Goal: Information Seeking & Learning: Compare options

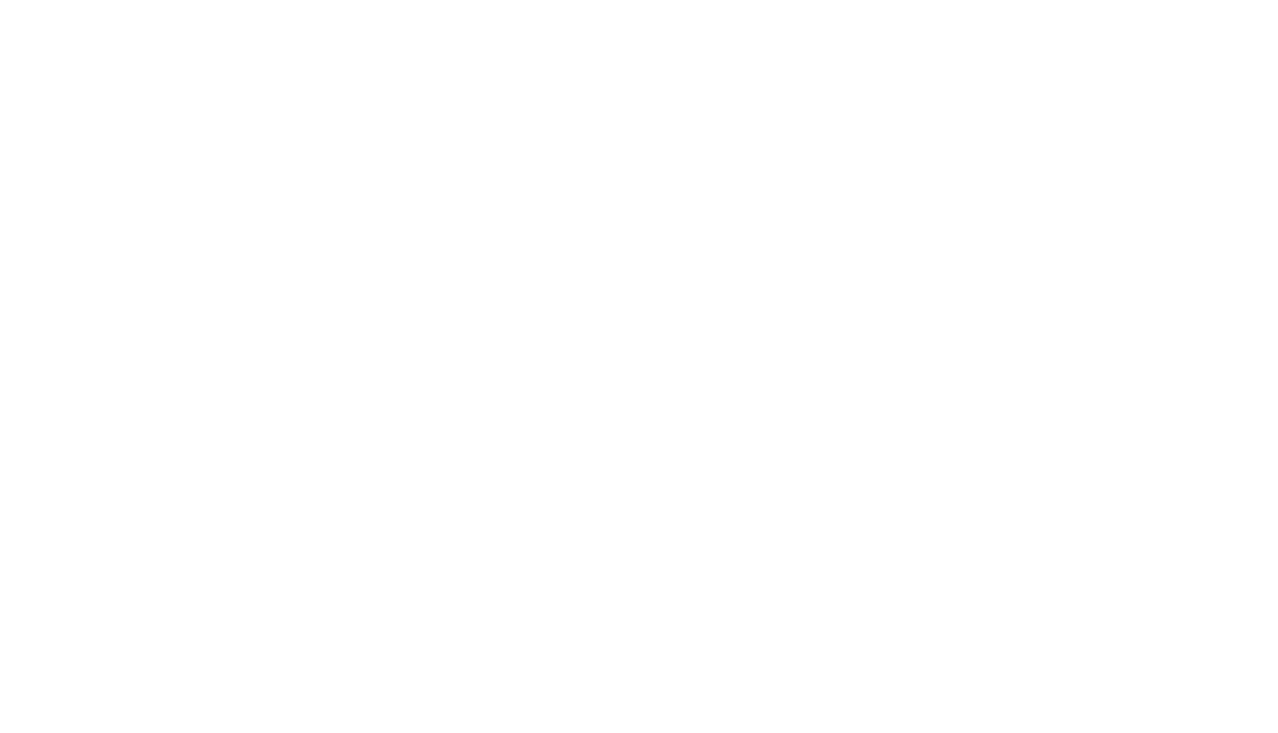
select select "Song"
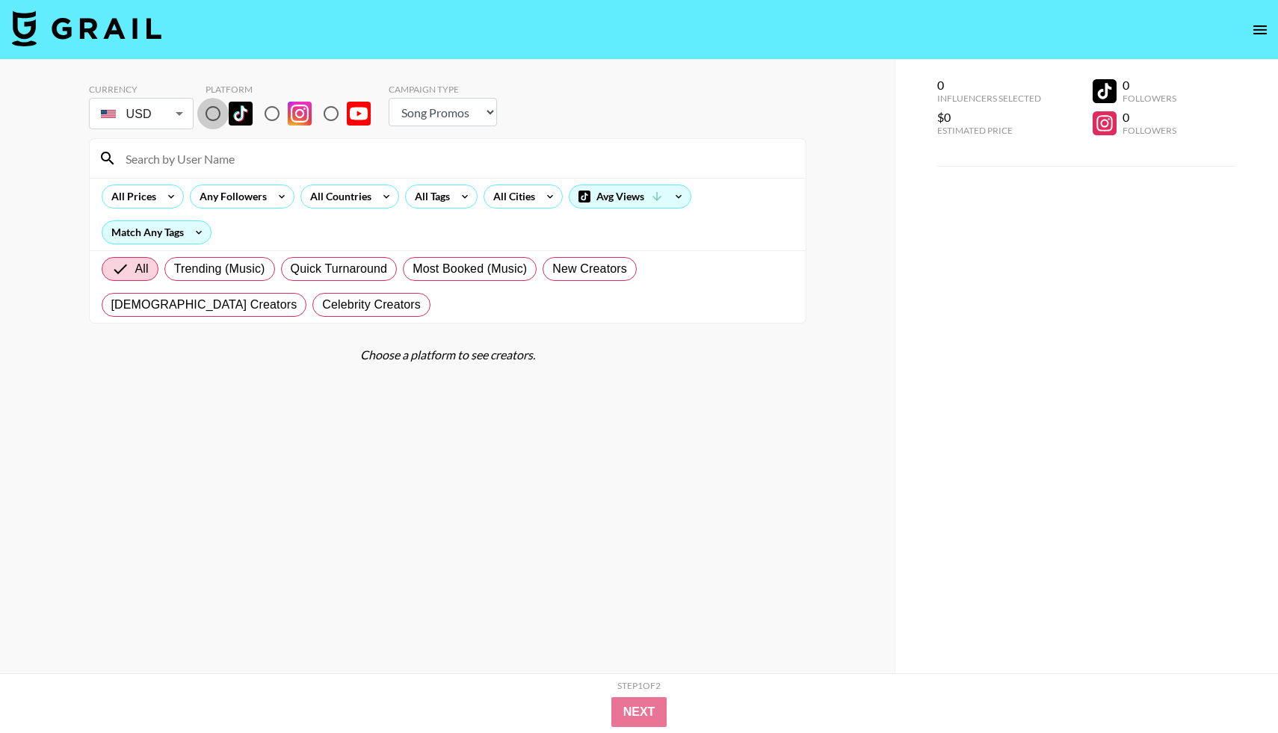
click at [208, 112] on input "radio" at bounding box center [212, 113] width 31 height 31
radio input "true"
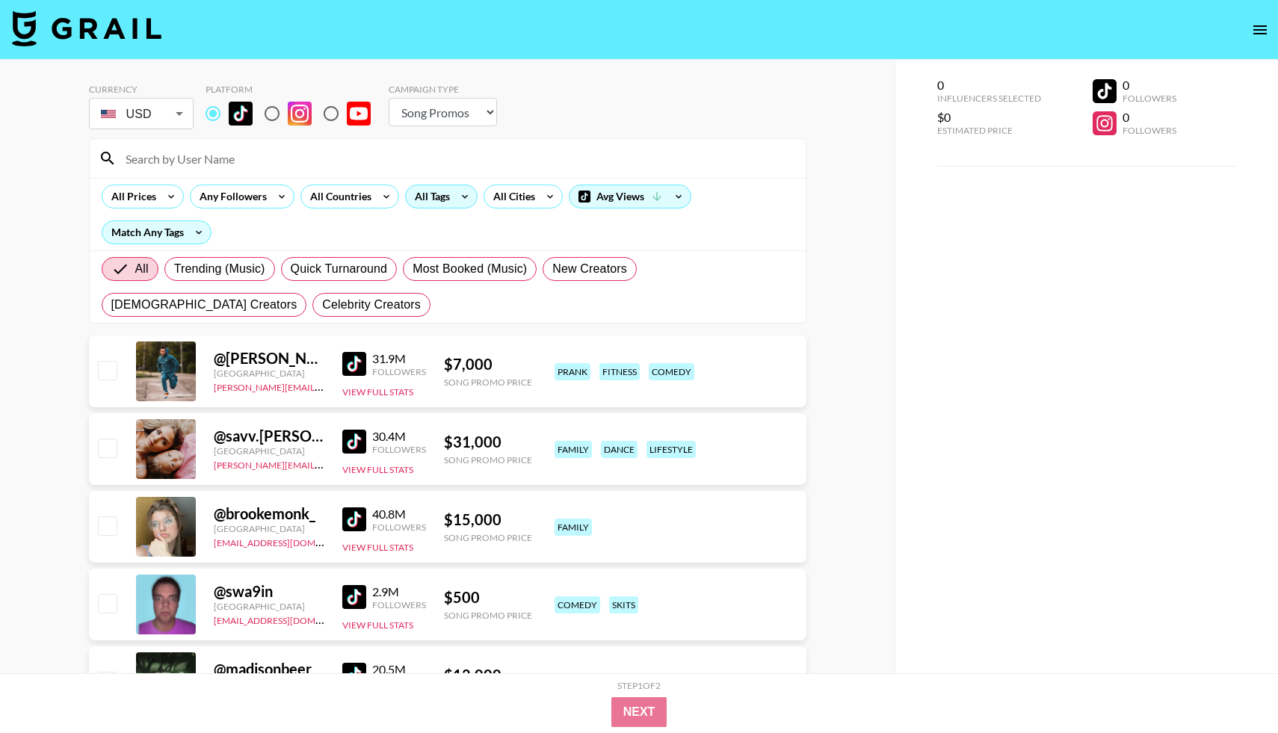
click at [447, 203] on div "All Tags" at bounding box center [429, 196] width 47 height 22
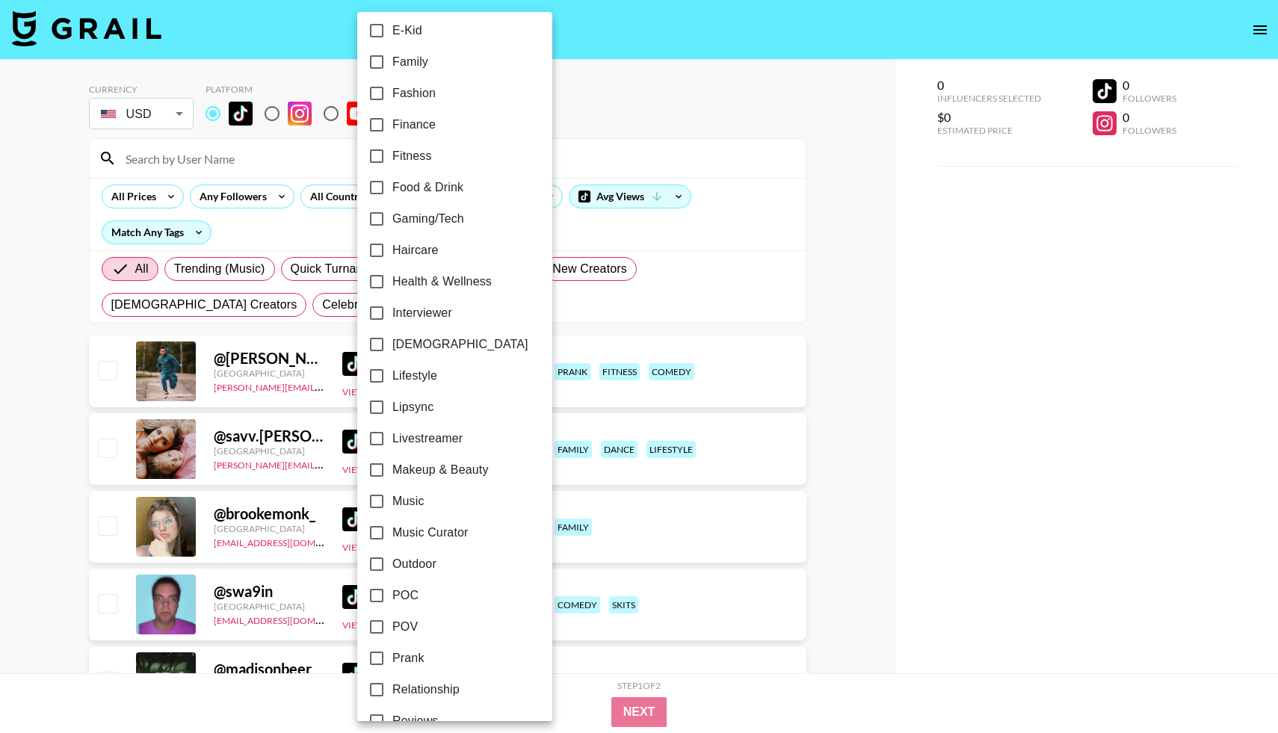
scroll to position [439, 0]
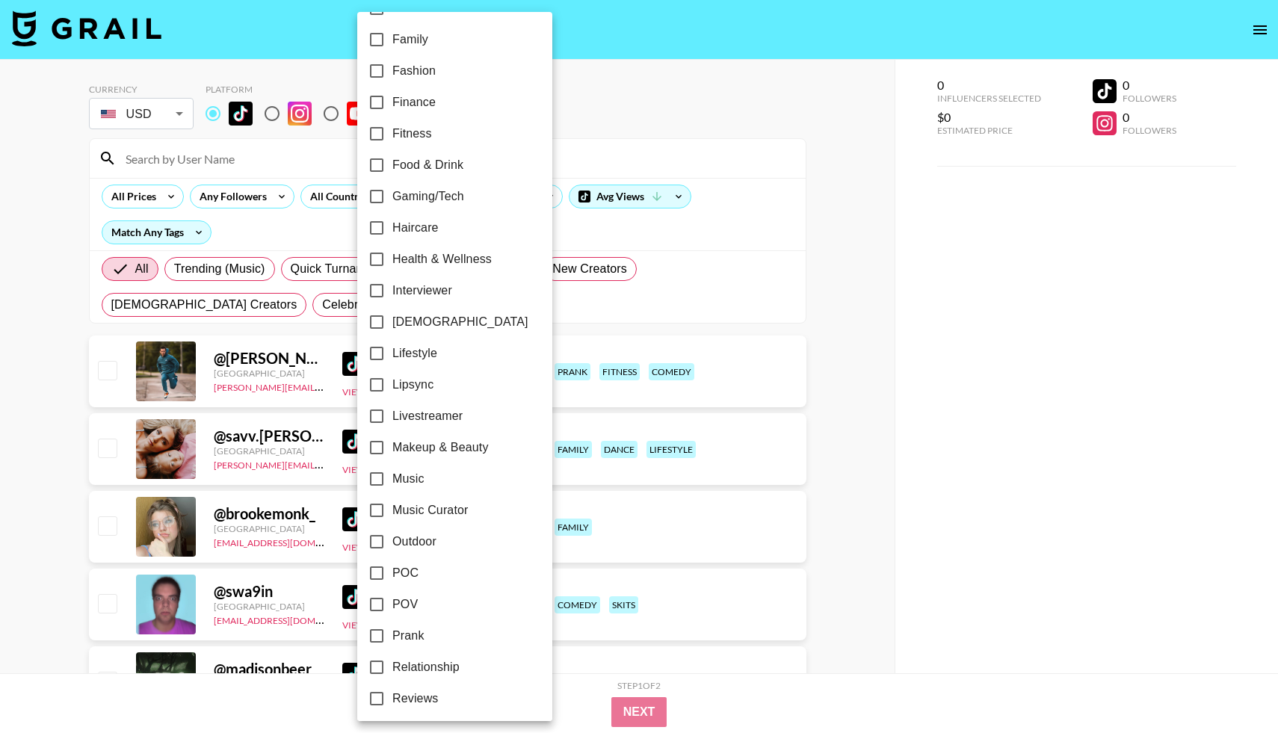
click at [377, 378] on input "Lipsync" at bounding box center [376, 384] width 31 height 31
checkbox input "true"
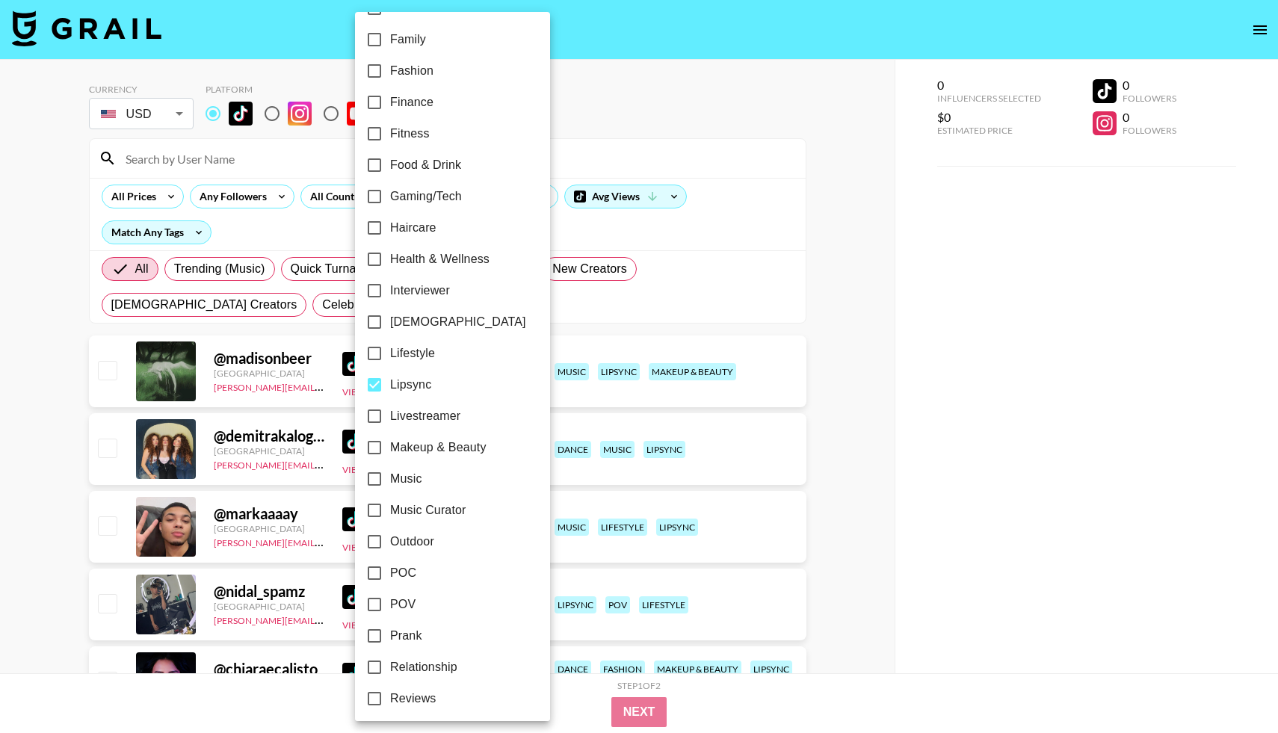
click at [18, 485] on div at bounding box center [639, 366] width 1278 height 733
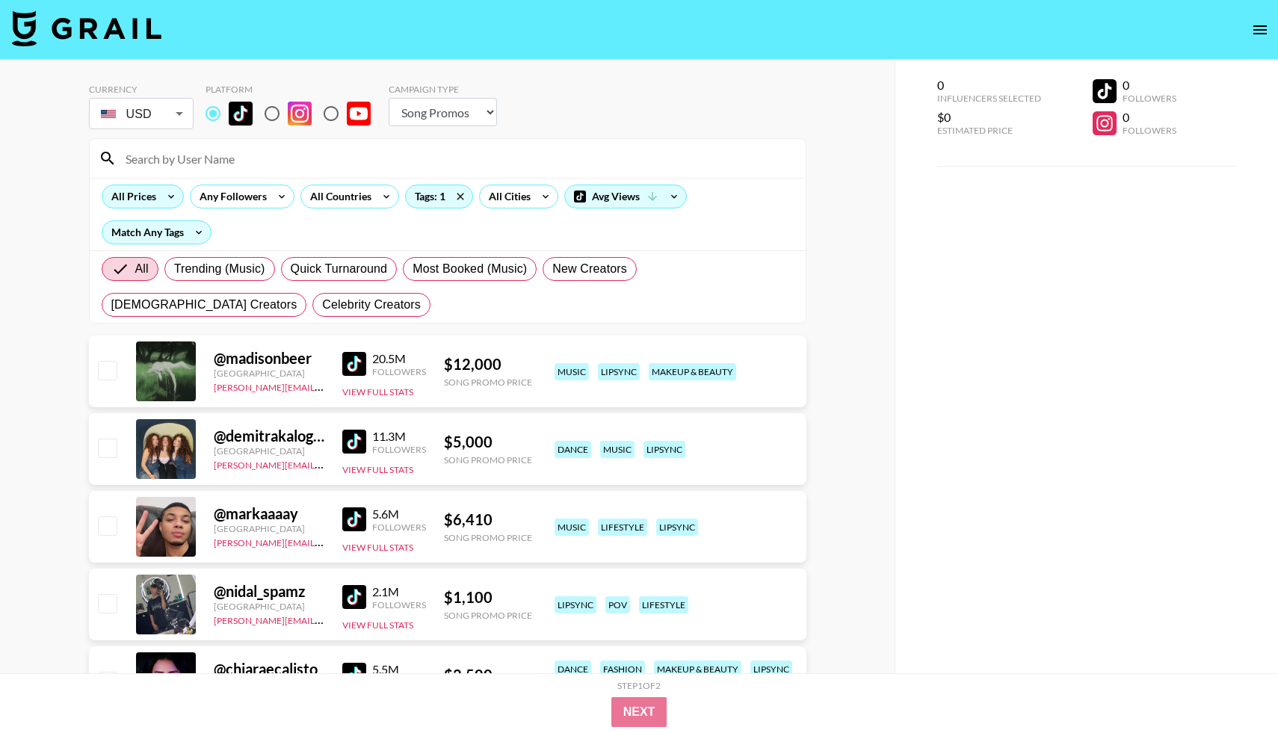
click at [135, 191] on div "All Prices" at bounding box center [130, 196] width 57 height 22
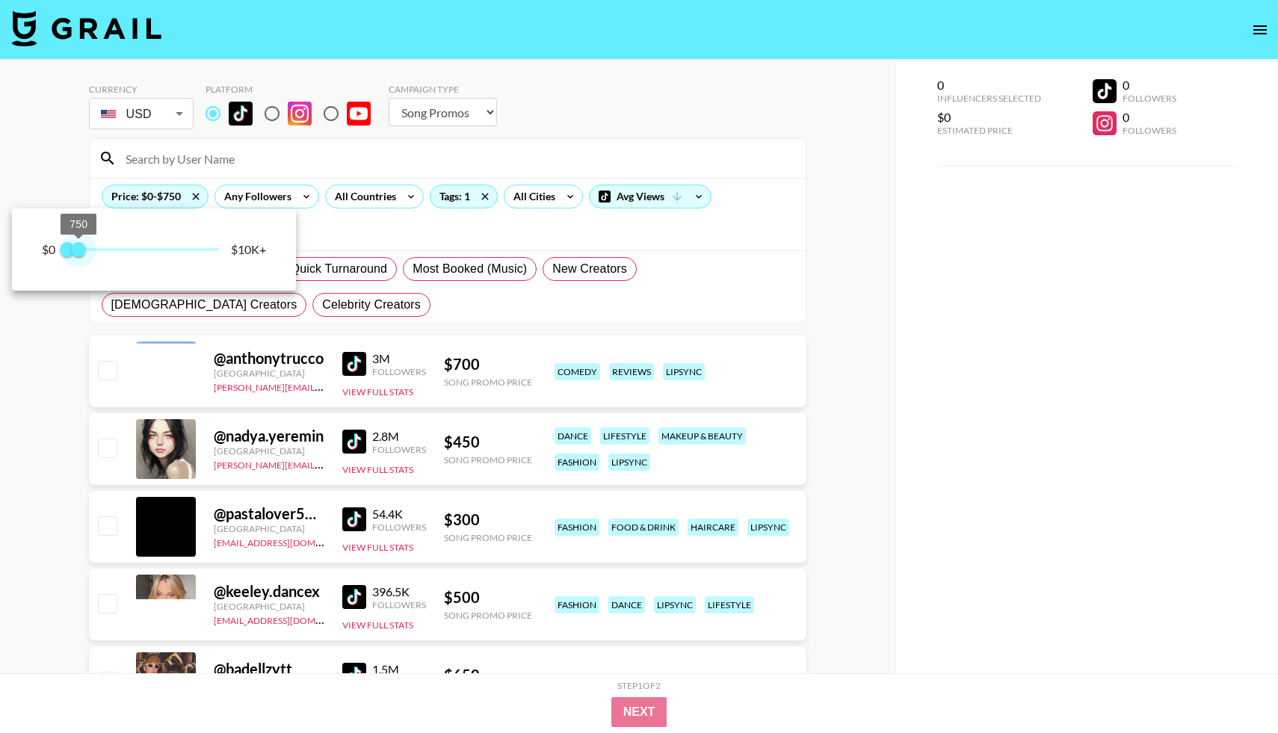
drag, startPoint x: 214, startPoint y: 247, endPoint x: 79, endPoint y: 241, distance: 134.6
click at [78, 242] on span "750" at bounding box center [78, 249] width 15 height 15
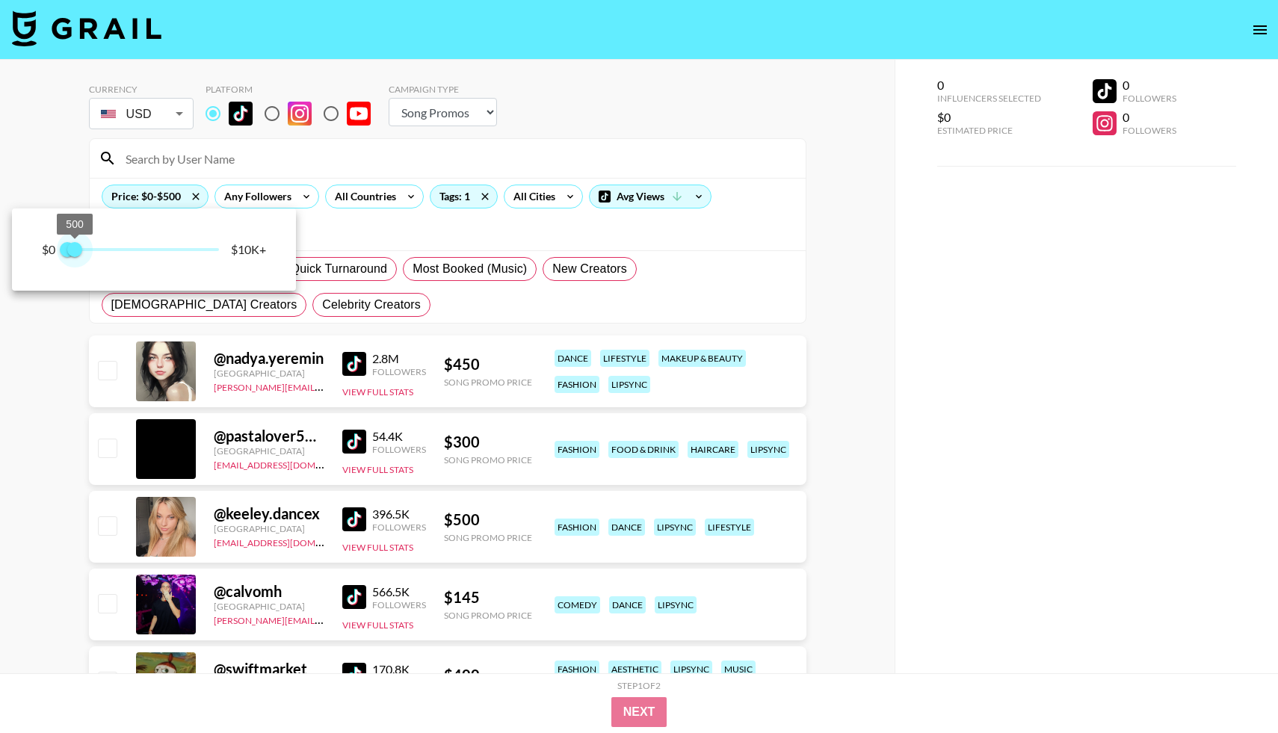
click at [75, 242] on span "500" at bounding box center [74, 249] width 15 height 15
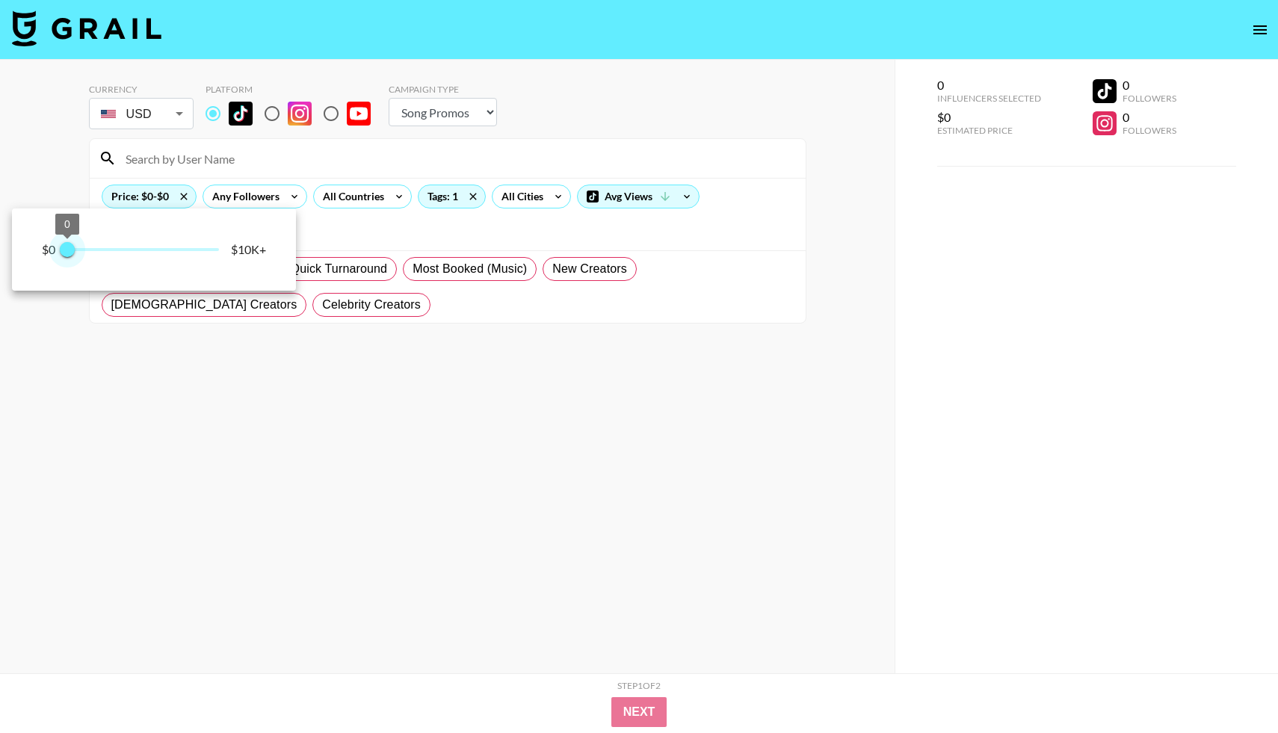
type input "250"
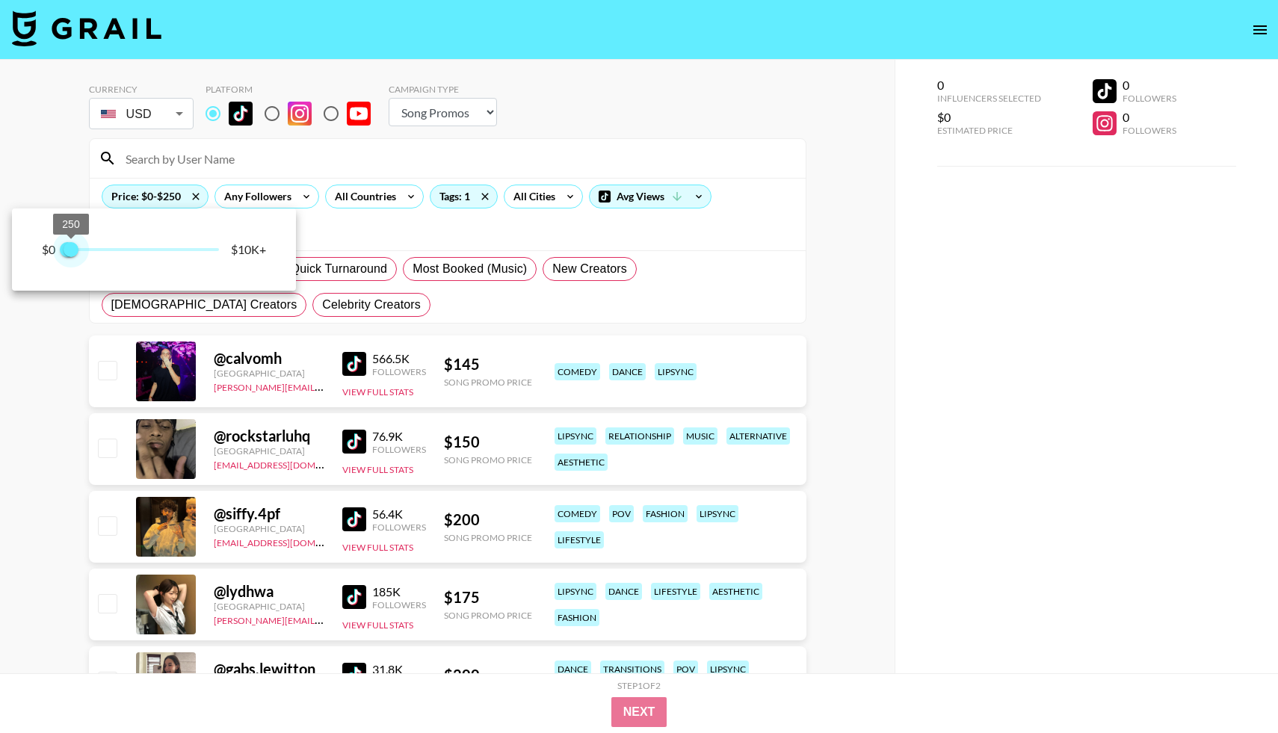
click at [72, 242] on span "250" at bounding box center [71, 249] width 15 height 15
click at [25, 511] on div at bounding box center [639, 366] width 1278 height 733
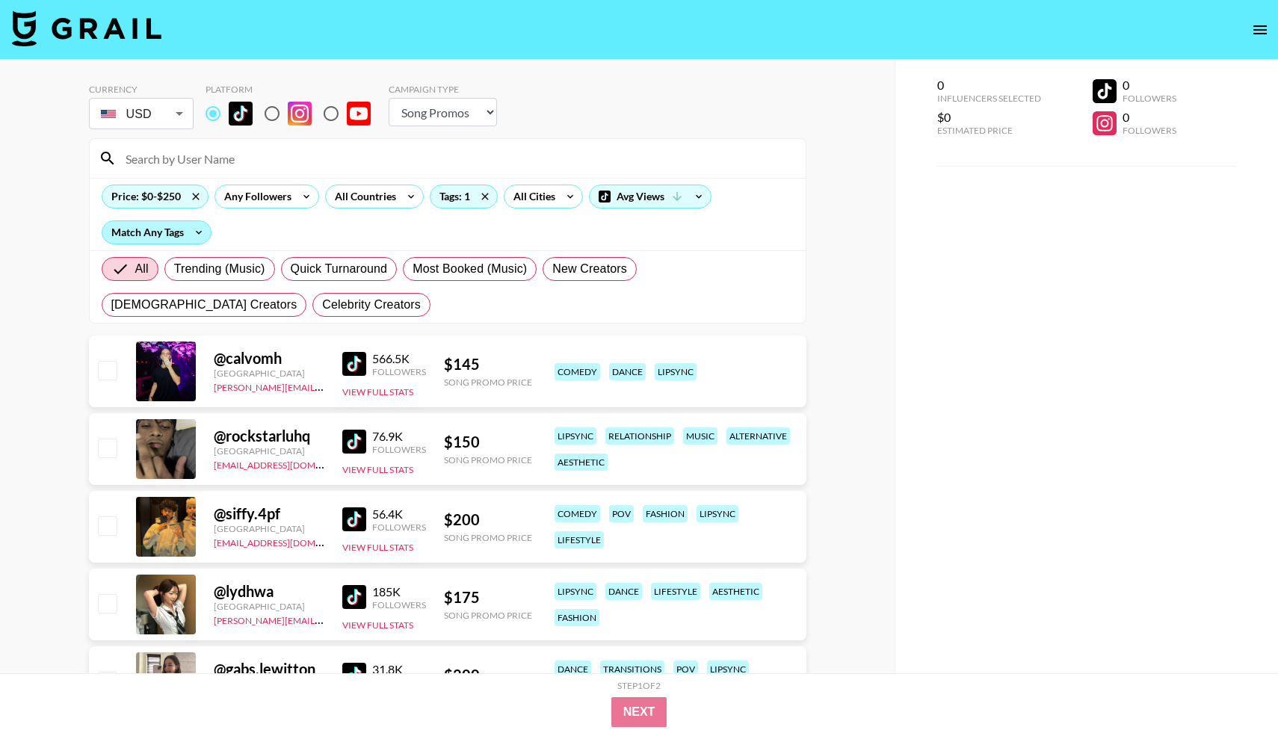
click at [147, 232] on div "Match Any Tags" at bounding box center [156, 232] width 108 height 22
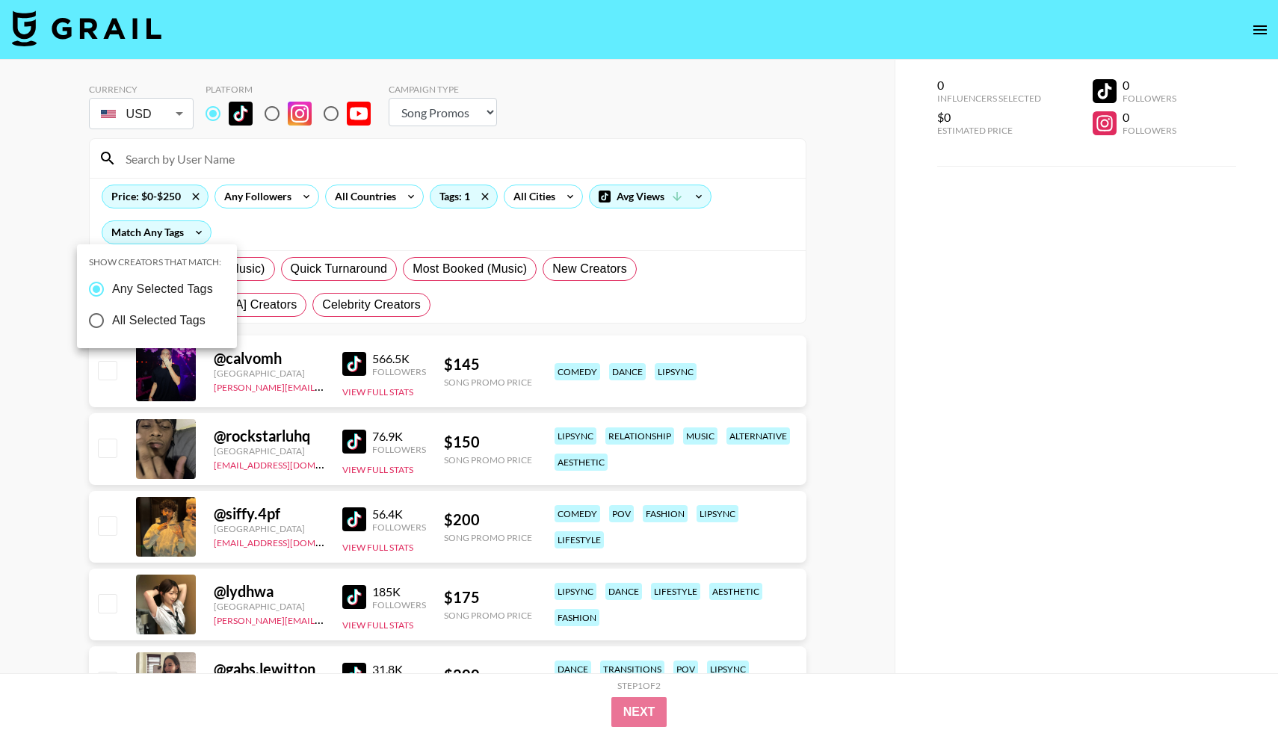
click at [129, 191] on div at bounding box center [639, 366] width 1278 height 733
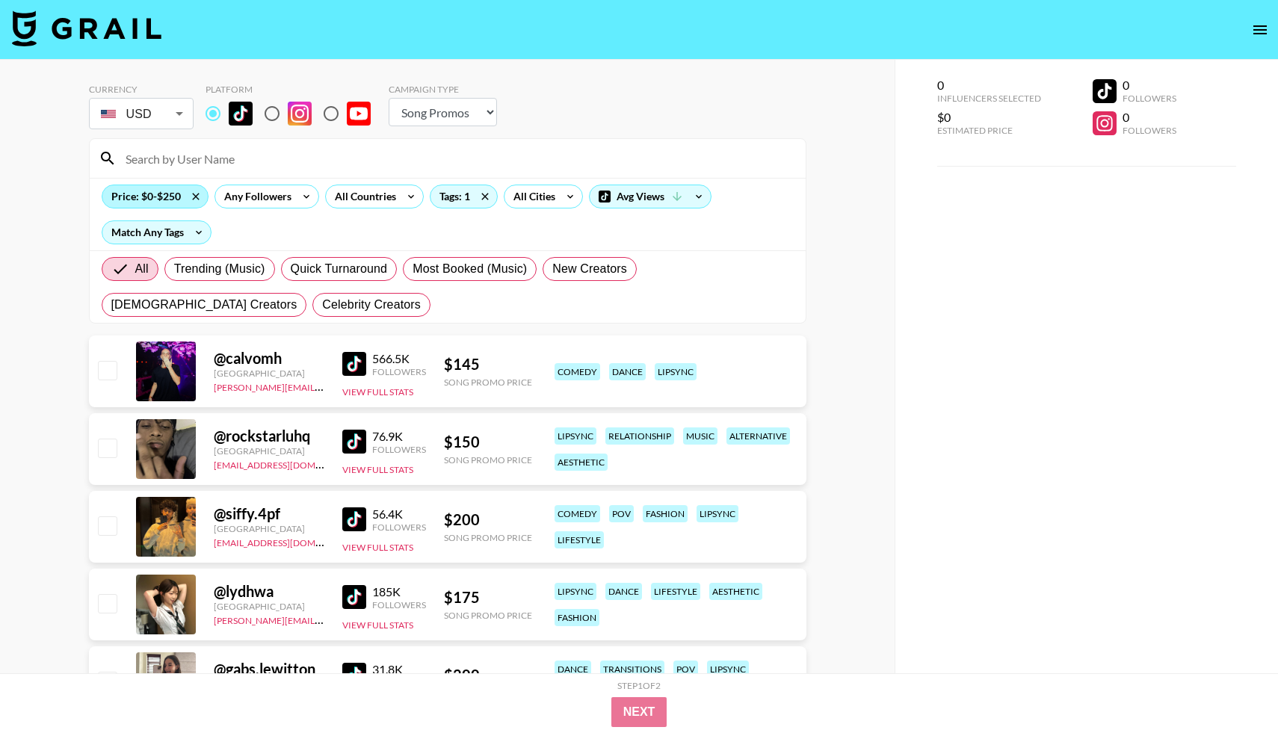
click at [138, 190] on div "Price: $0-$250" at bounding box center [154, 196] width 105 height 22
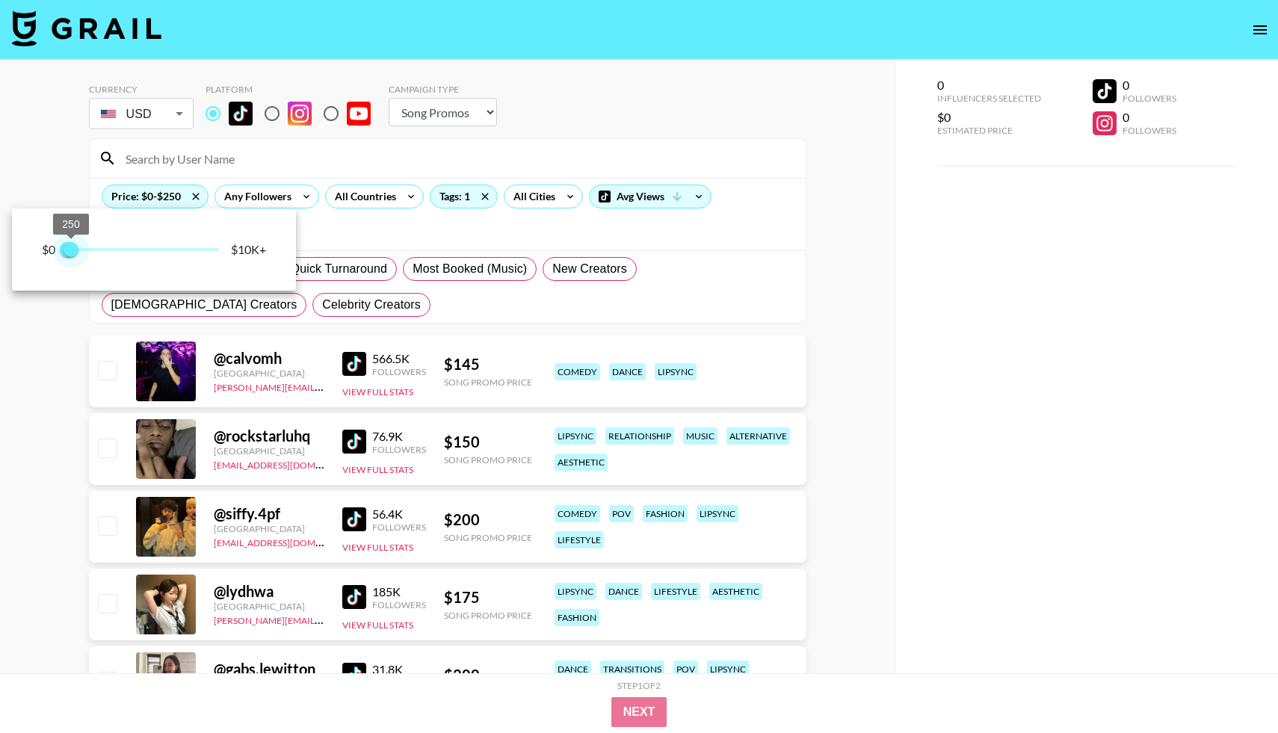
type input "750"
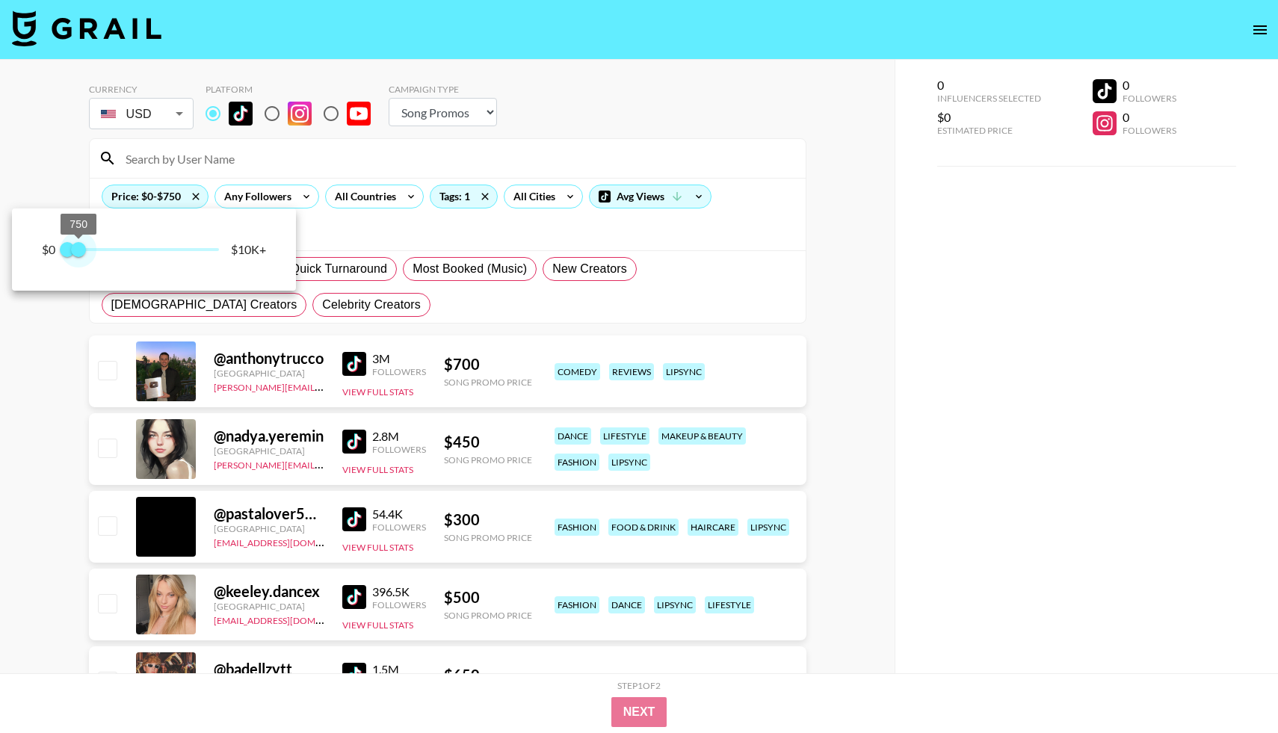
drag, startPoint x: 72, startPoint y: 250, endPoint x: 81, endPoint y: 249, distance: 8.3
click at [81, 249] on span "750" at bounding box center [78, 249] width 15 height 15
click at [19, 367] on div at bounding box center [639, 366] width 1278 height 733
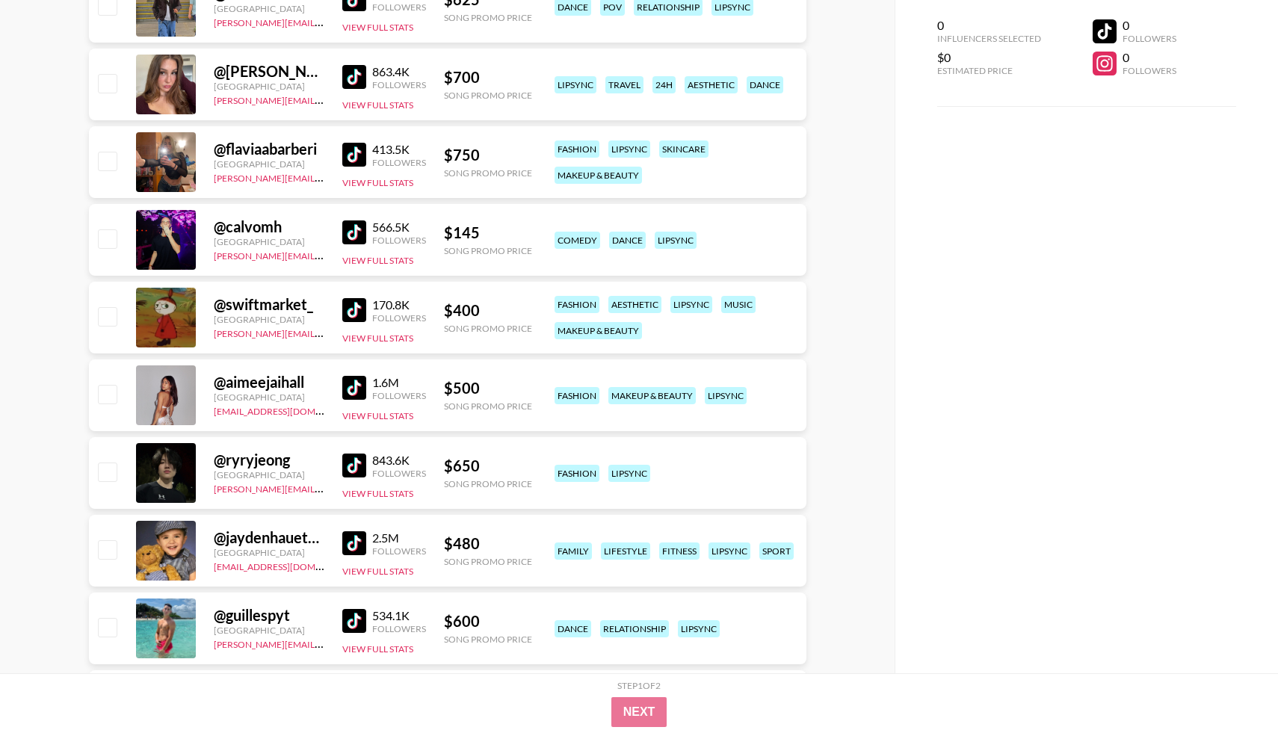
scroll to position [994, 0]
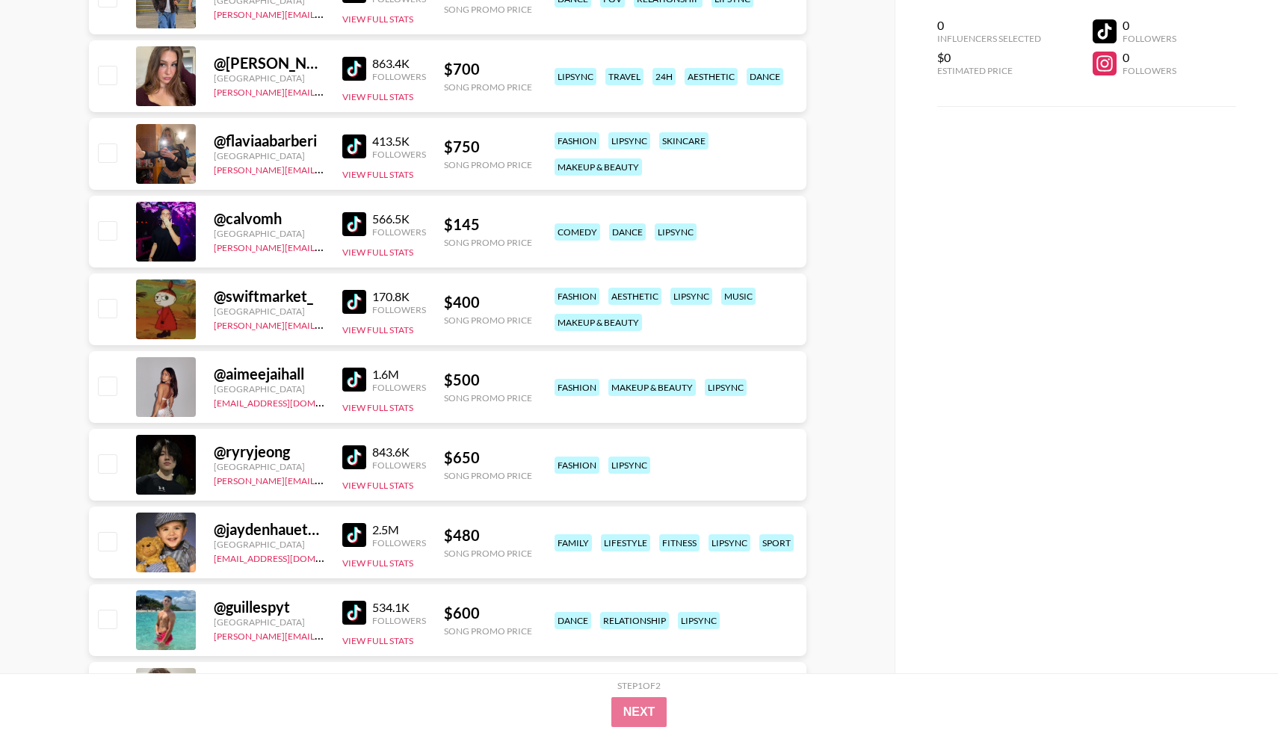
click at [351, 386] on img at bounding box center [354, 380] width 24 height 24
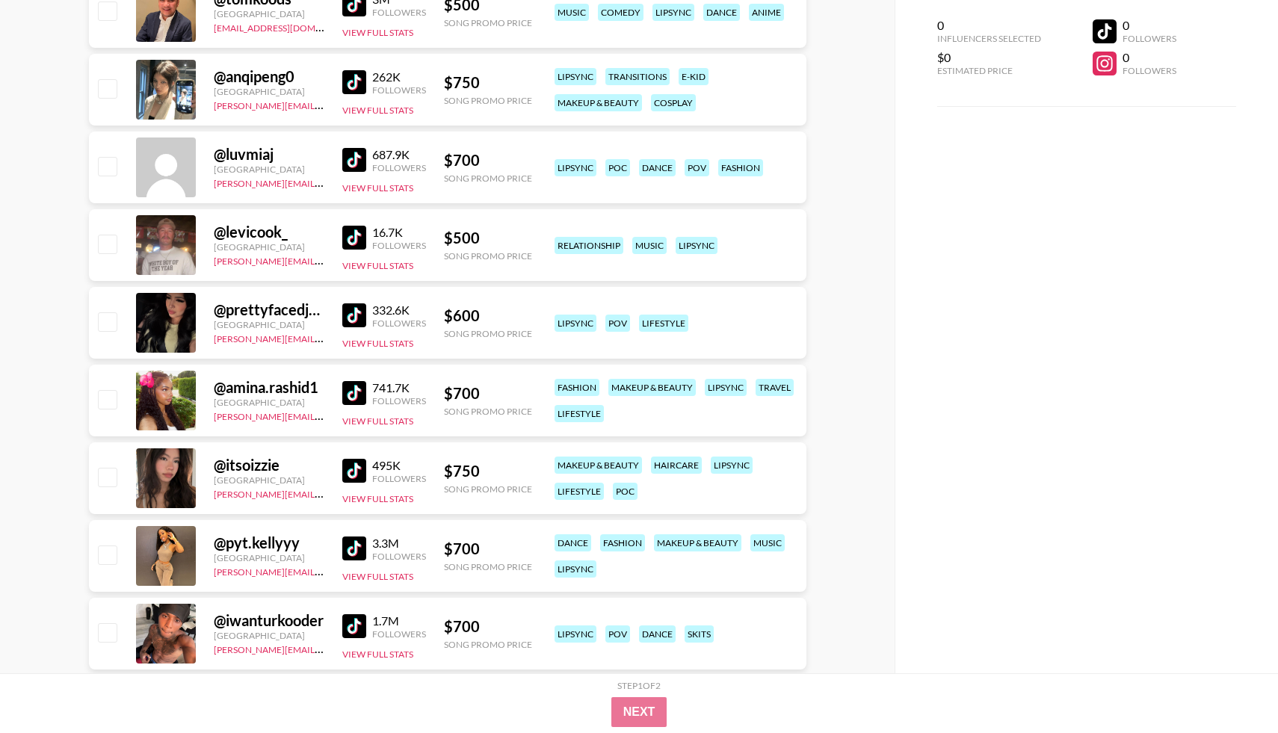
scroll to position [1959, 0]
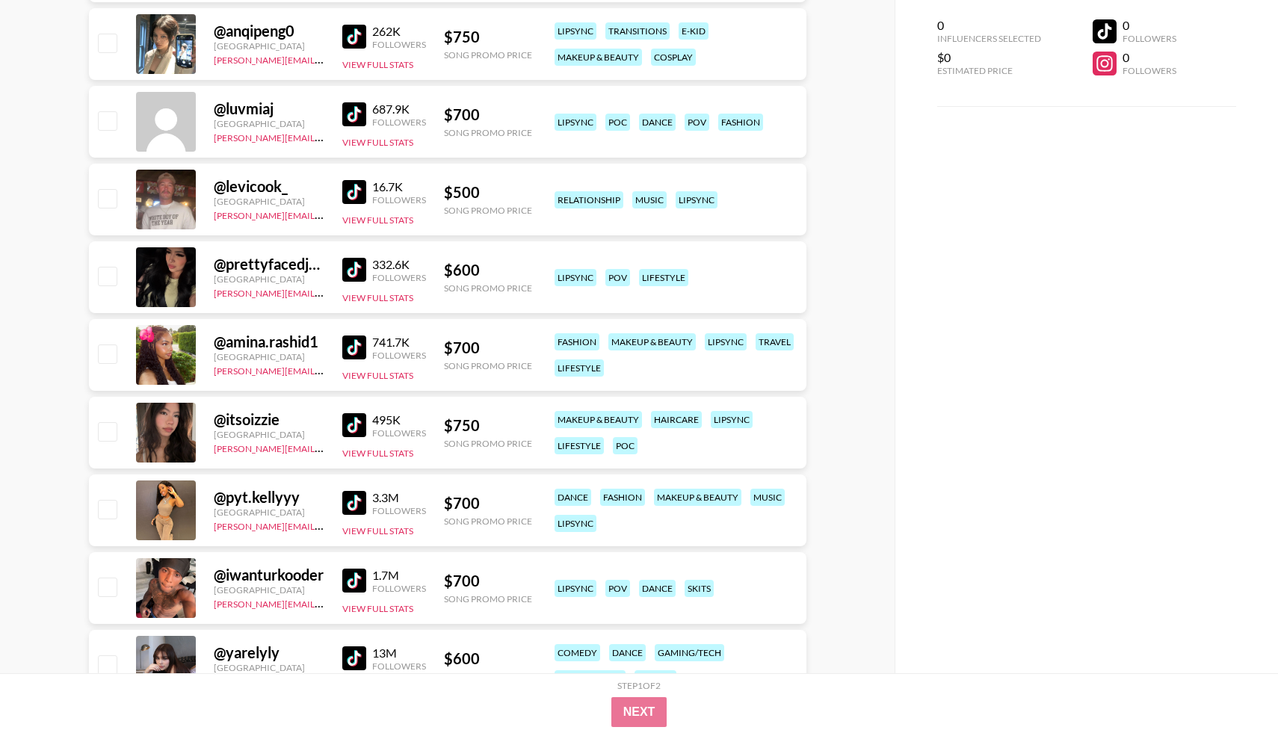
click at [353, 427] on img at bounding box center [354, 425] width 24 height 24
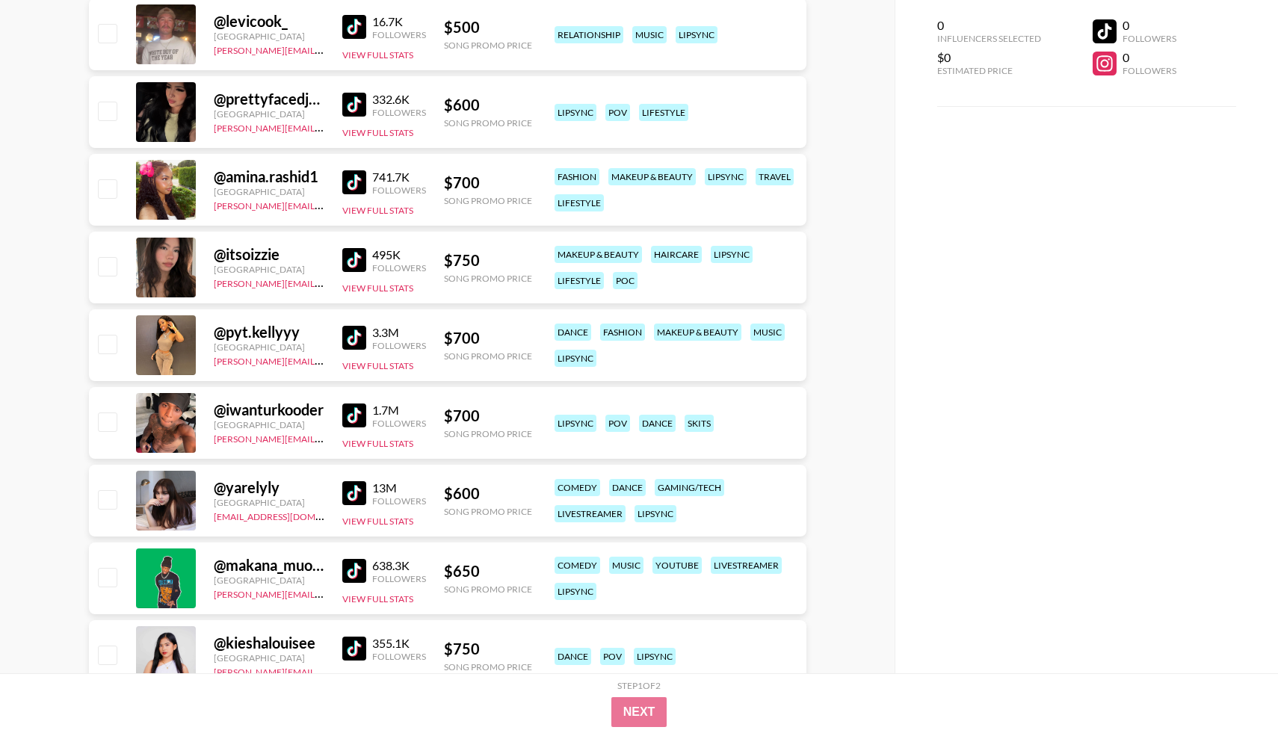
scroll to position [2137, 0]
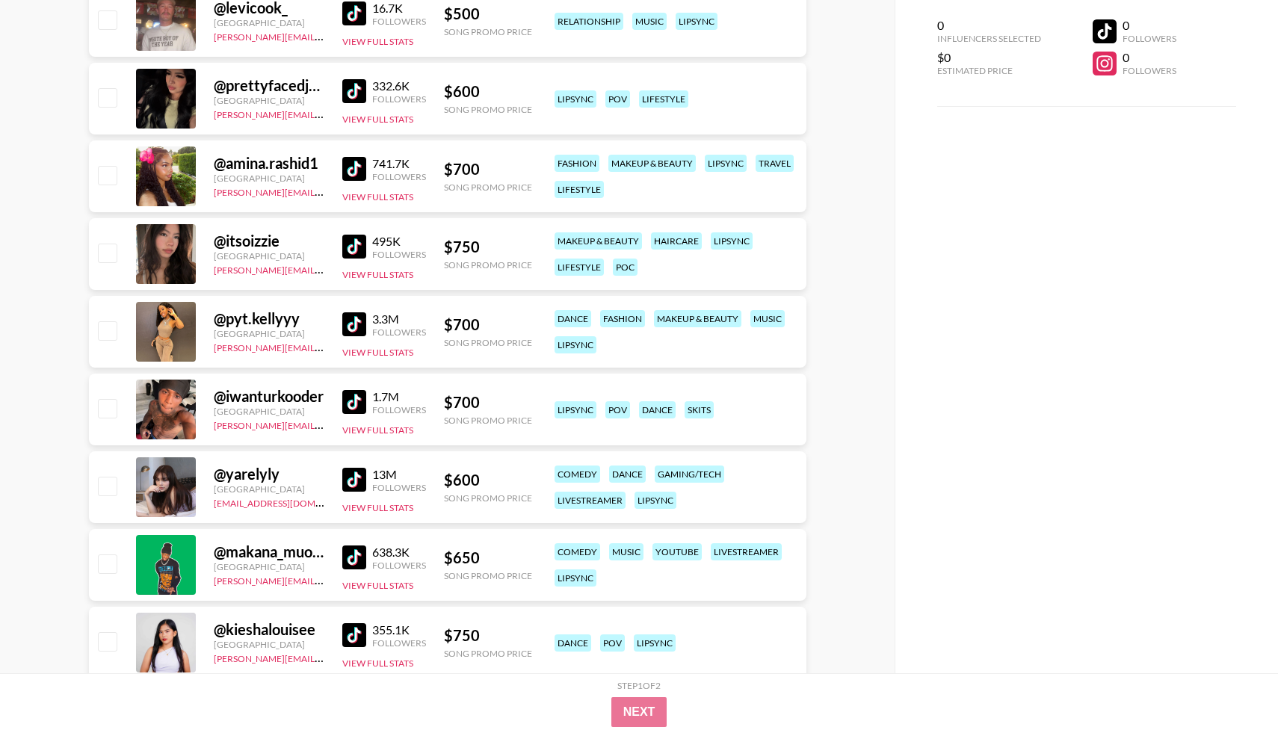
click at [359, 477] on img at bounding box center [354, 480] width 24 height 24
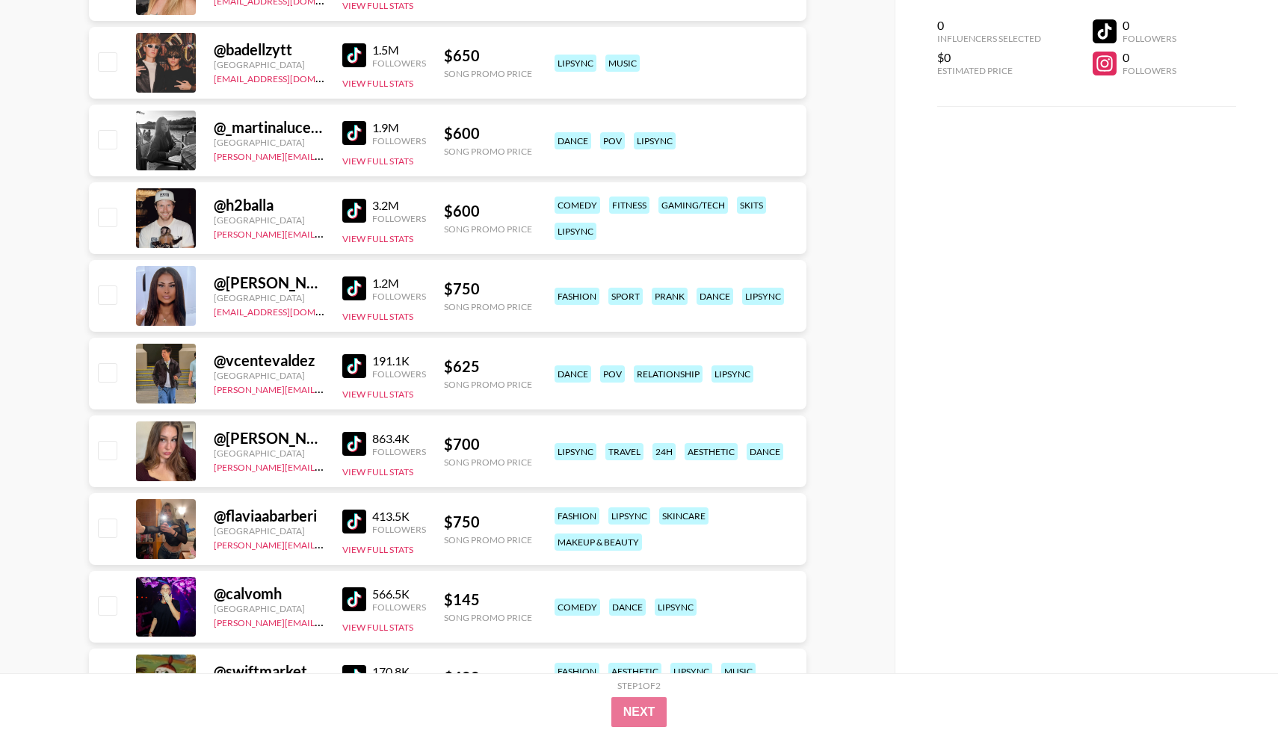
scroll to position [0, 0]
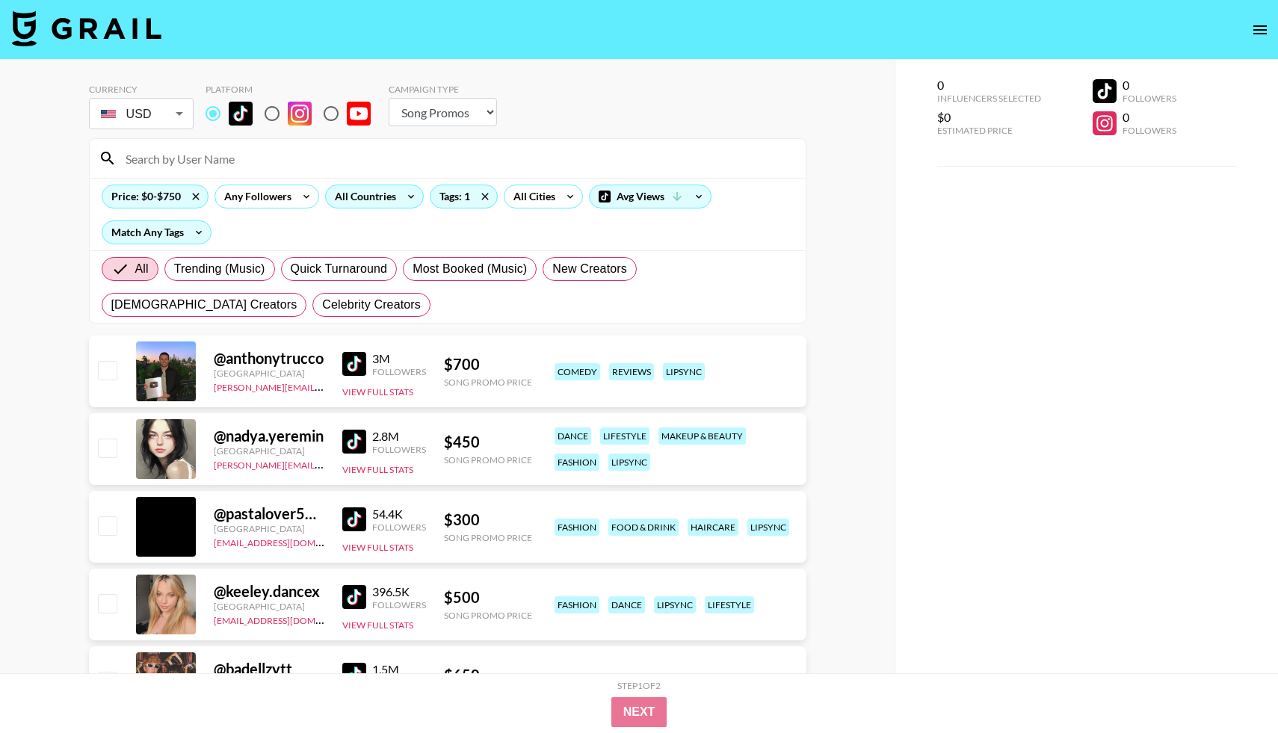
click at [388, 195] on div "All Countries" at bounding box center [362, 196] width 73 height 22
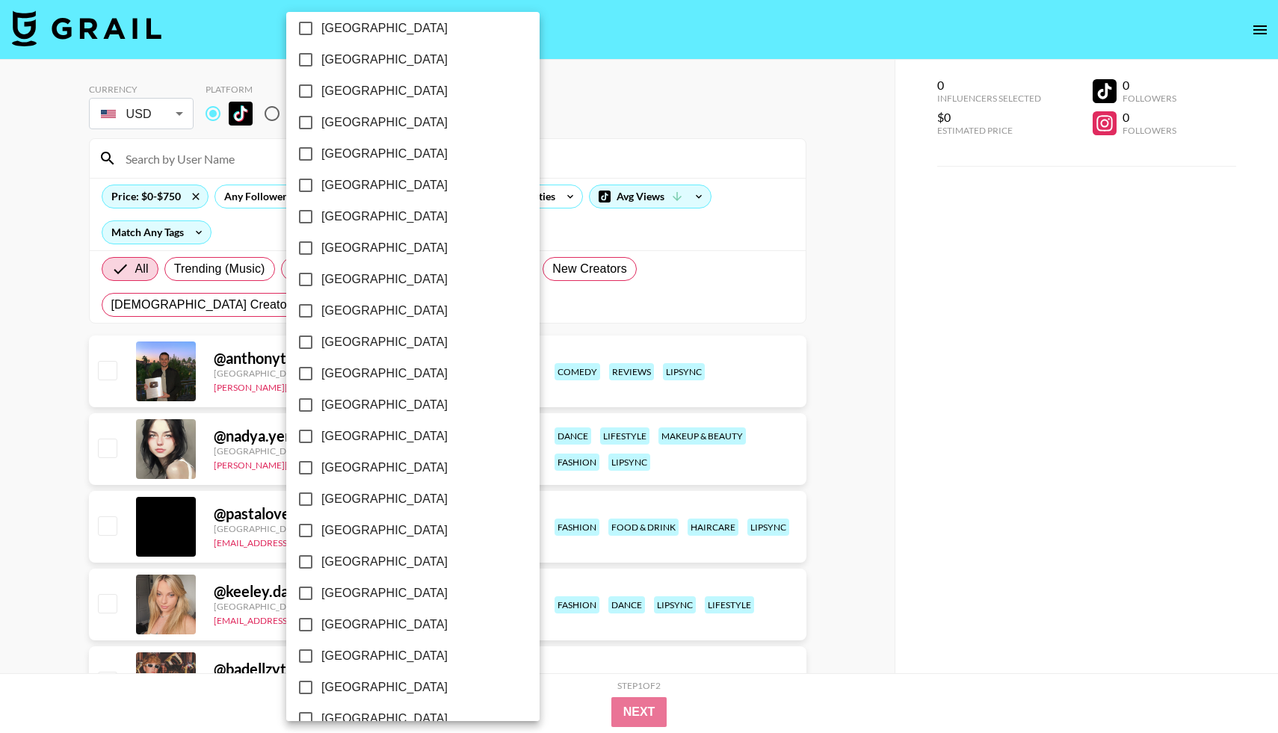
scroll to position [1009, 0]
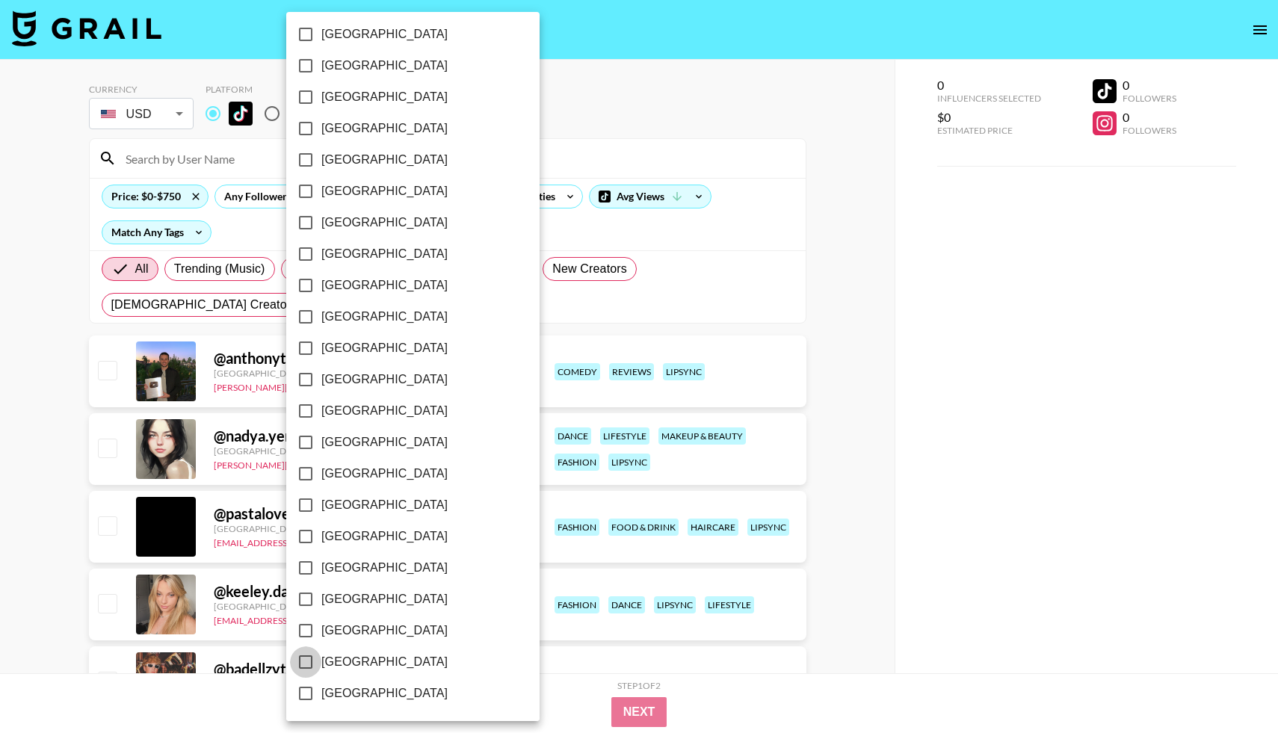
click at [309, 656] on input "[GEOGRAPHIC_DATA]" at bounding box center [305, 661] width 31 height 31
checkbox input "true"
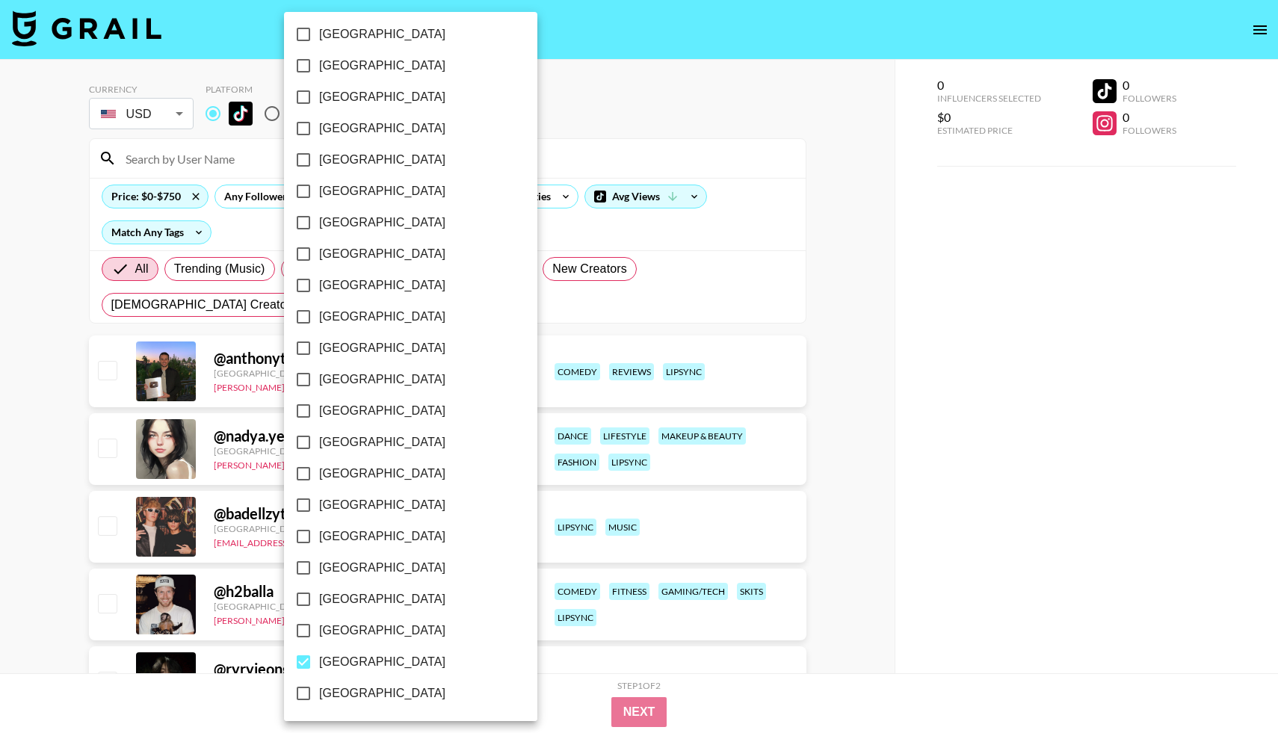
click at [67, 470] on div at bounding box center [639, 366] width 1278 height 733
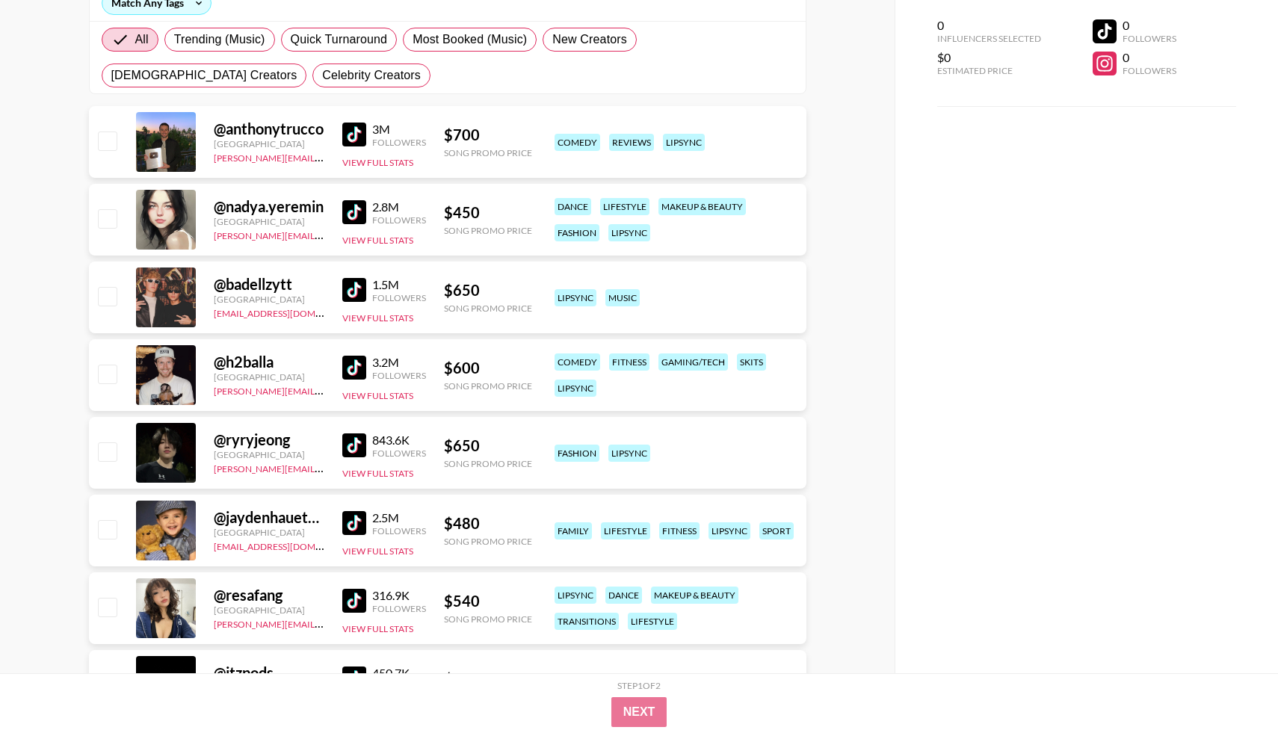
scroll to position [233, 0]
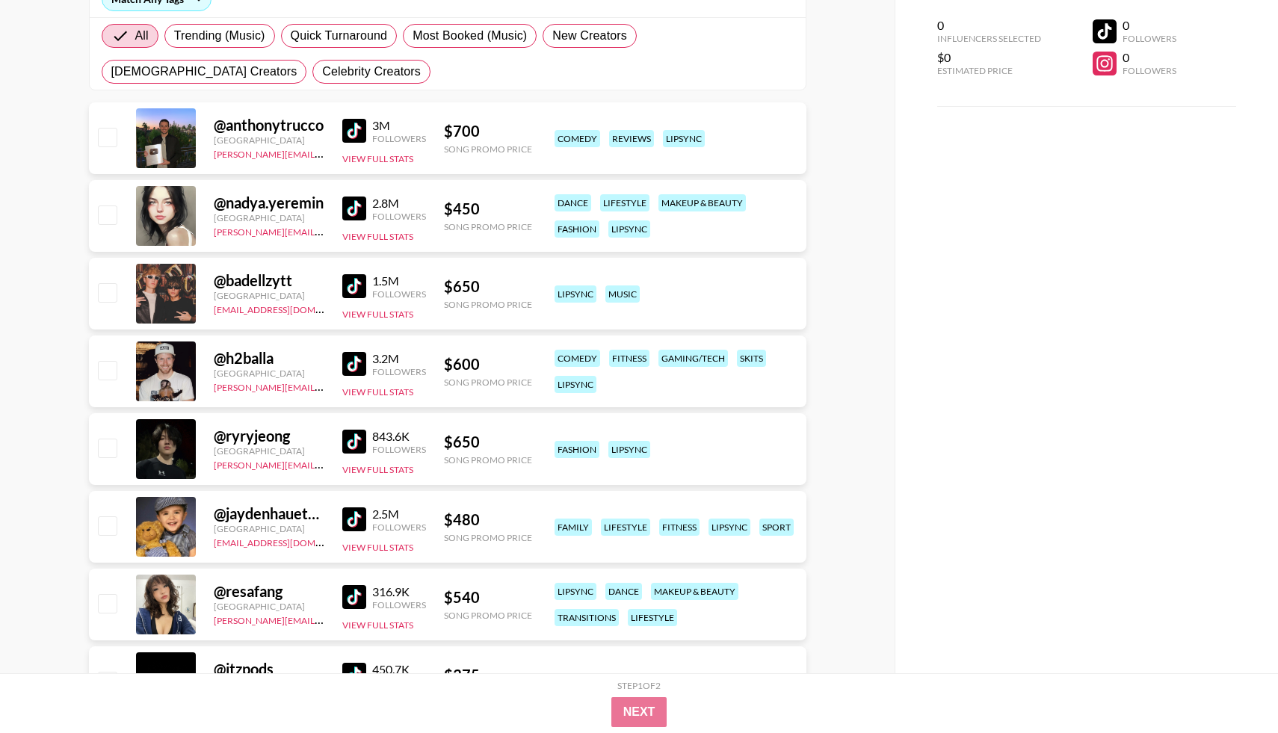
click at [353, 285] on img at bounding box center [354, 286] width 24 height 24
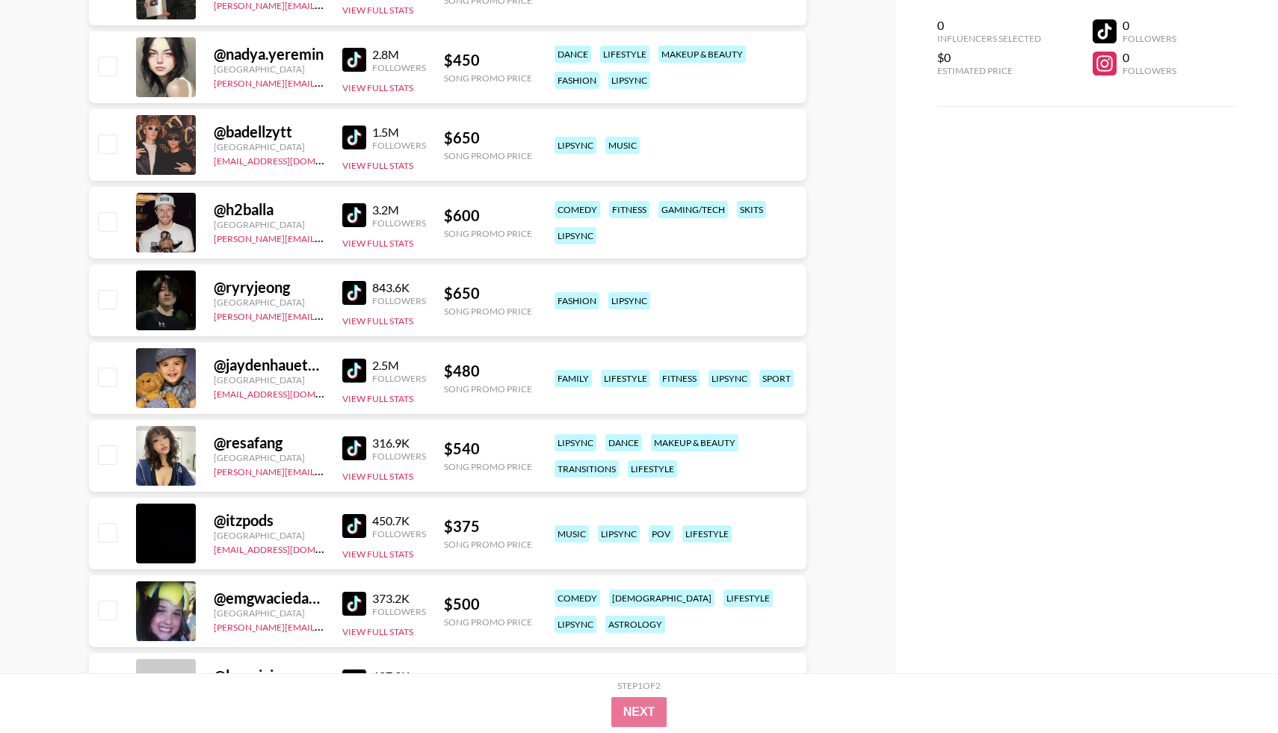
scroll to position [450, 0]
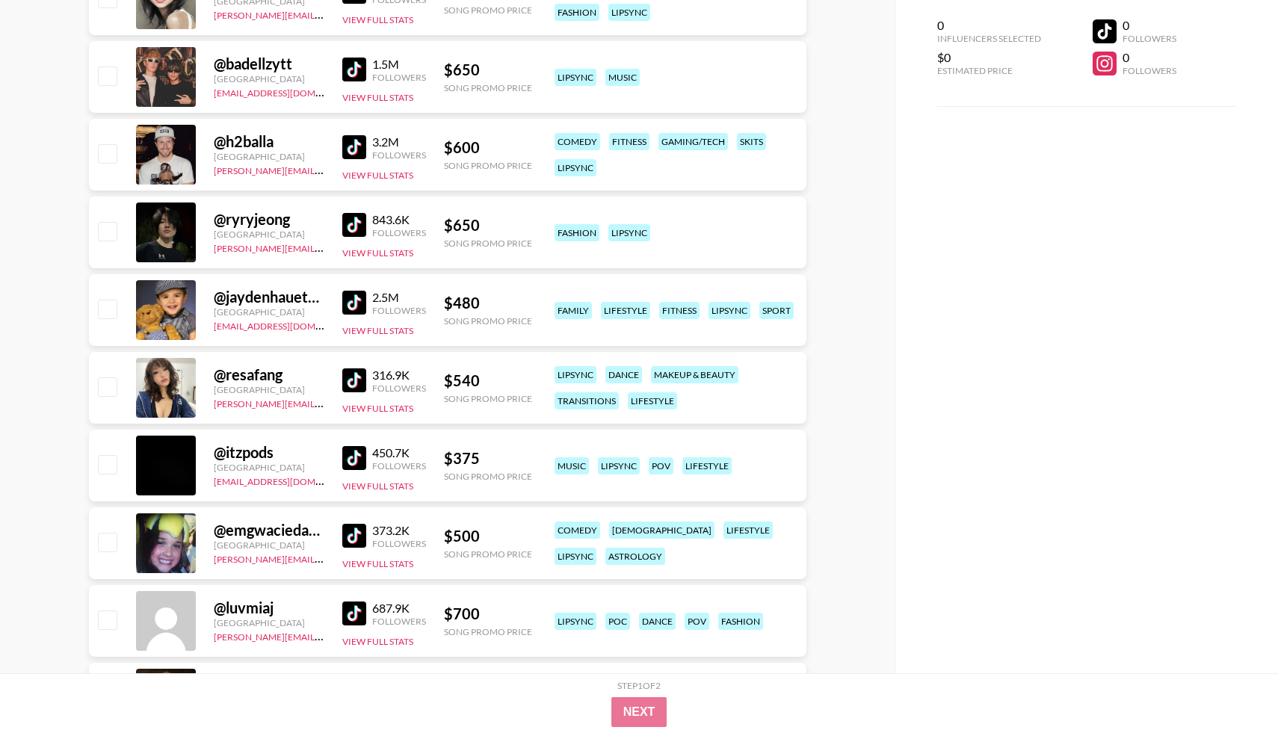
click at [357, 237] on div "843.6K Followers" at bounding box center [384, 225] width 84 height 26
click at [356, 234] on img at bounding box center [354, 225] width 24 height 24
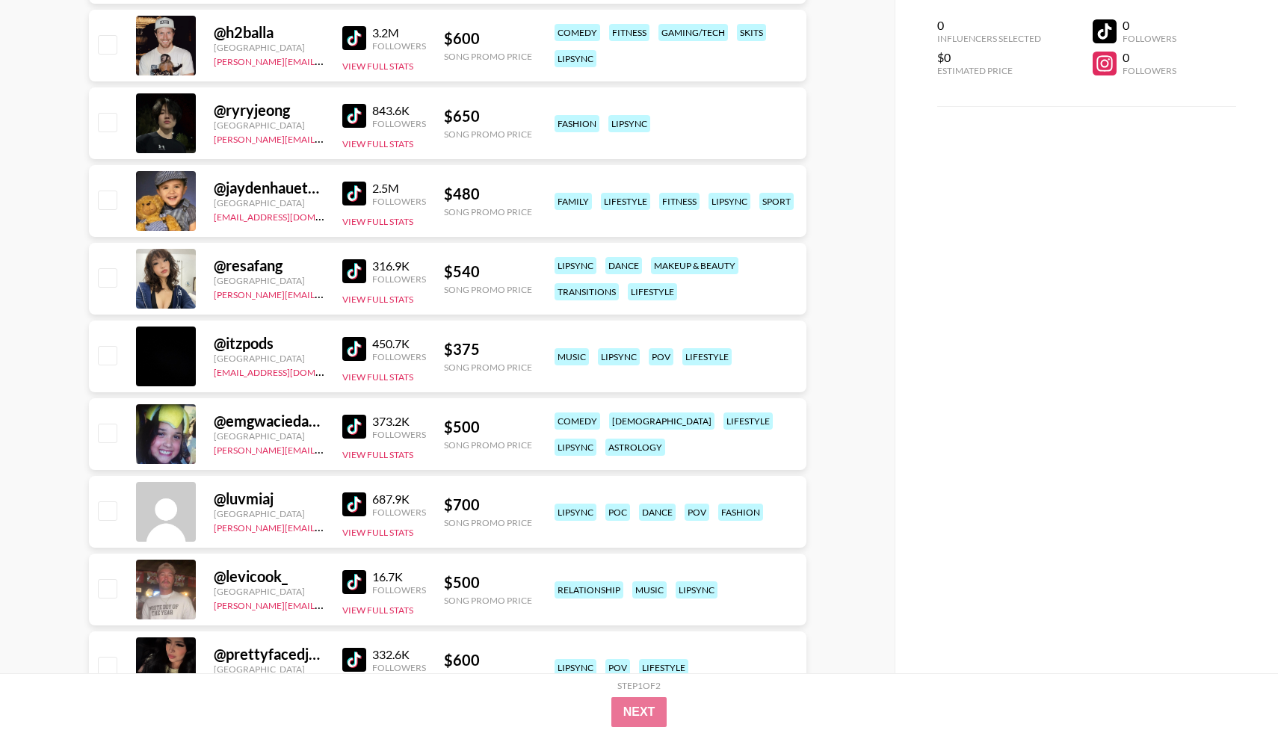
scroll to position [561, 0]
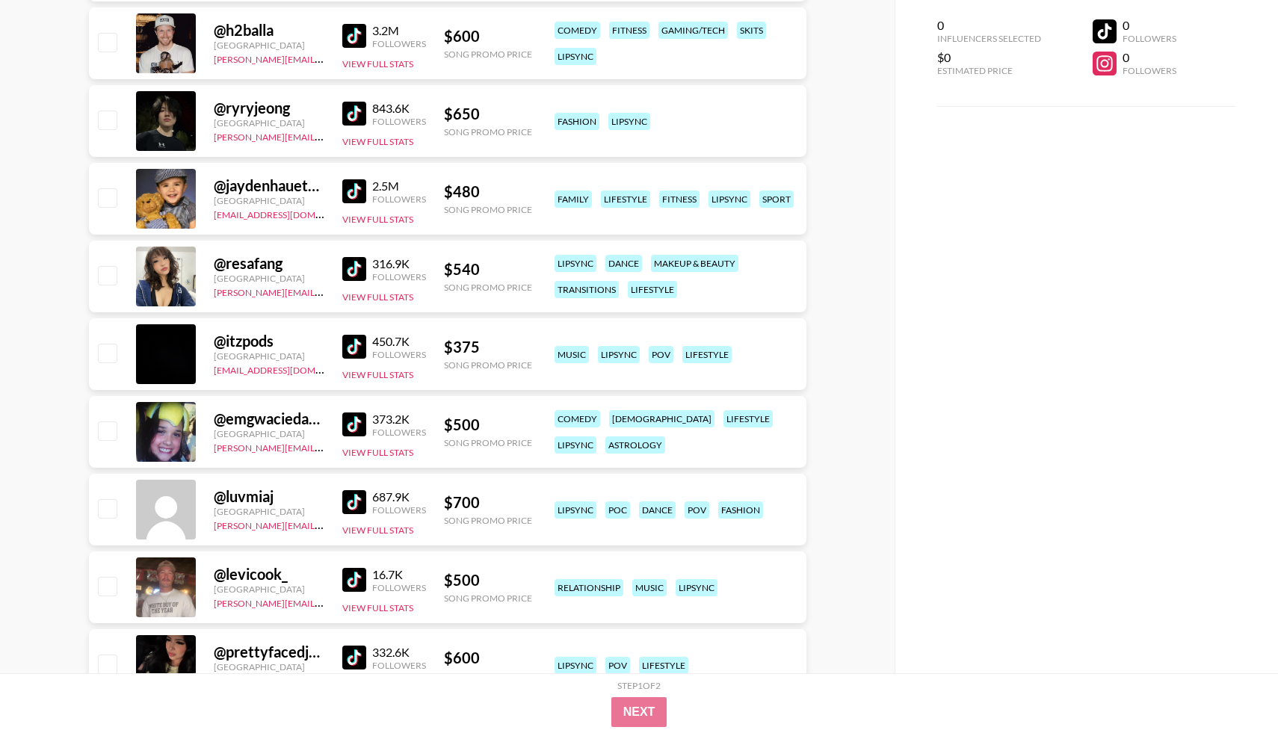
click at [350, 265] on img at bounding box center [354, 269] width 24 height 24
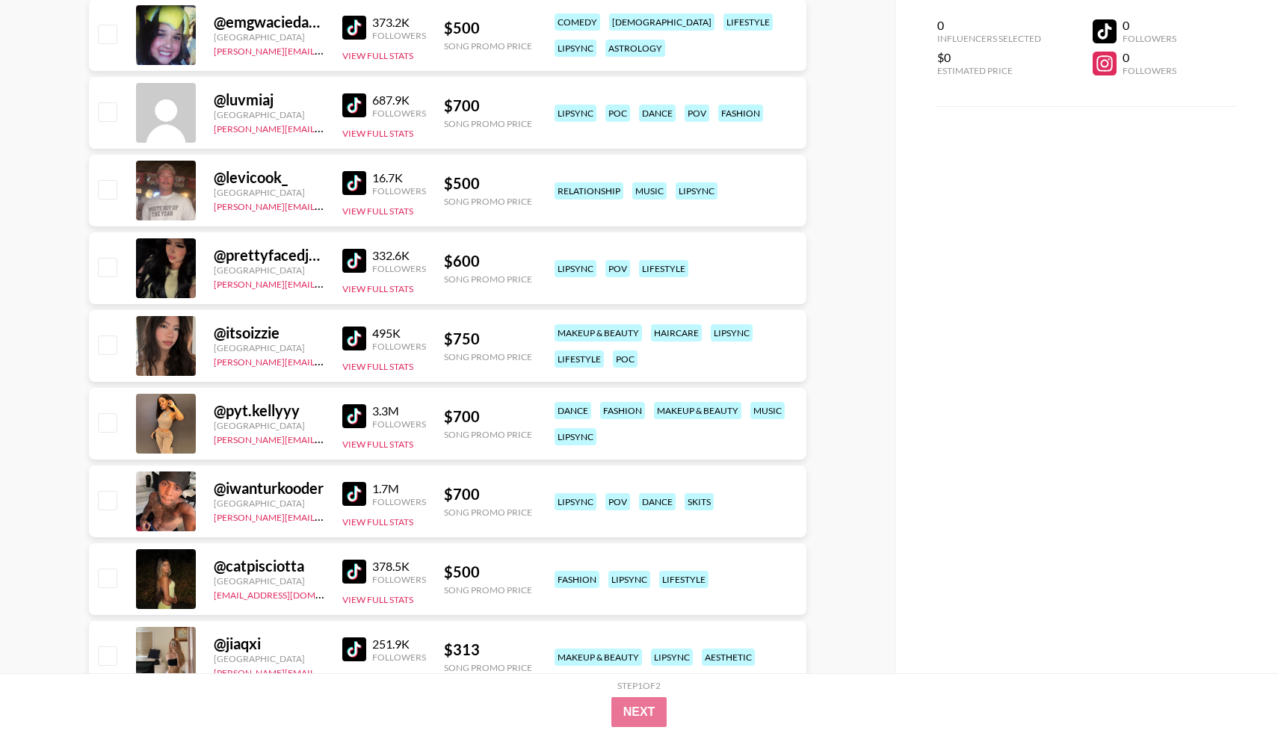
scroll to position [992, 0]
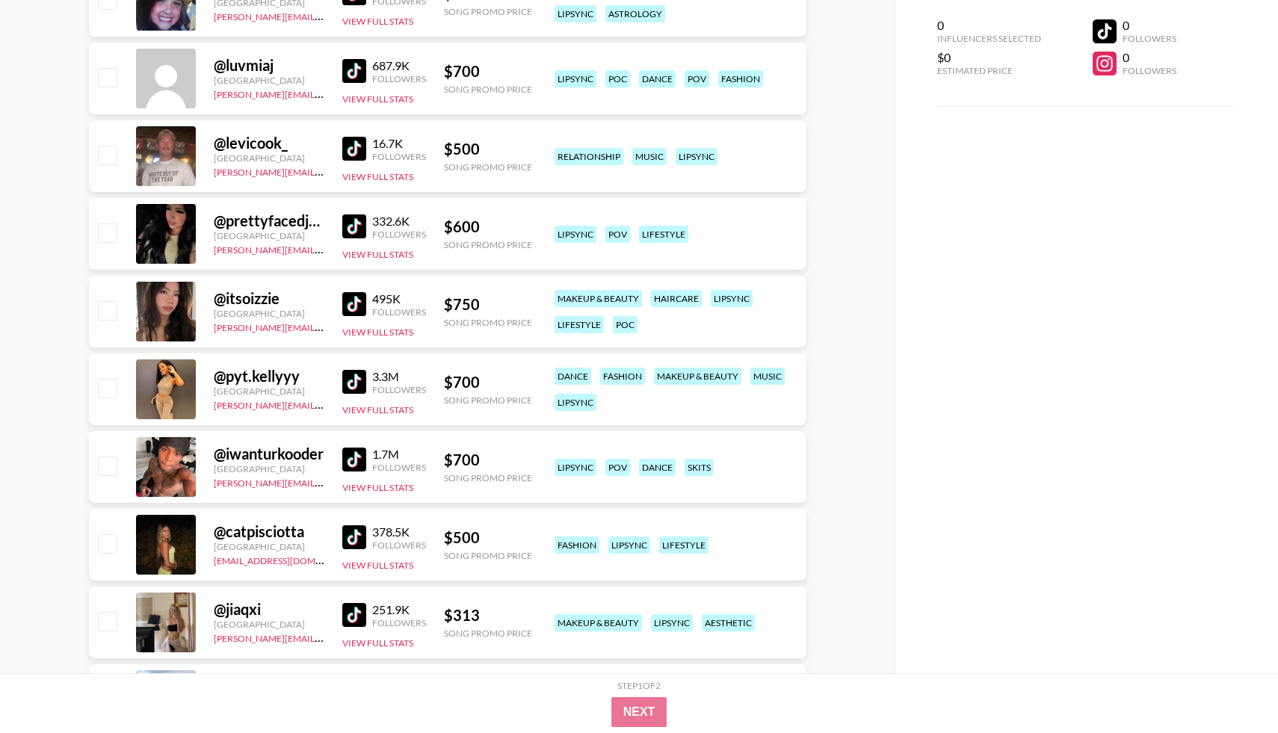
click at [349, 211] on div "332.6K Followers View Full Stats" at bounding box center [384, 234] width 84 height 53
click at [355, 229] on img at bounding box center [354, 226] width 24 height 24
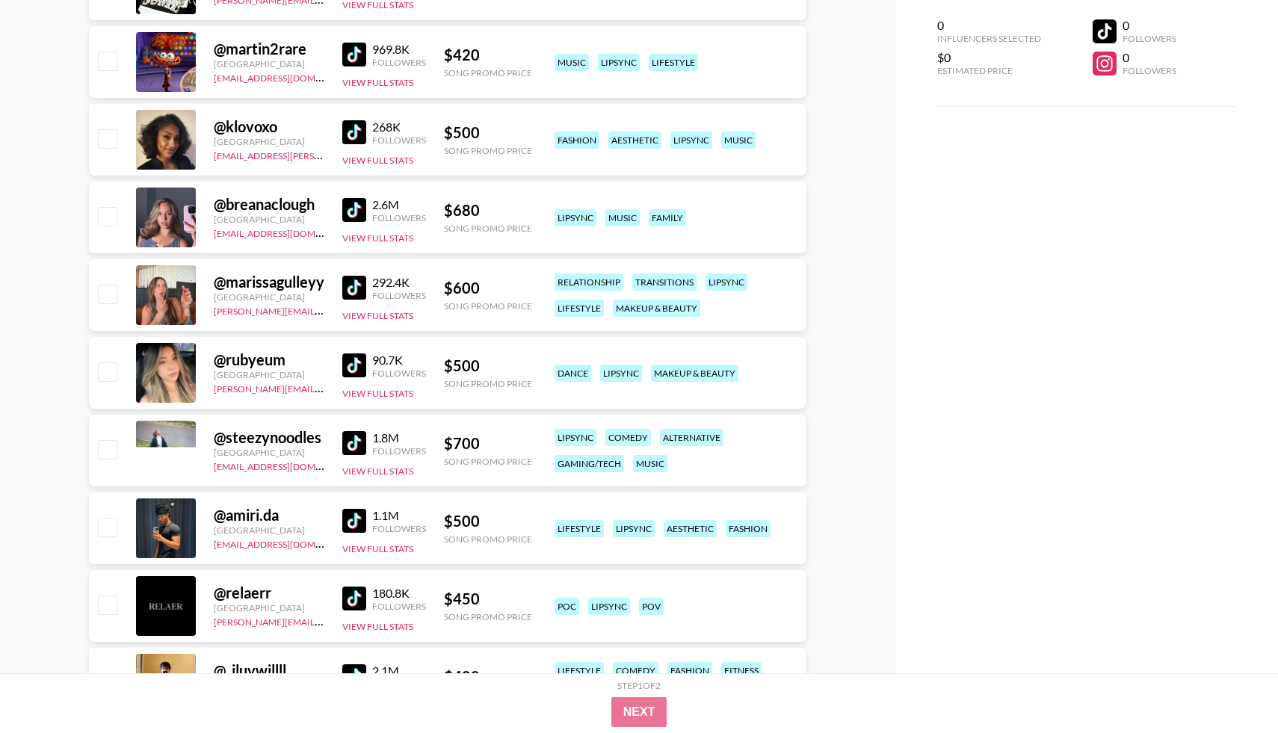
scroll to position [2575, 0]
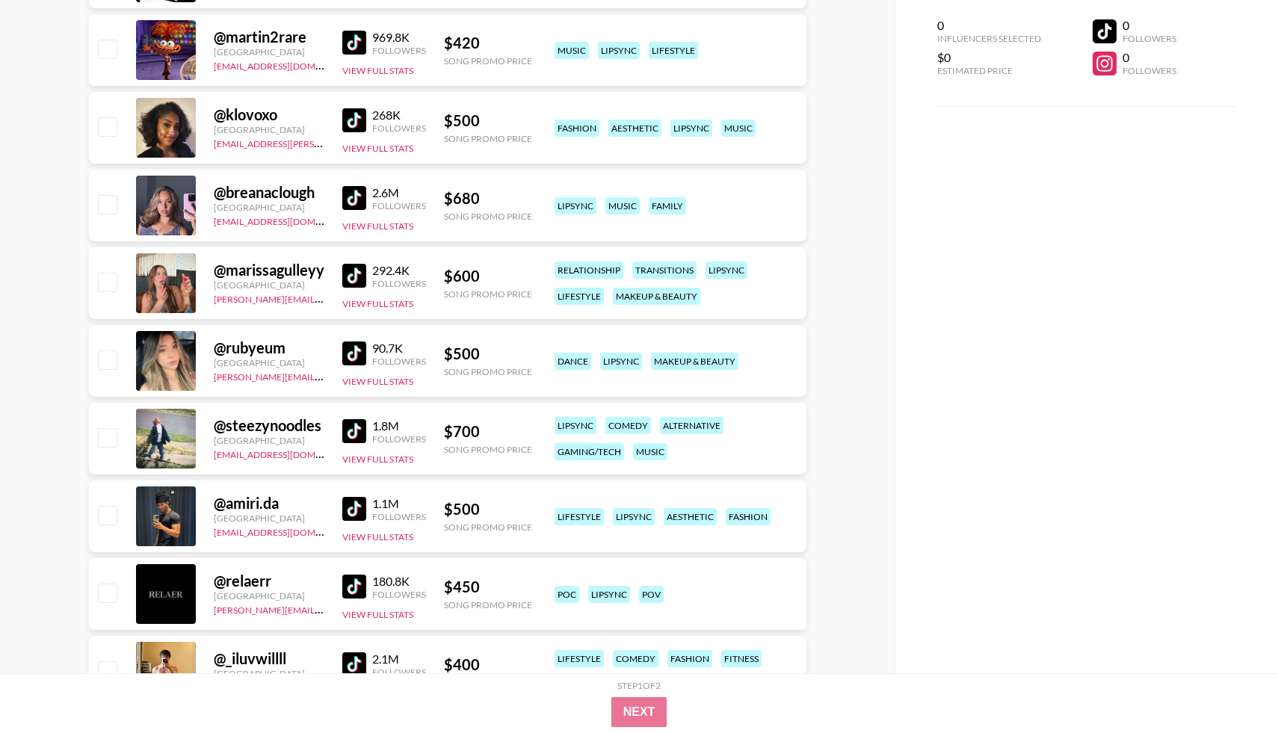
click at [359, 364] on img at bounding box center [354, 353] width 24 height 24
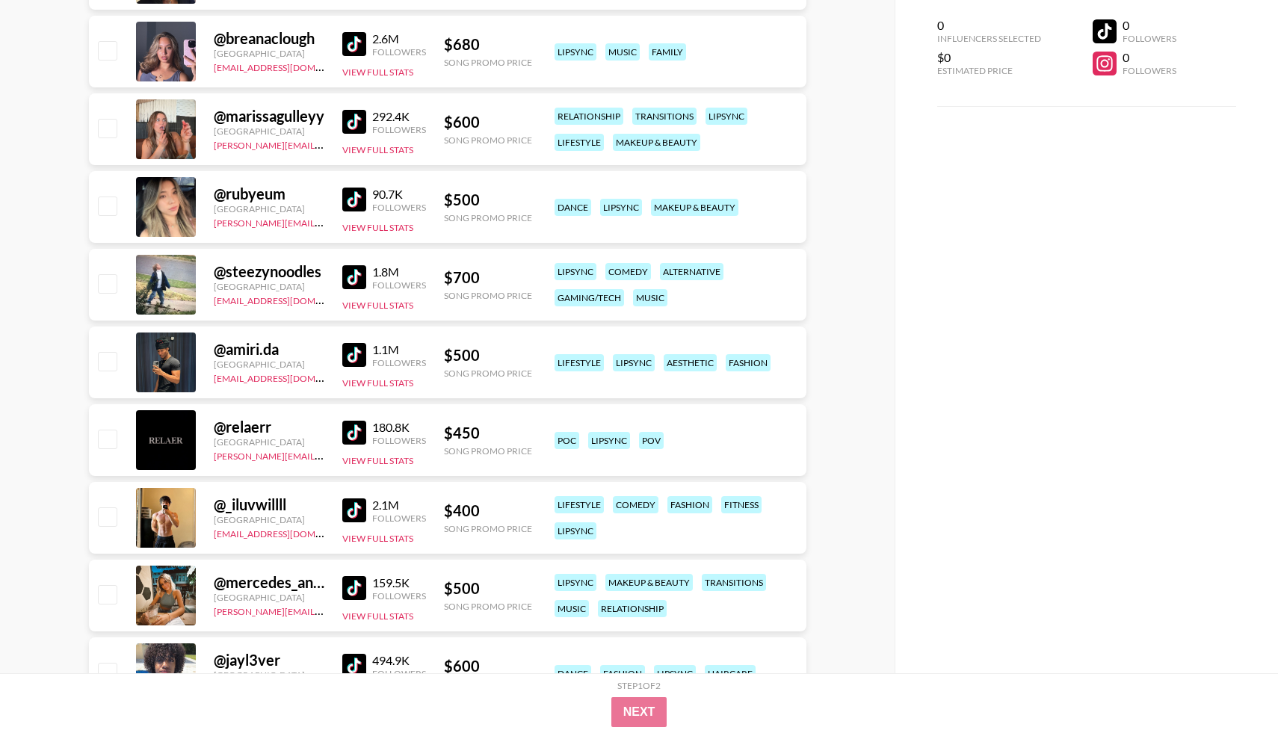
scroll to position [2752, 0]
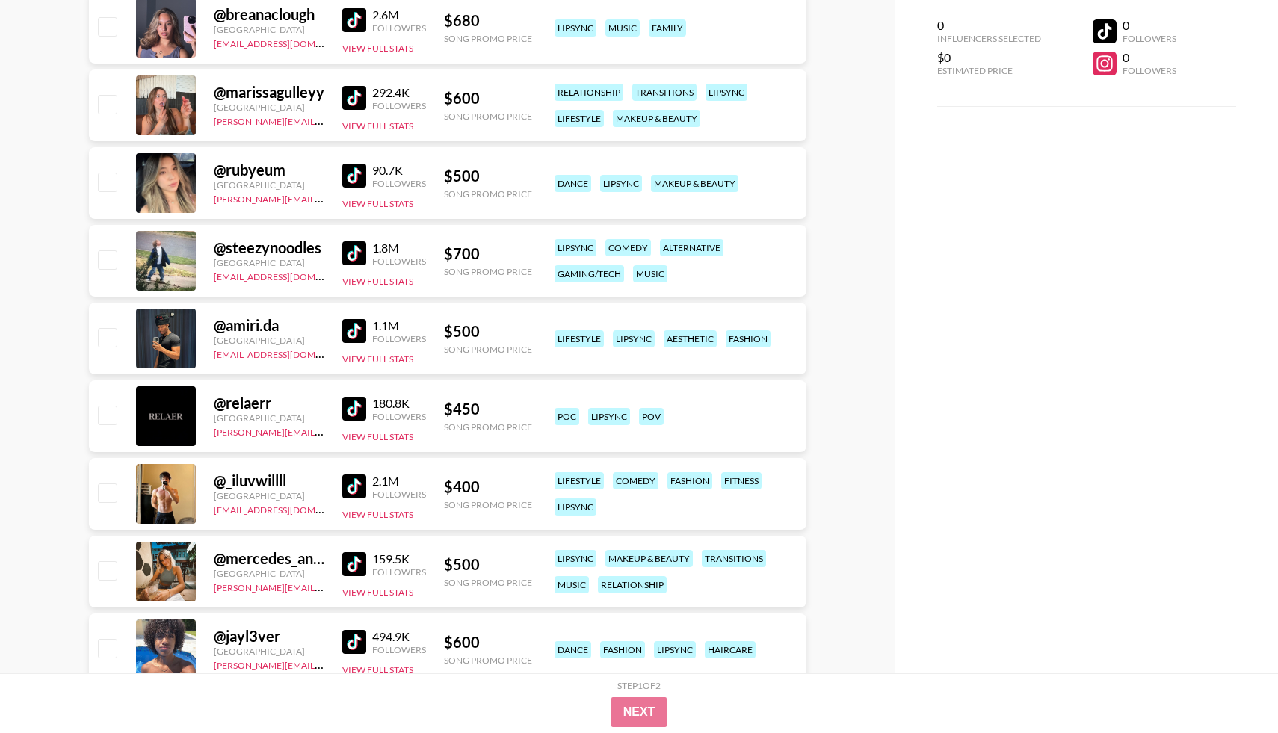
click at [350, 332] on img at bounding box center [354, 331] width 24 height 24
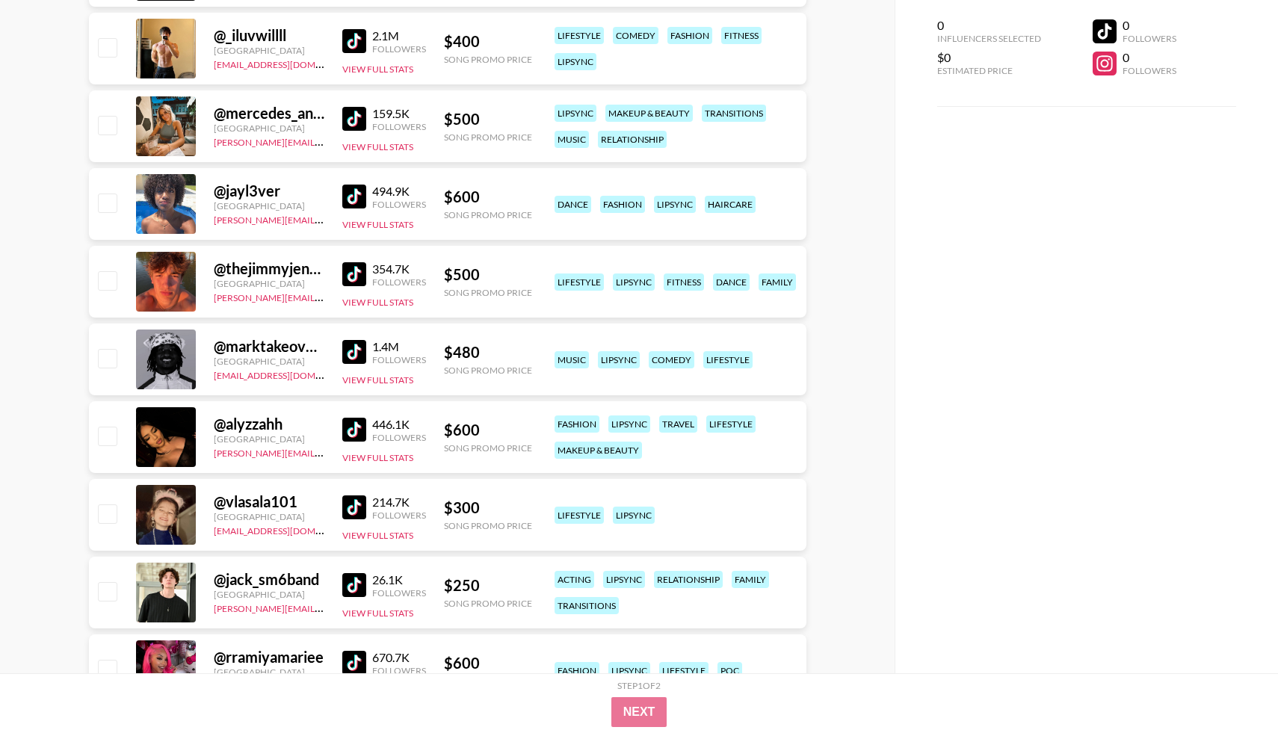
scroll to position [3239, 0]
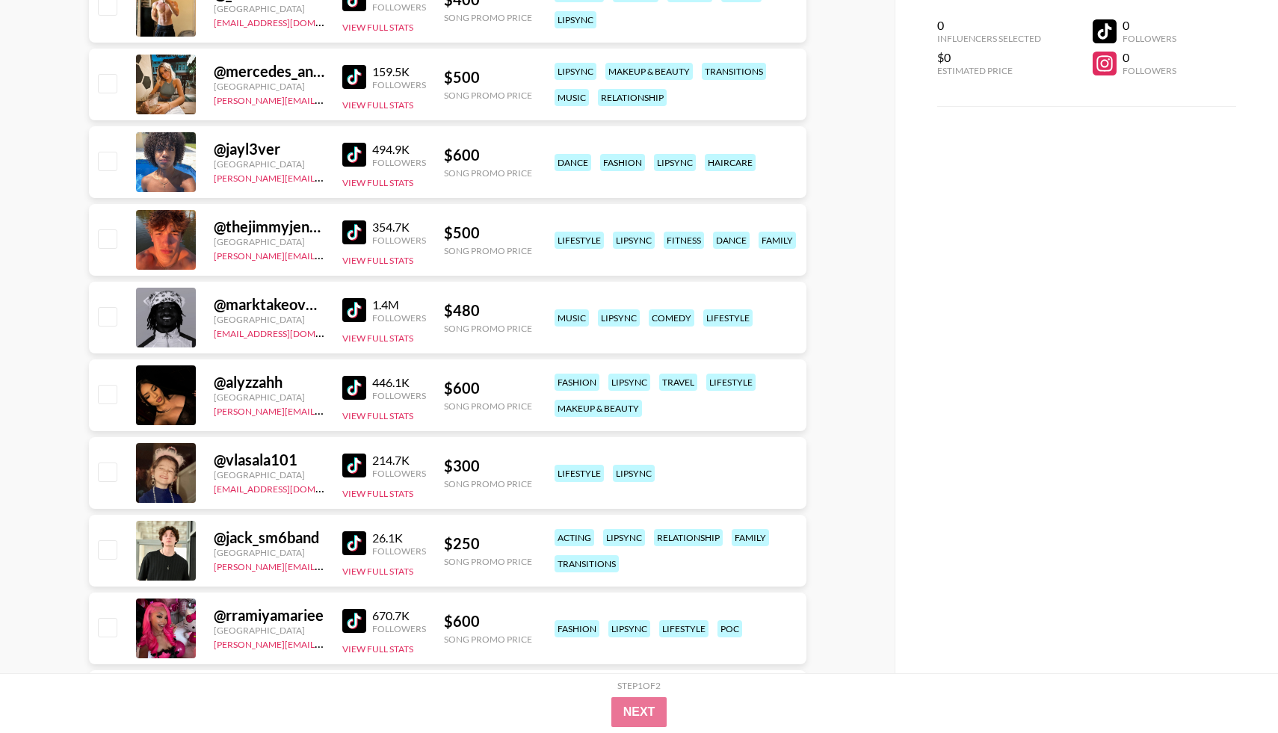
click at [353, 235] on img at bounding box center [354, 232] width 24 height 24
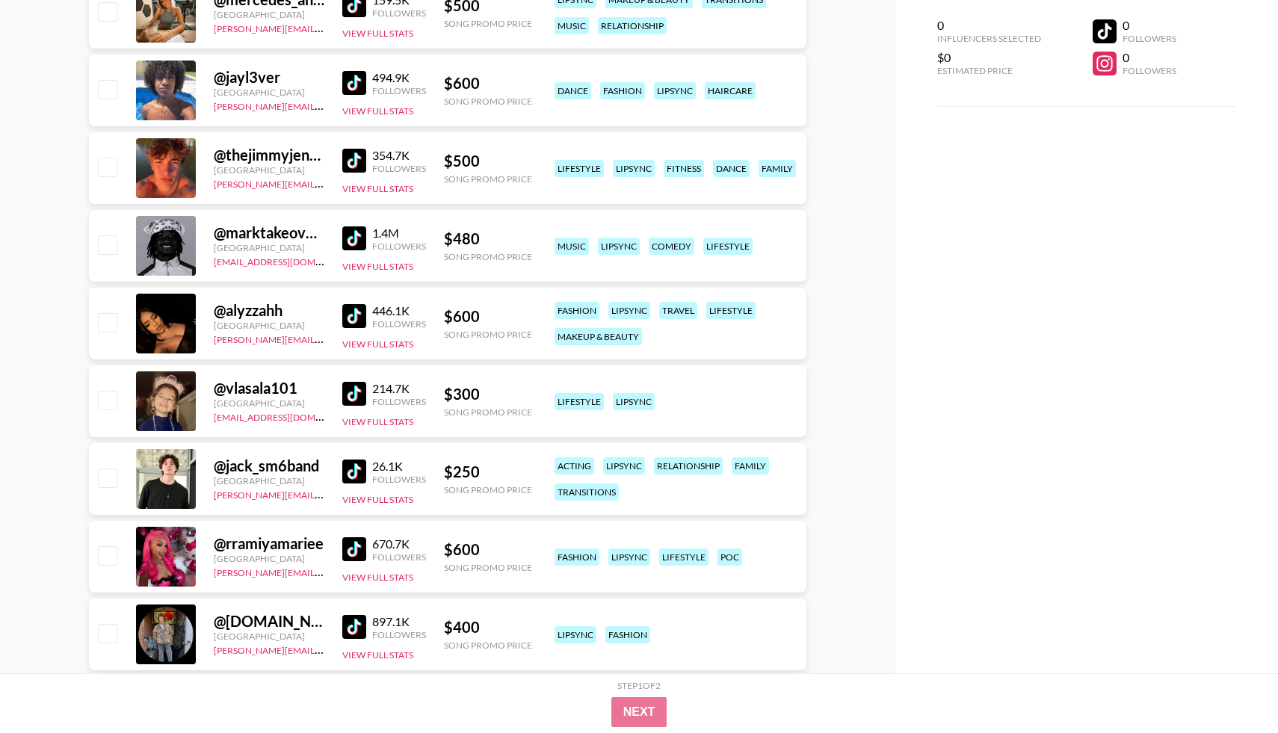
scroll to position [3355, 0]
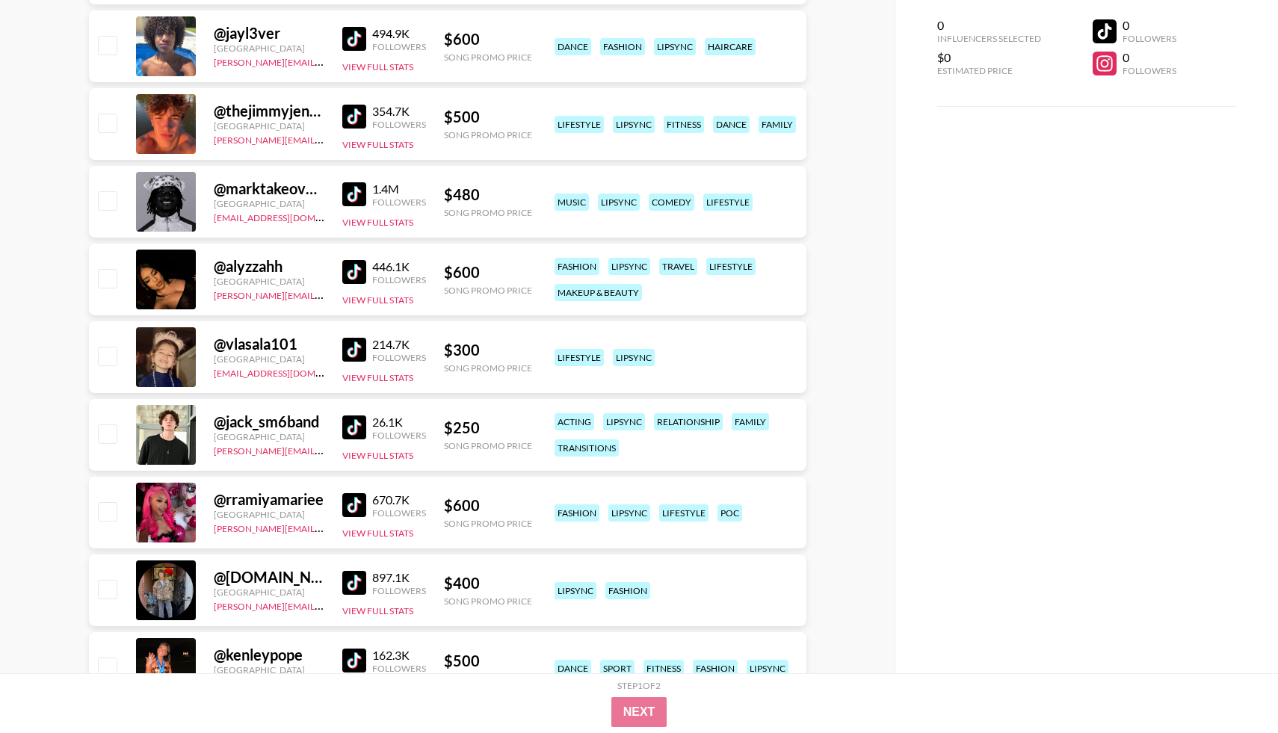
click at [361, 273] on img at bounding box center [354, 272] width 24 height 24
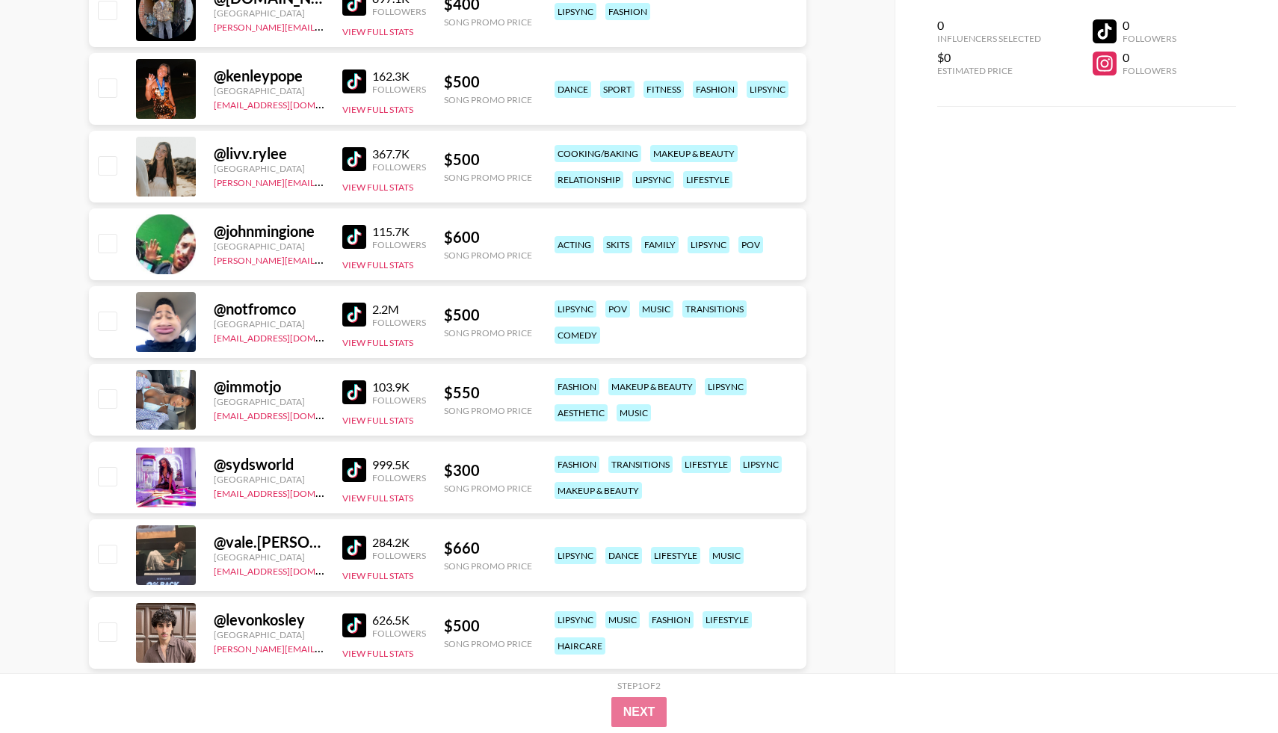
scroll to position [3960, 0]
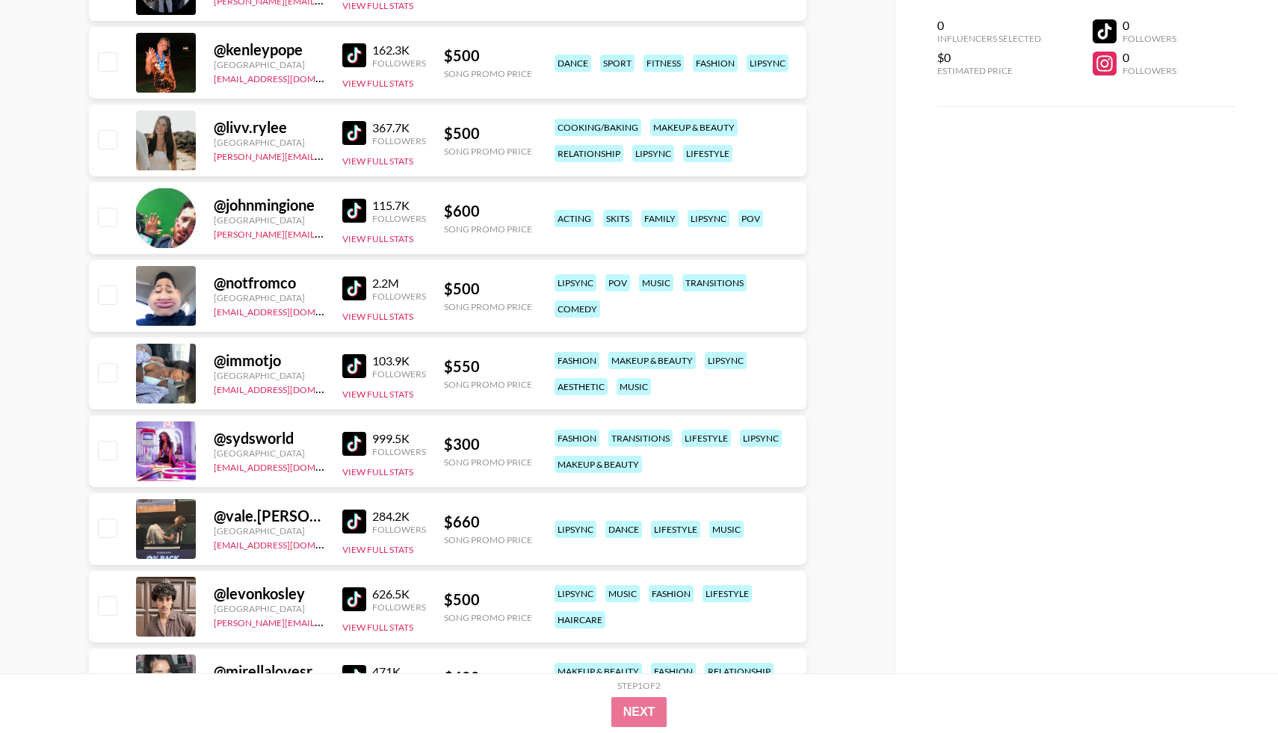
click at [354, 288] on img at bounding box center [354, 288] width 24 height 24
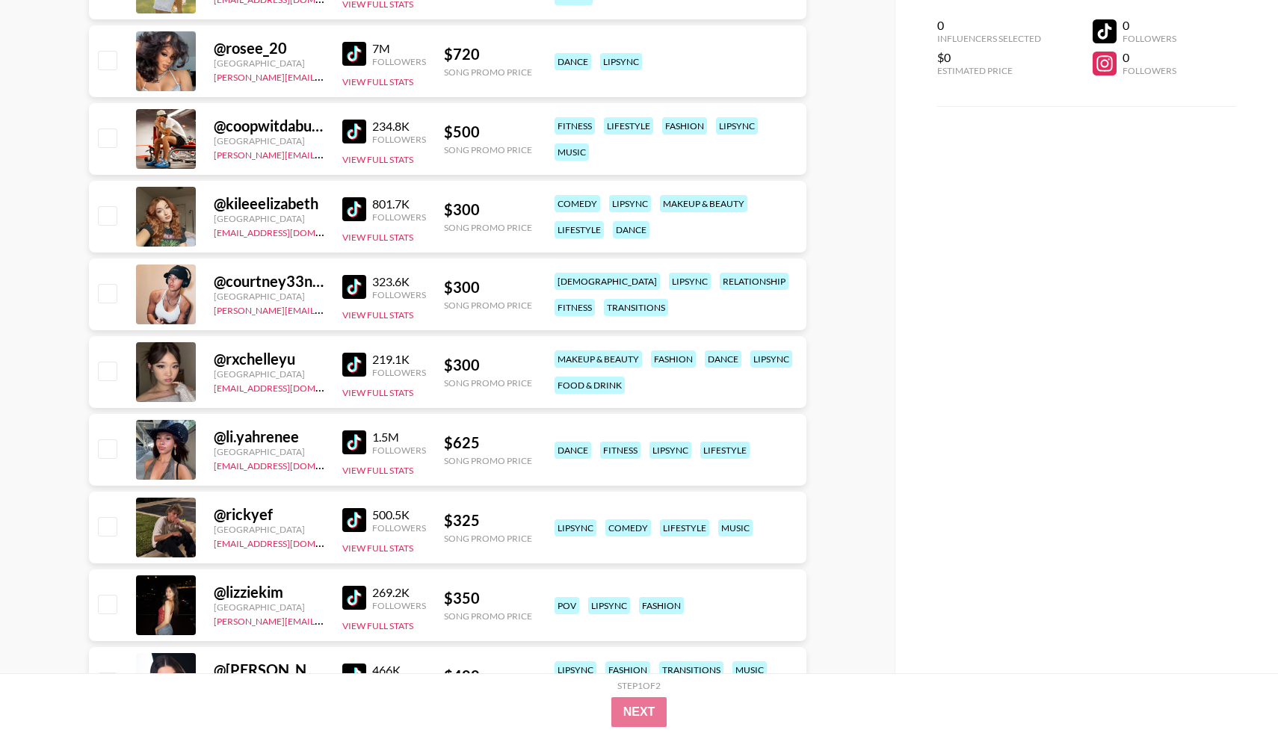
scroll to position [5597, 0]
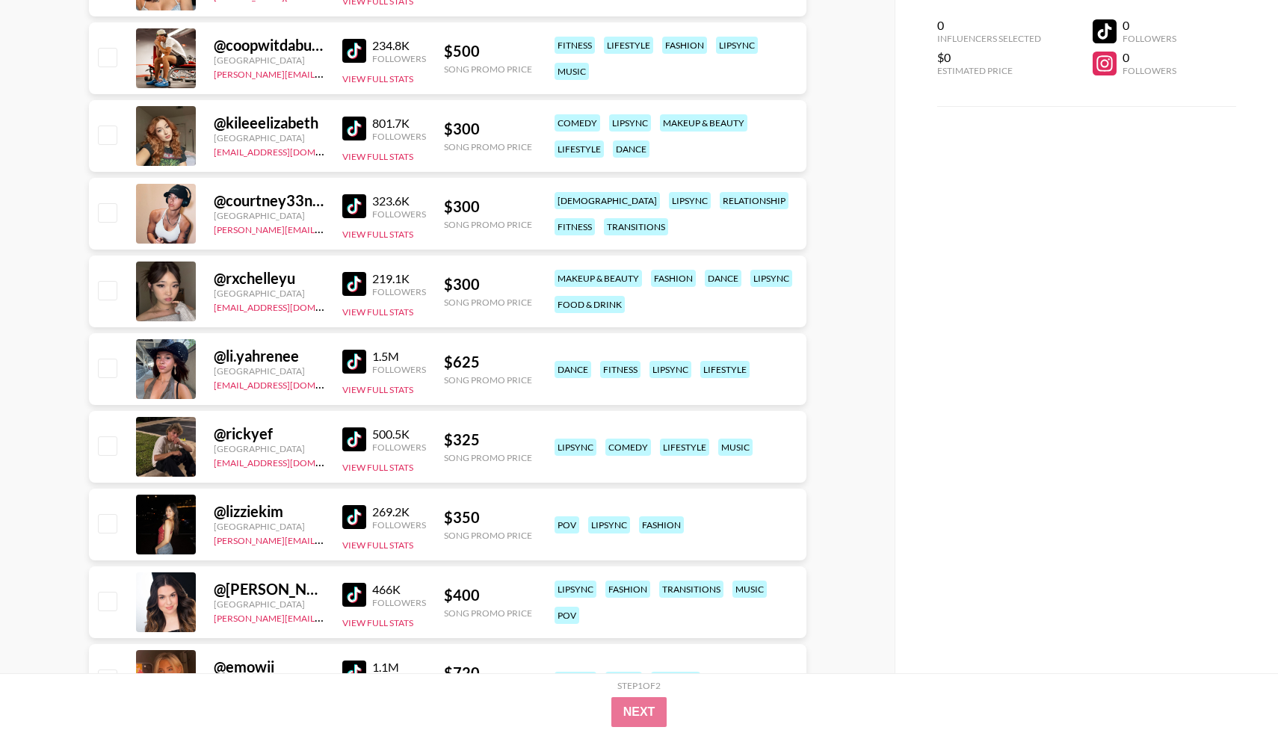
click at [344, 285] on img at bounding box center [354, 284] width 24 height 24
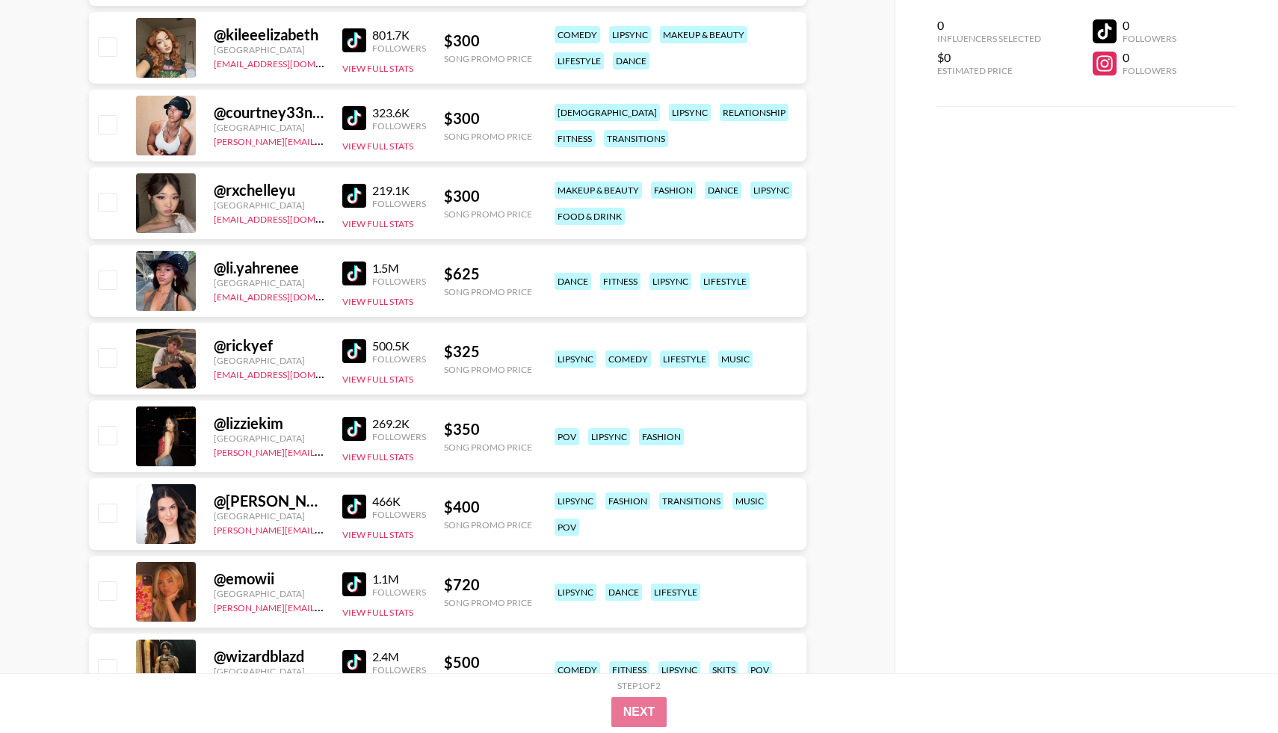
scroll to position [5687, 0]
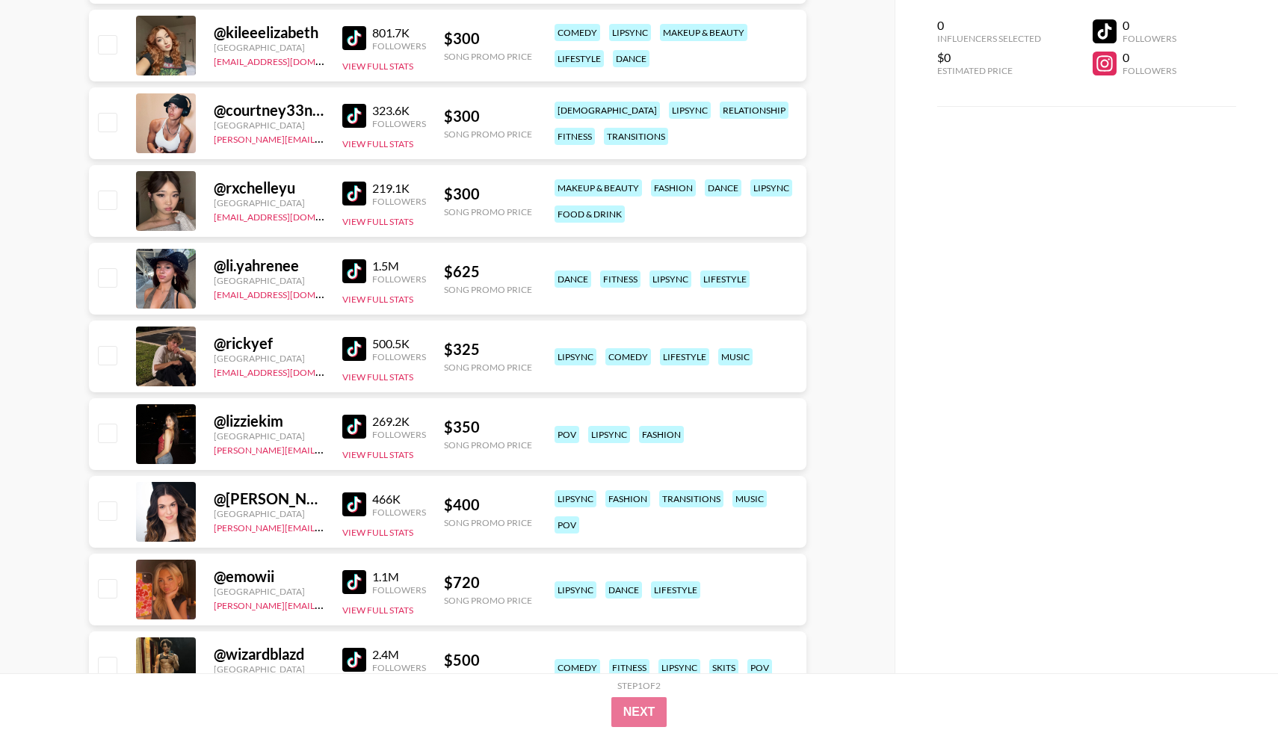
click at [356, 353] on img at bounding box center [354, 349] width 24 height 24
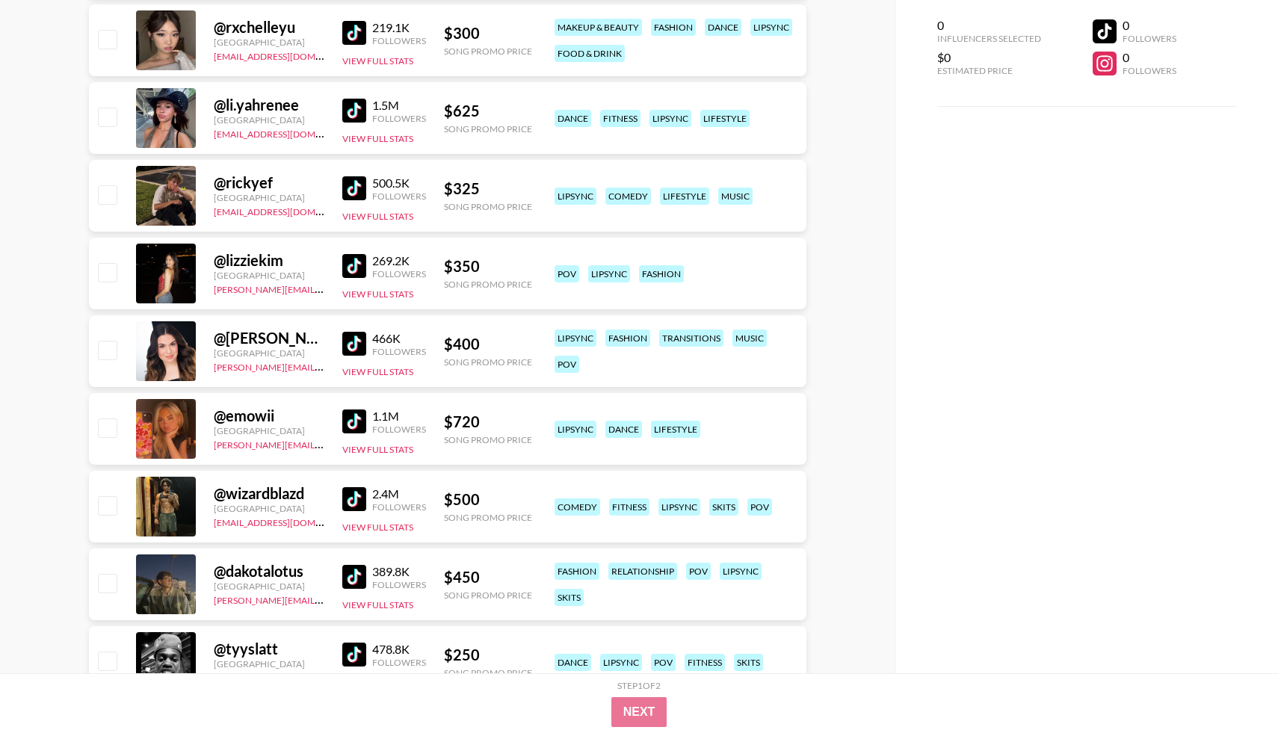
scroll to position [5922, 0]
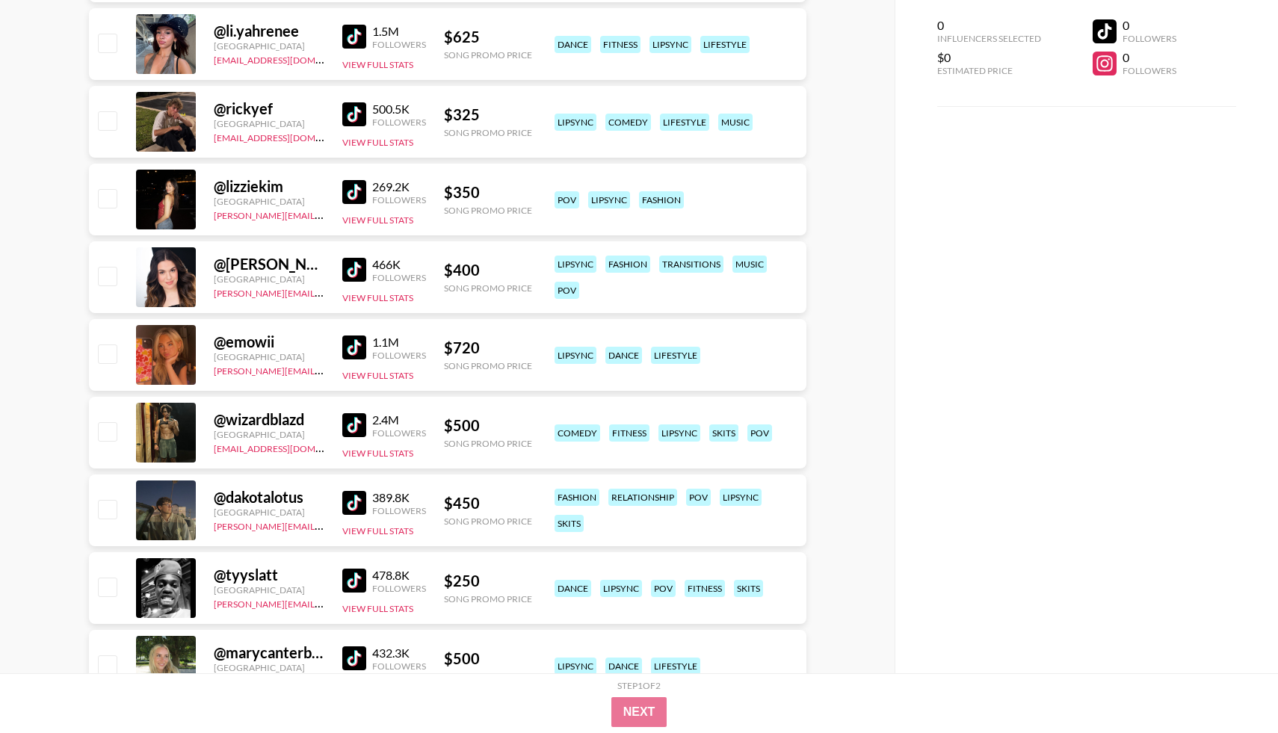
click at [355, 356] on img at bounding box center [354, 347] width 24 height 24
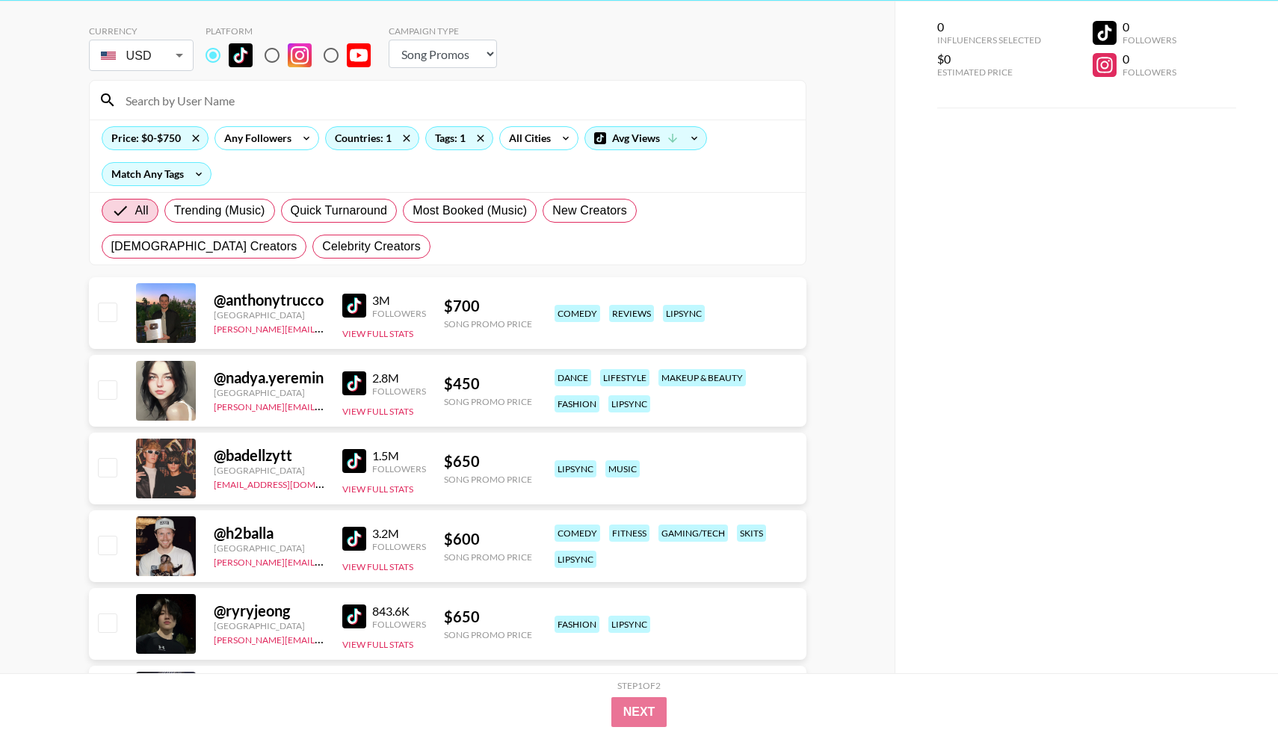
scroll to position [0, 0]
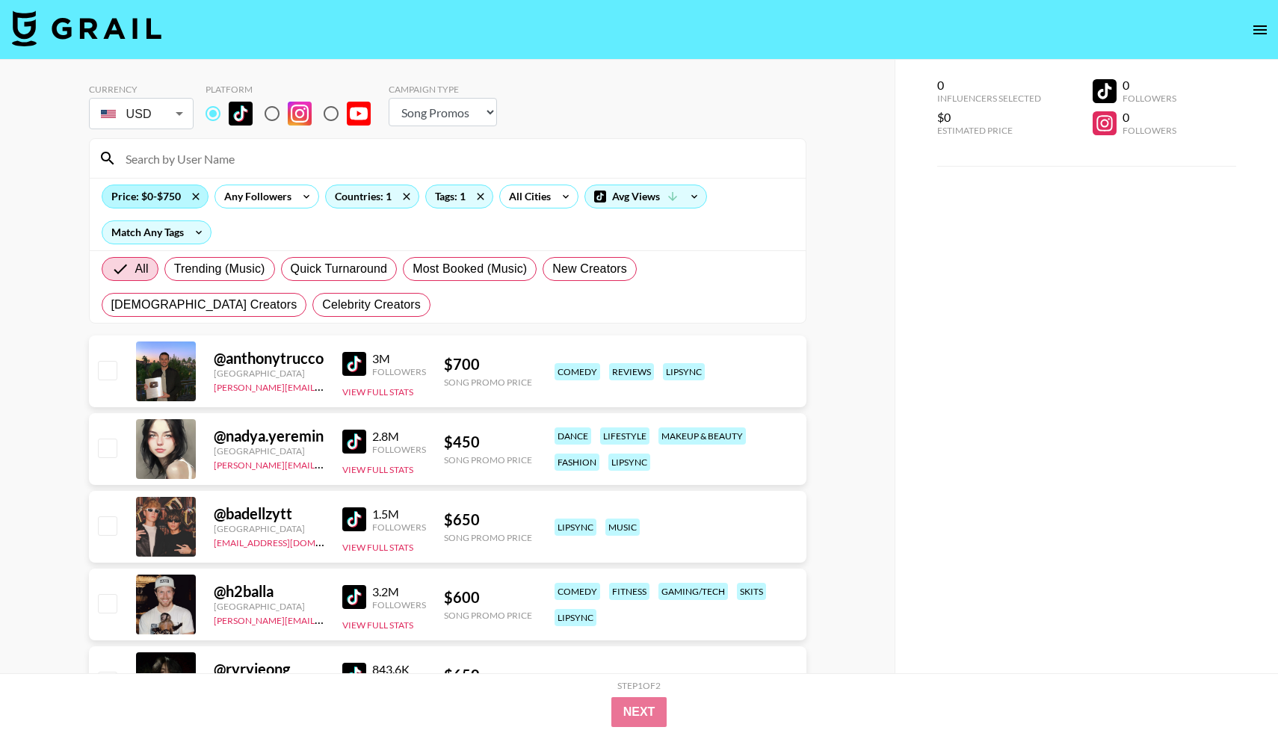
click at [152, 193] on div "Price: $0-$750" at bounding box center [154, 196] width 105 height 22
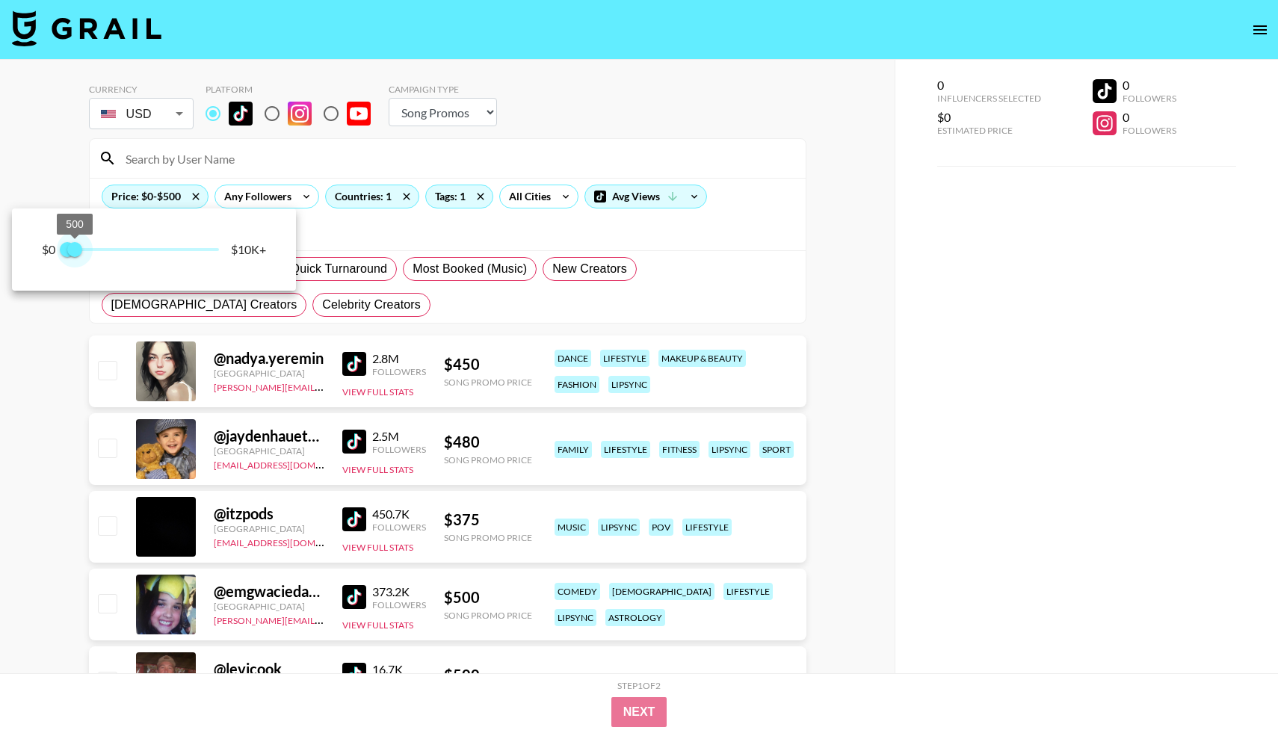
type input "250"
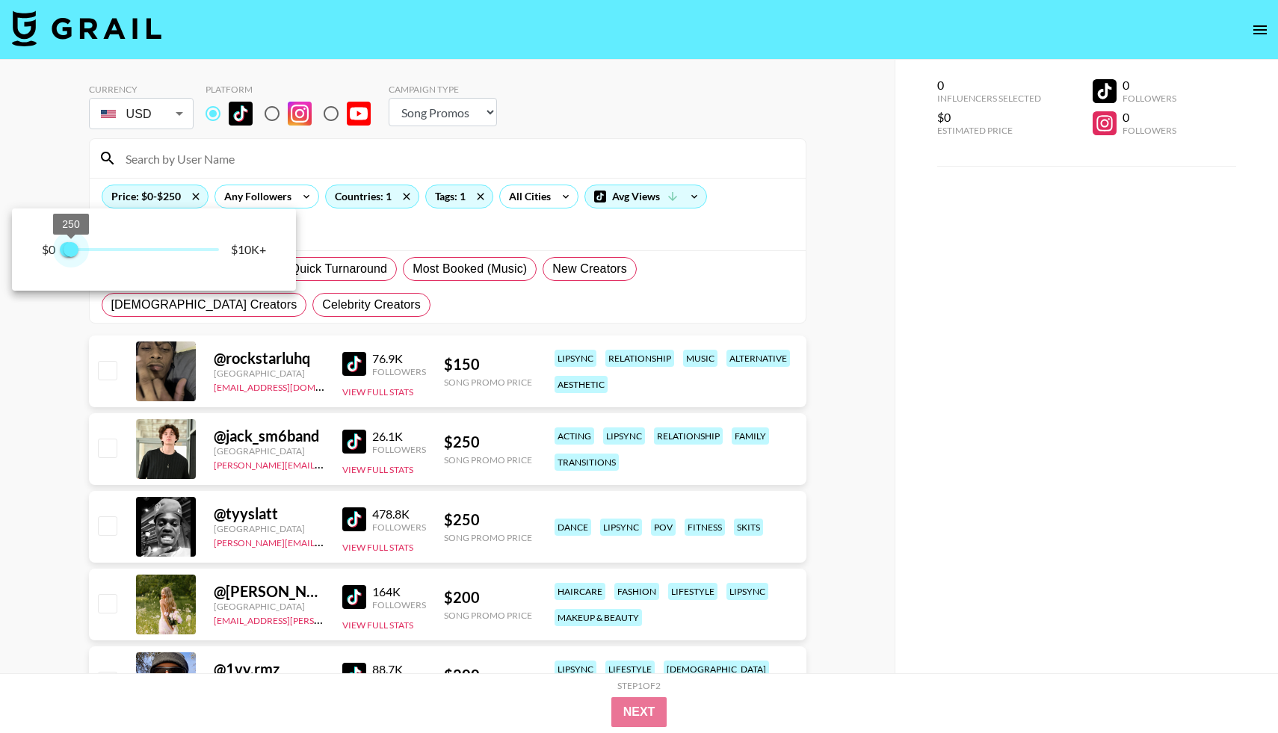
click at [72, 250] on span "250" at bounding box center [71, 249] width 15 height 15
click at [35, 384] on div at bounding box center [639, 366] width 1278 height 733
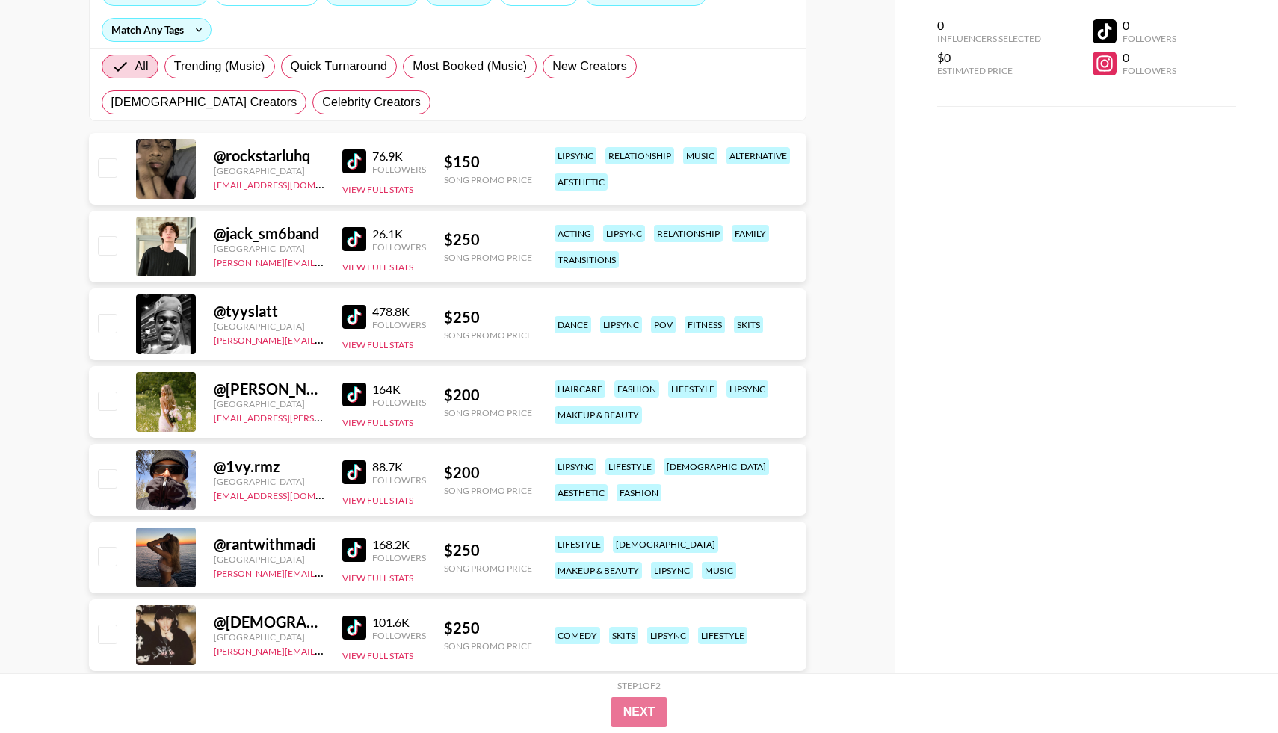
scroll to position [344, 0]
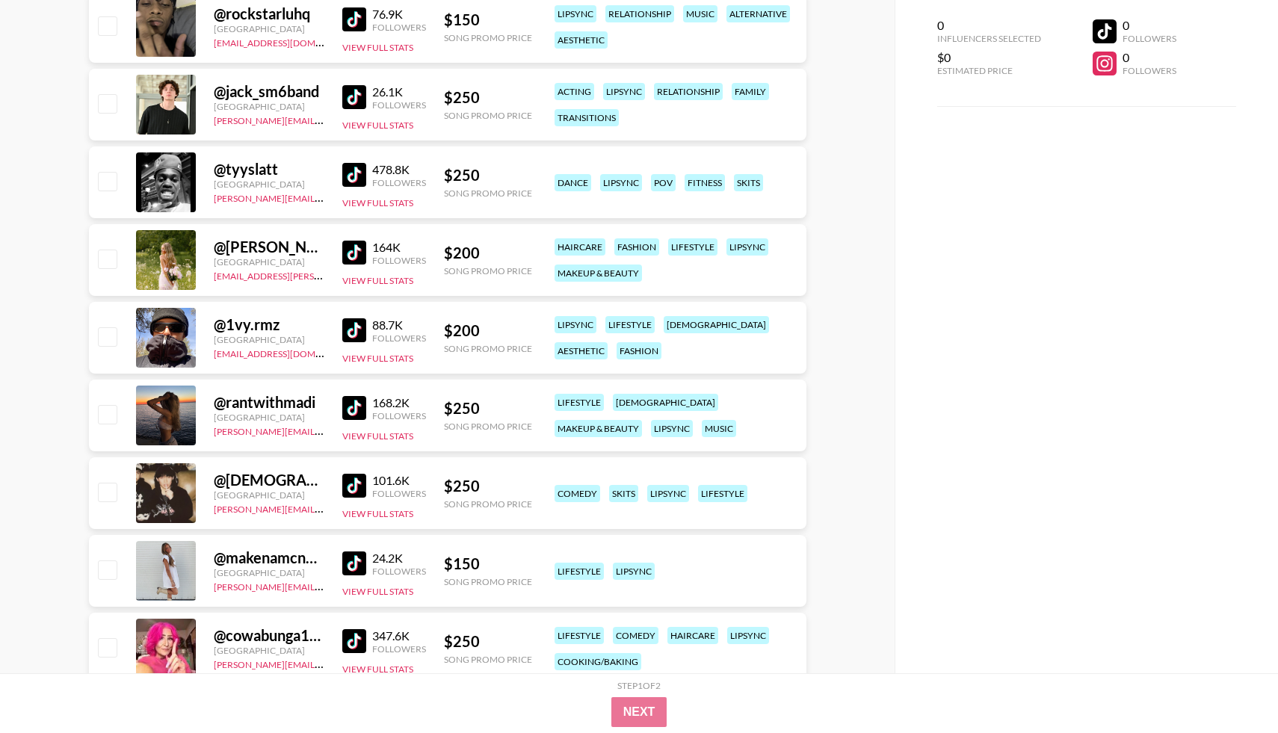
click at [353, 262] on img at bounding box center [354, 253] width 24 height 24
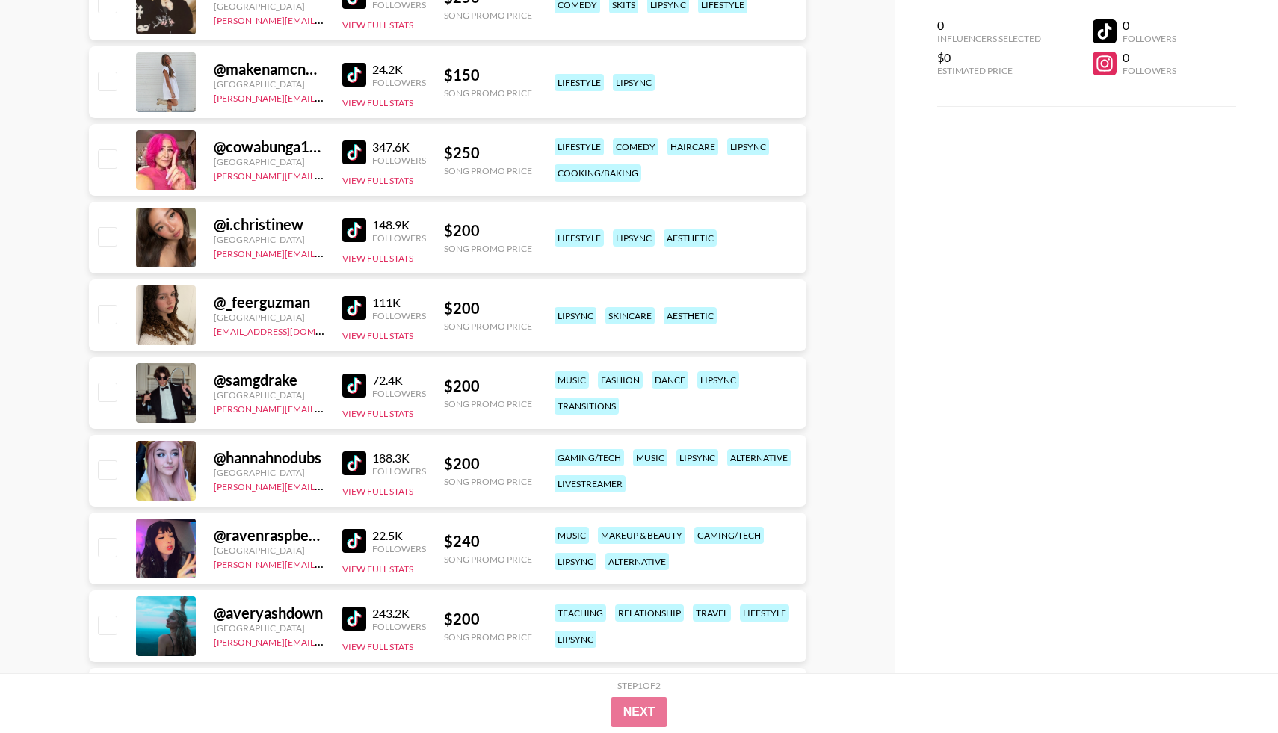
scroll to position [840, 0]
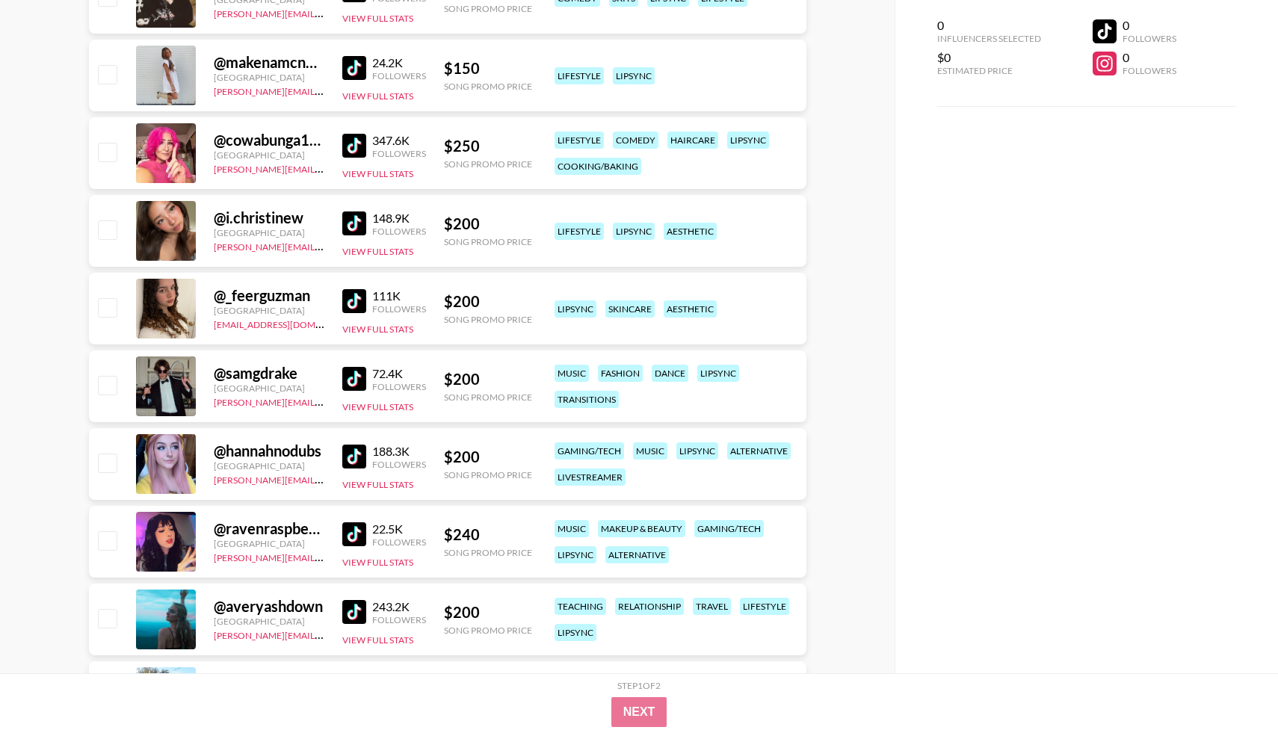
click at [357, 226] on img at bounding box center [354, 223] width 24 height 24
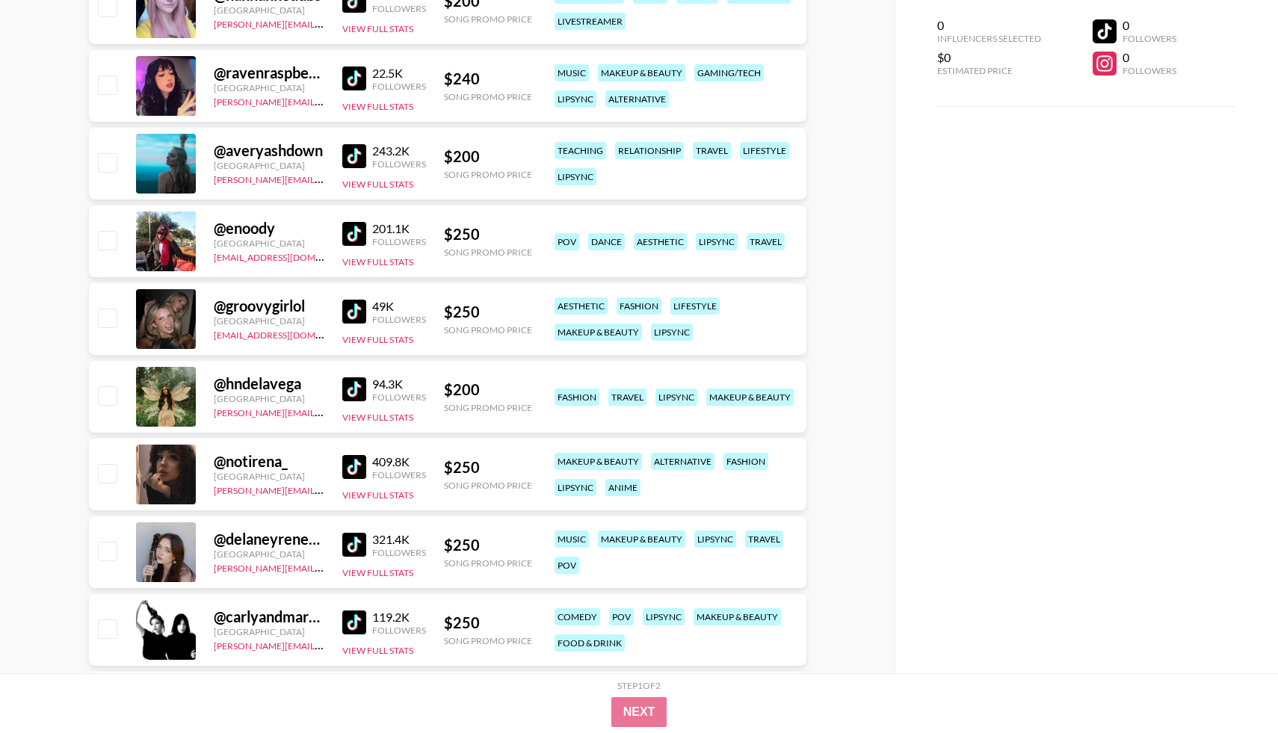
scroll to position [1329, 0]
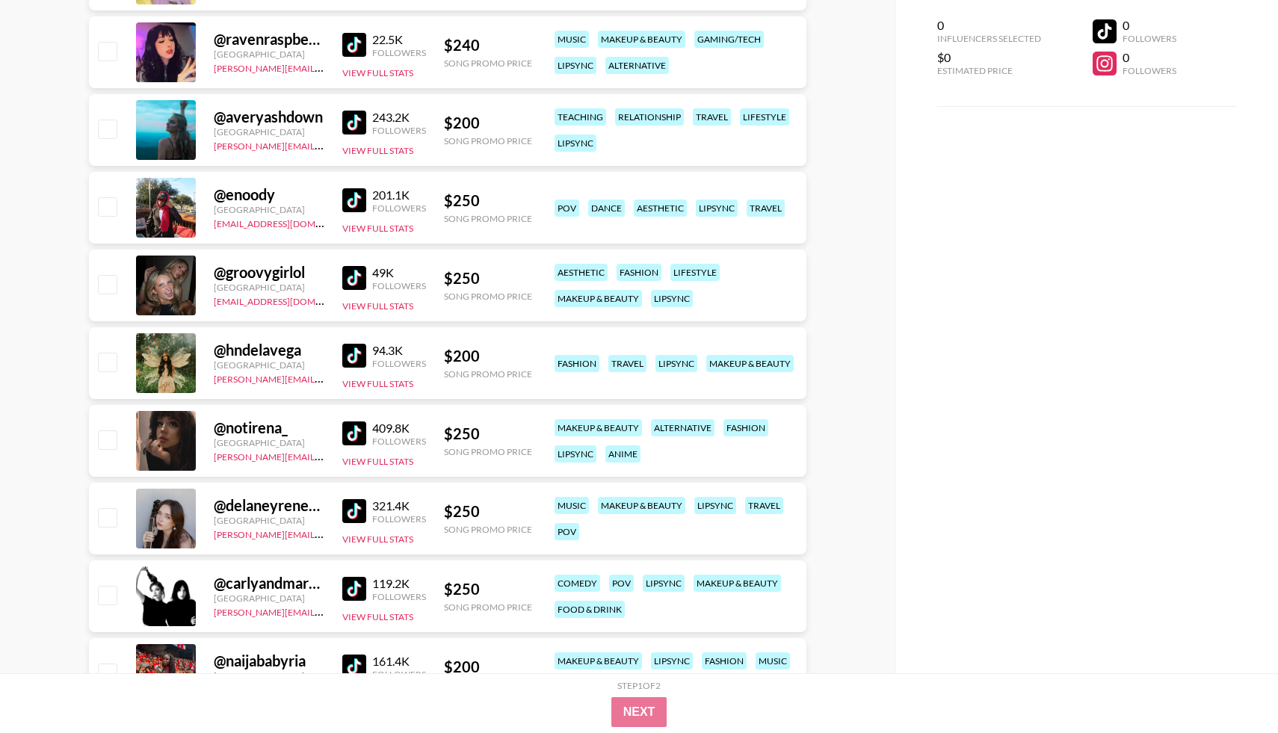
click at [354, 201] on img at bounding box center [354, 200] width 24 height 24
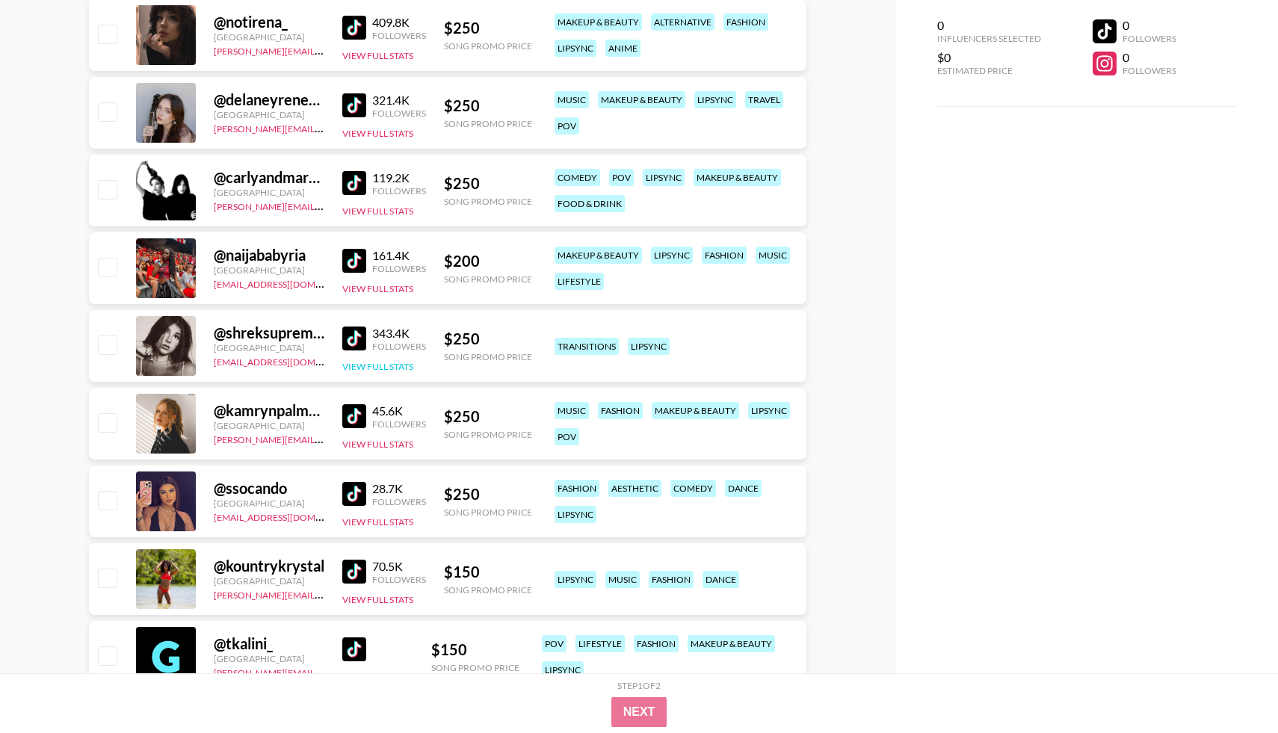
scroll to position [1796, 0]
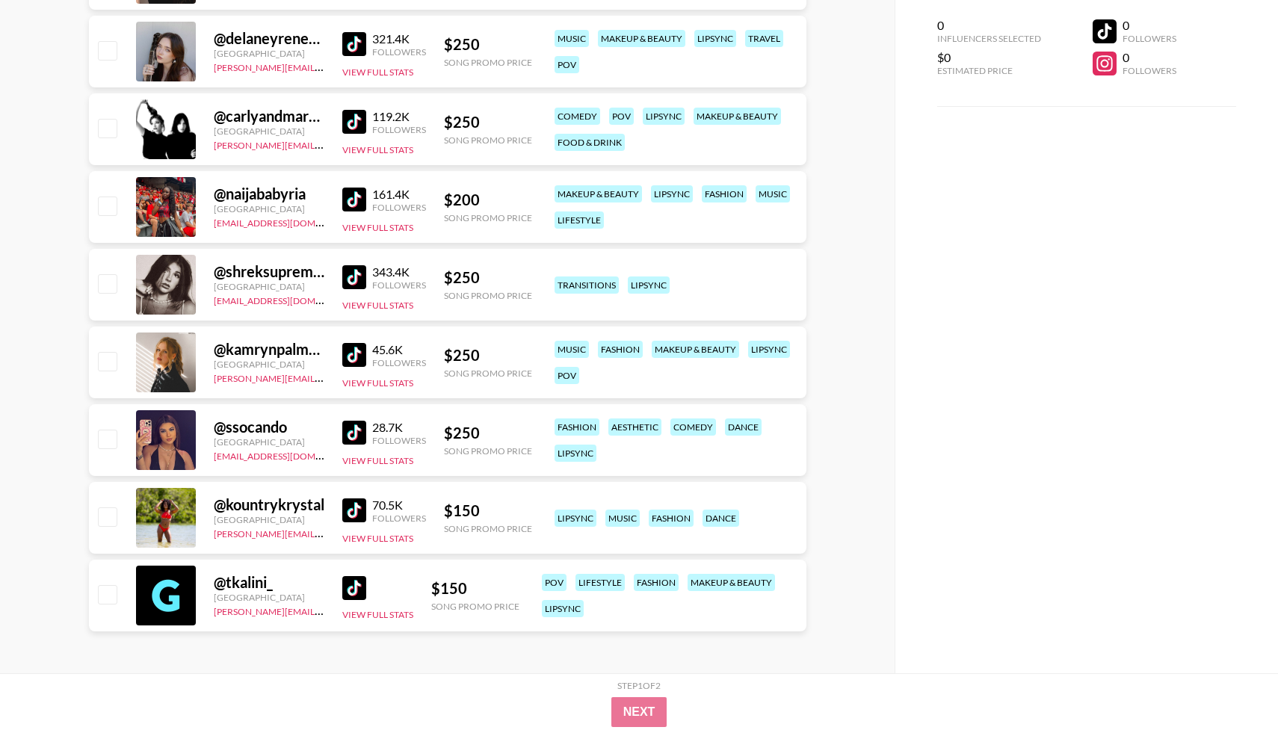
click at [353, 273] on img at bounding box center [354, 277] width 24 height 24
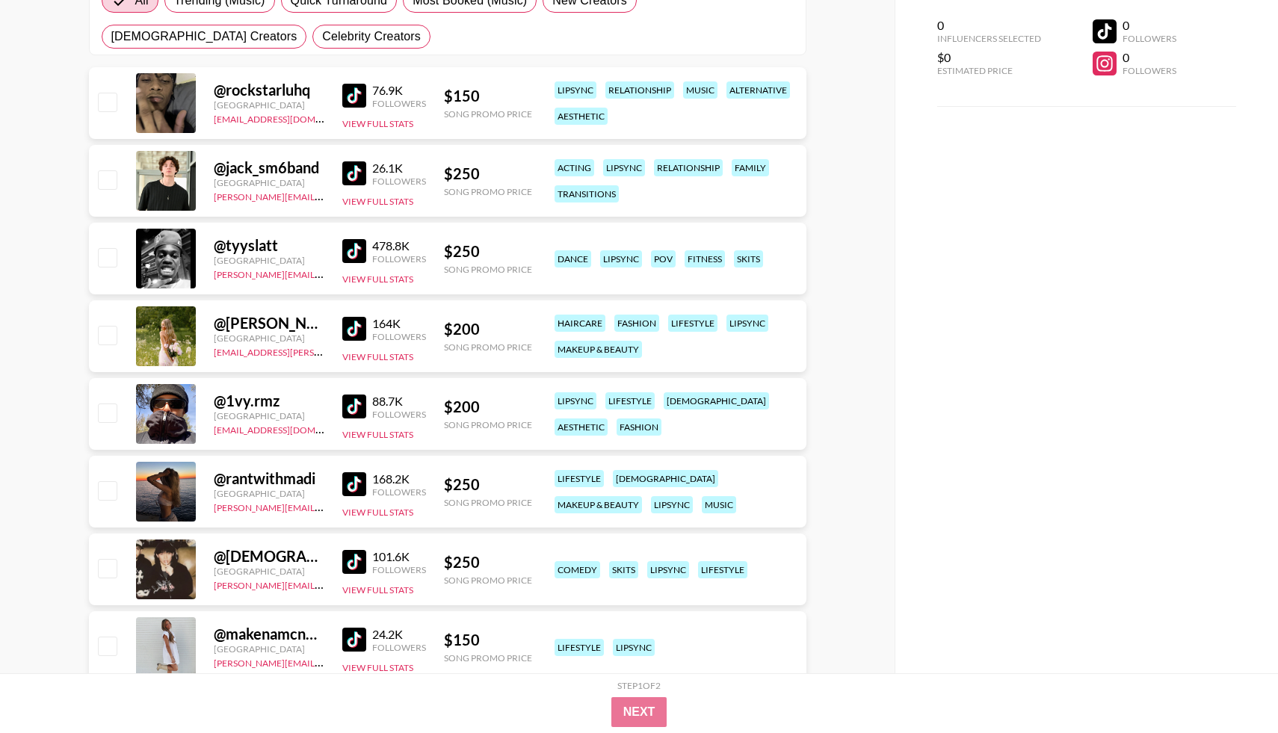
scroll to position [0, 0]
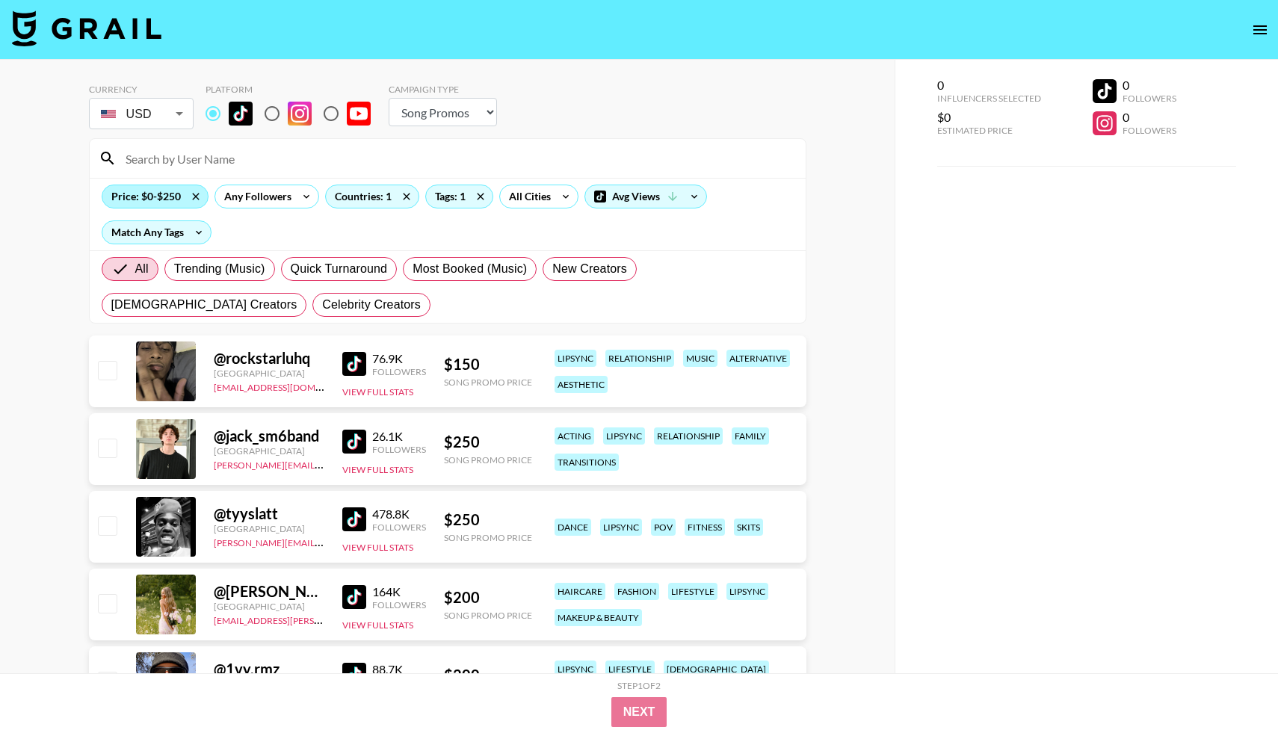
click at [135, 198] on div "Price: $0-$250" at bounding box center [154, 196] width 105 height 22
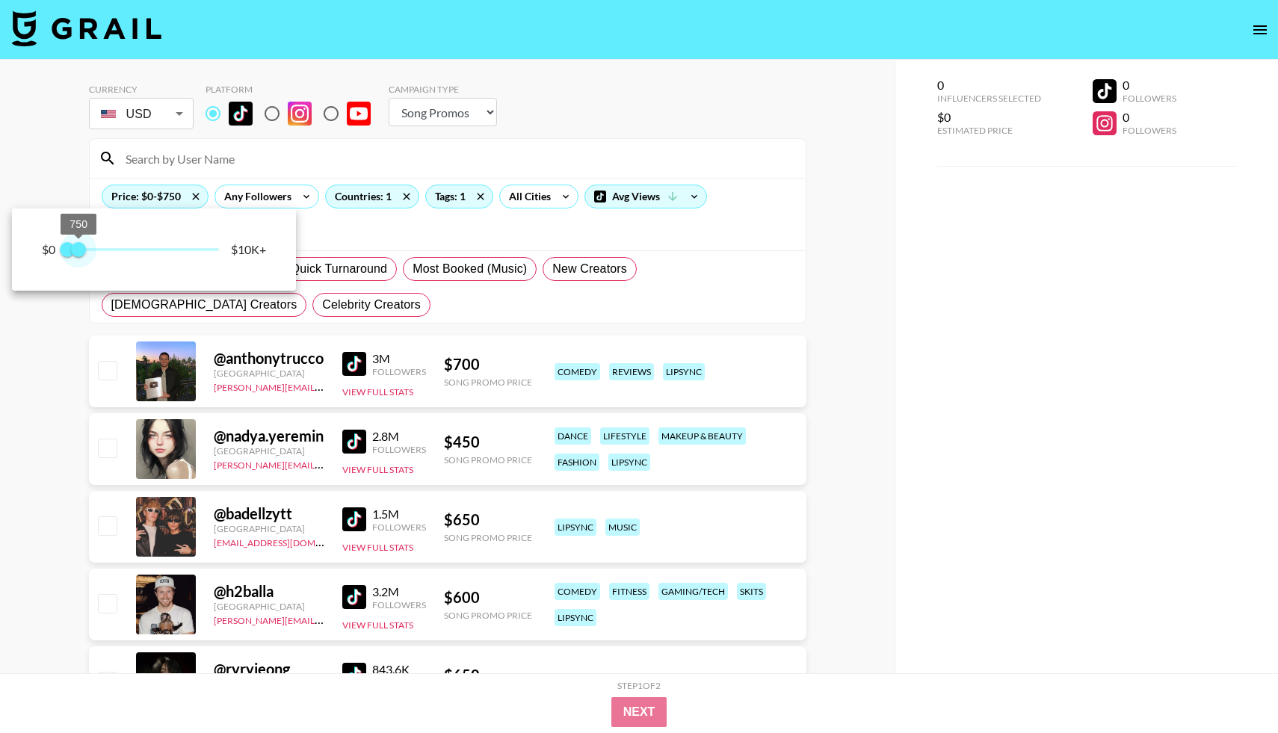
type input "500"
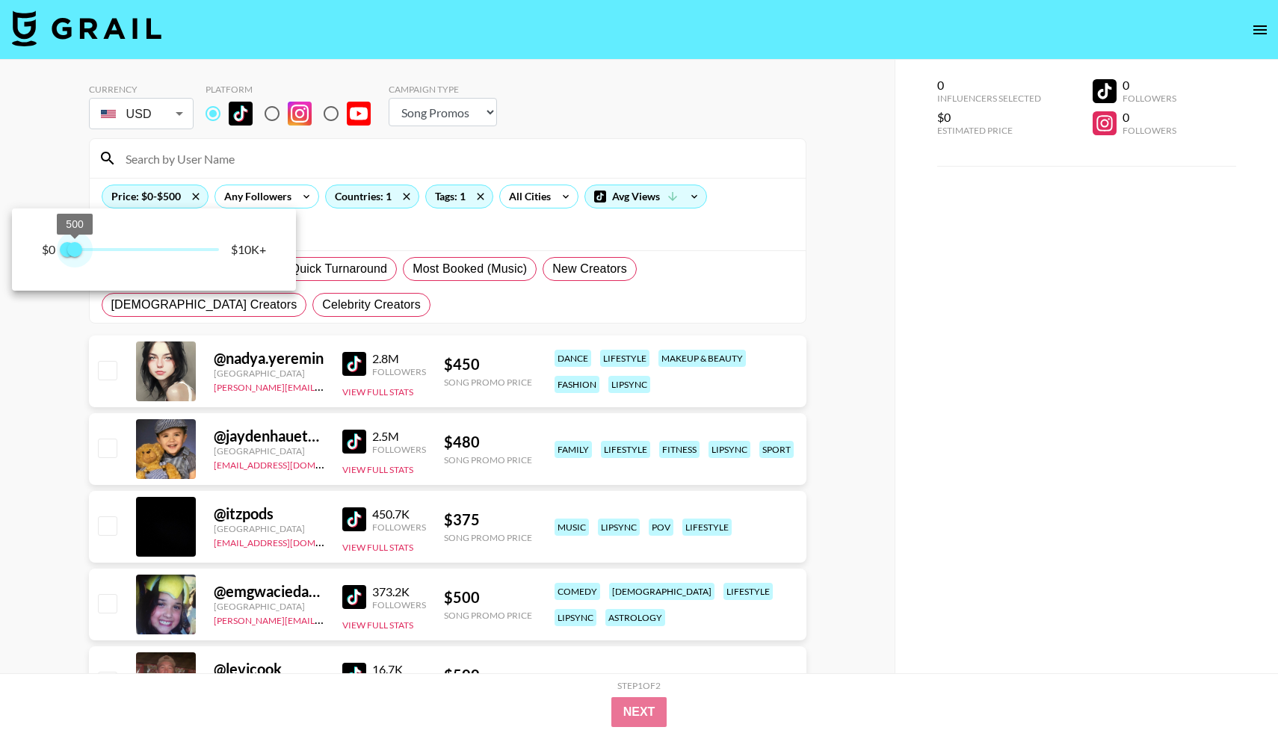
click at [76, 250] on span "500" at bounding box center [74, 249] width 15 height 15
click at [46, 395] on div at bounding box center [639, 366] width 1278 height 733
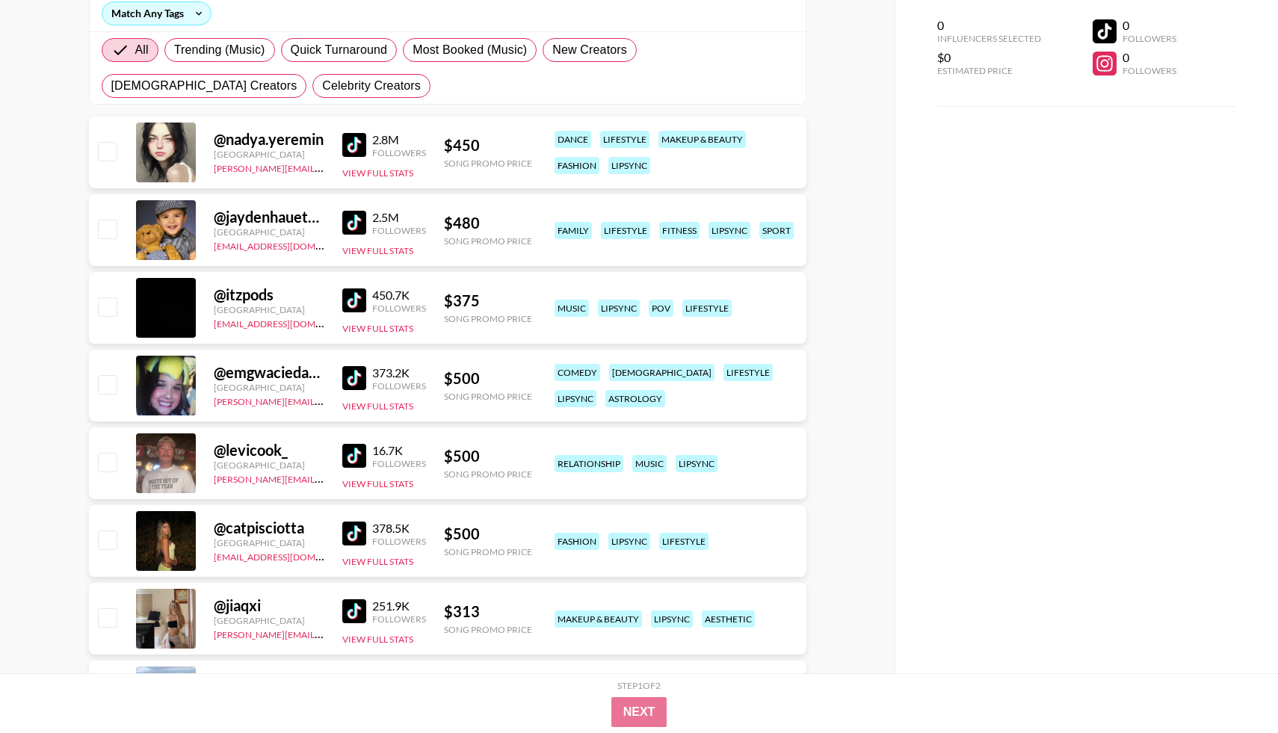
scroll to position [235, 0]
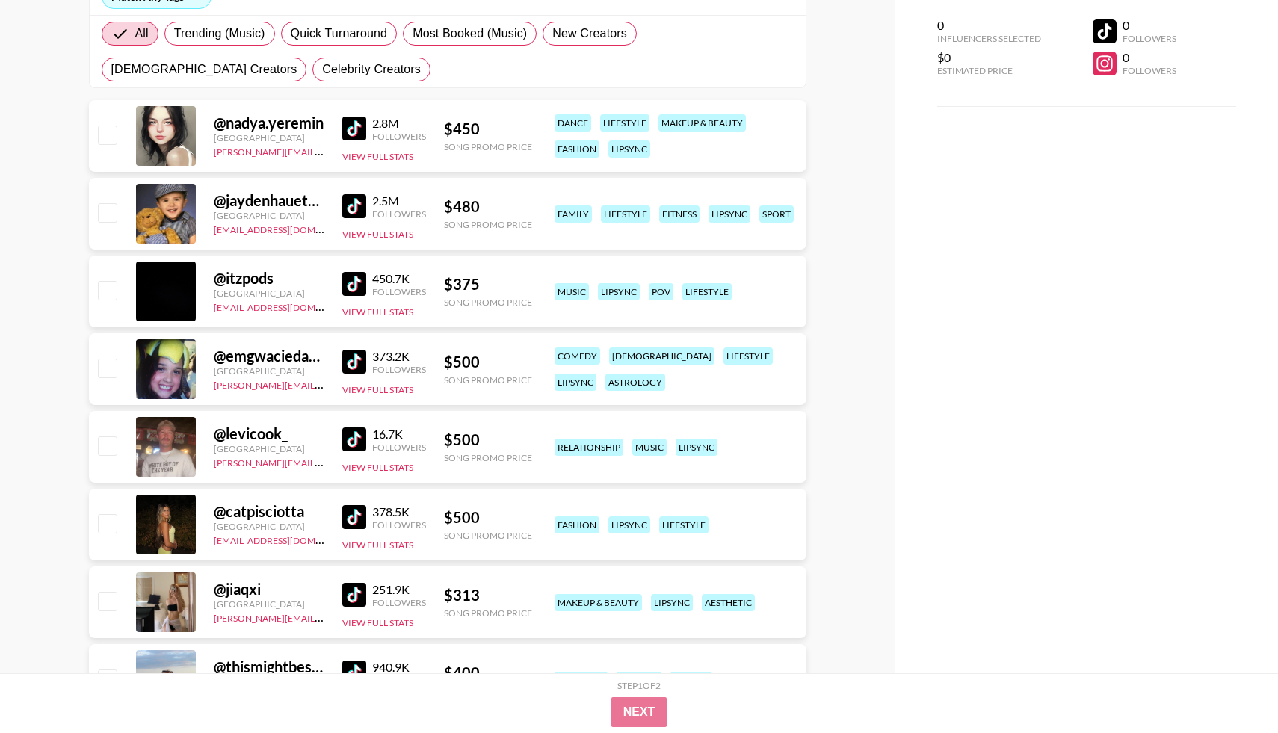
click at [356, 280] on img at bounding box center [354, 284] width 24 height 24
click at [356, 368] on img at bounding box center [354, 362] width 24 height 24
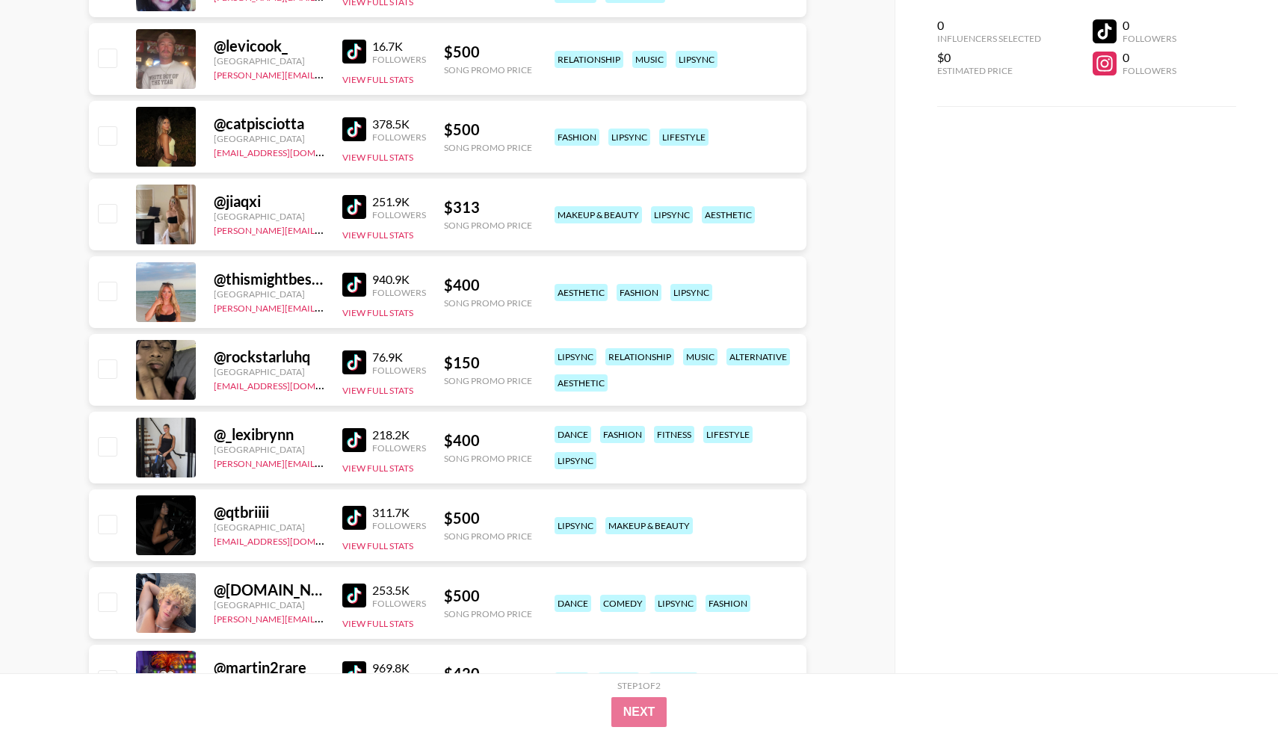
scroll to position [624, 0]
click at [356, 446] on img at bounding box center [354, 439] width 24 height 24
click at [364, 513] on img at bounding box center [354, 517] width 24 height 24
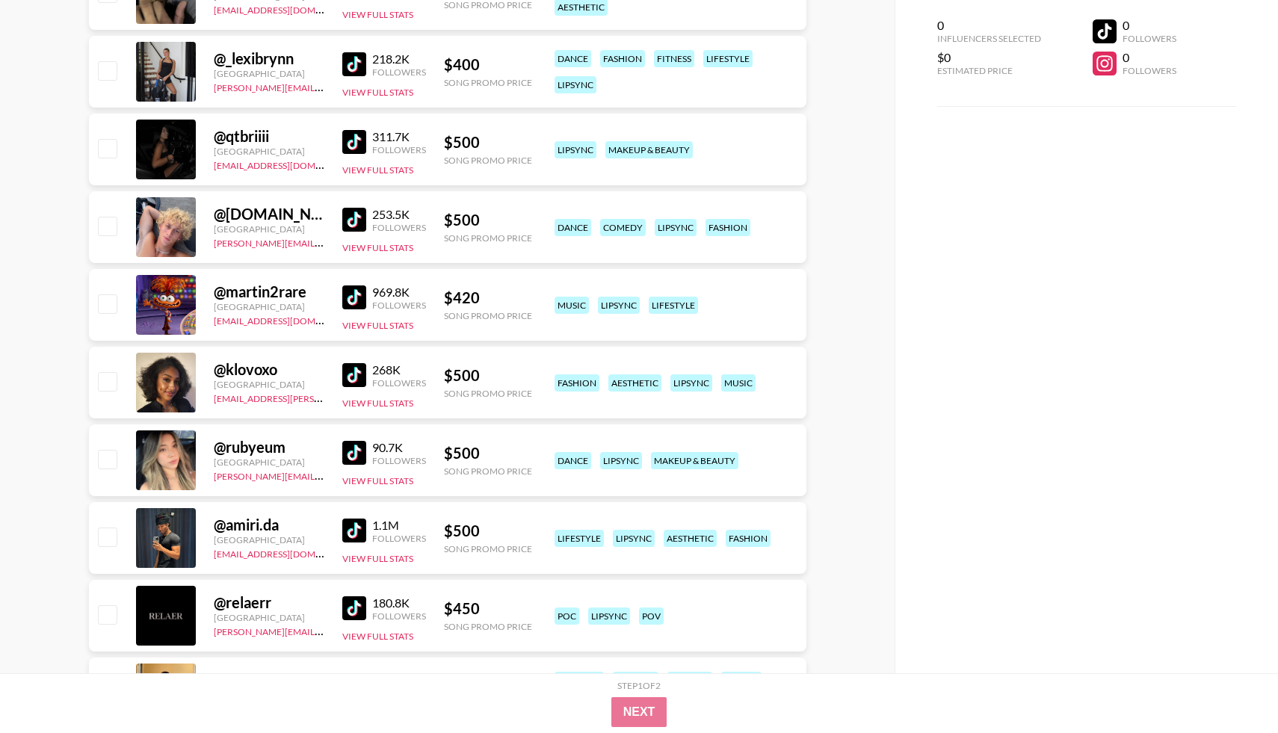
scroll to position [1000, 0]
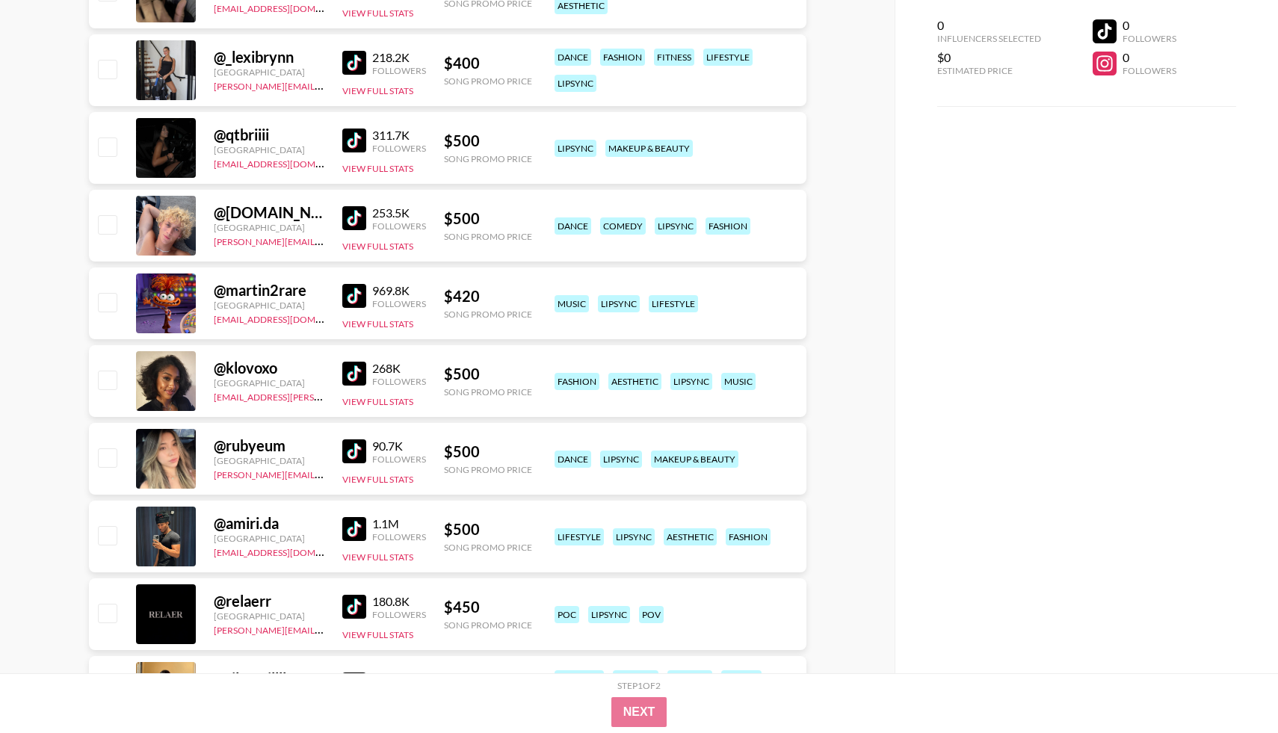
click at [353, 451] on img at bounding box center [354, 451] width 24 height 24
click at [374, 377] on div "Followers" at bounding box center [399, 381] width 54 height 11
click at [357, 374] on img at bounding box center [354, 374] width 24 height 24
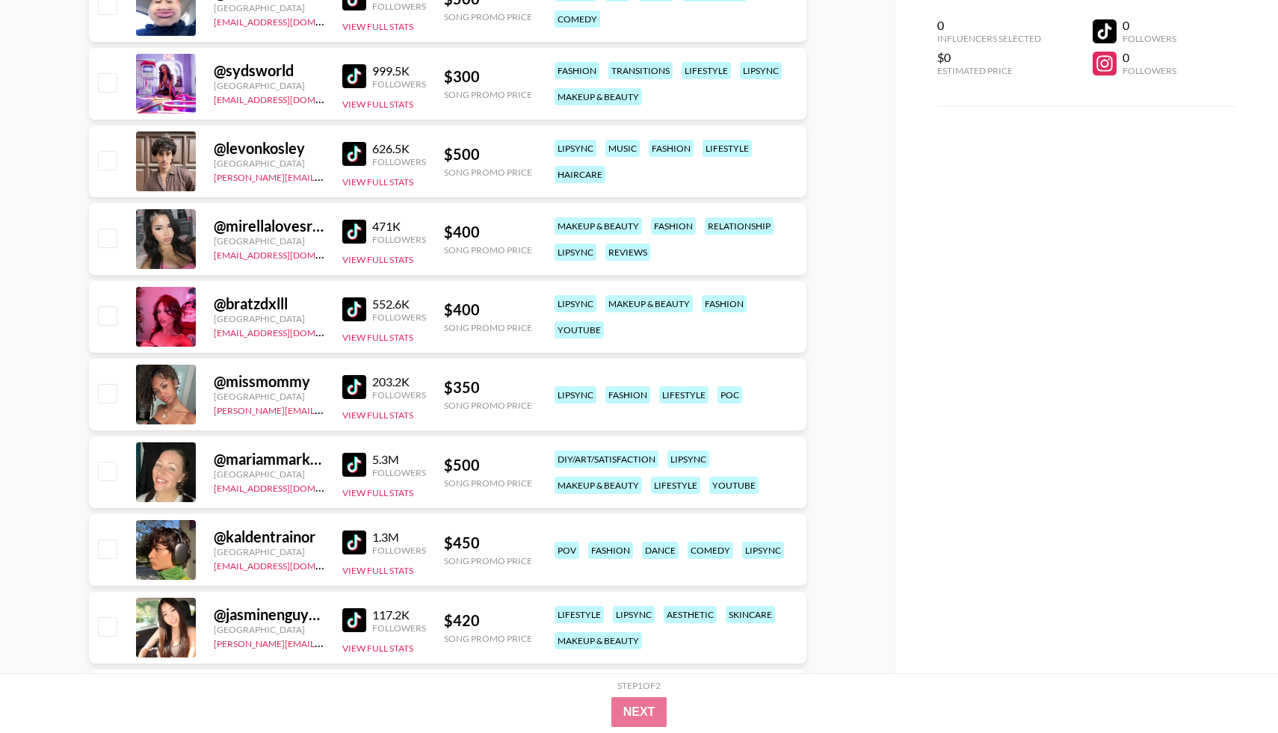
scroll to position [2388, 0]
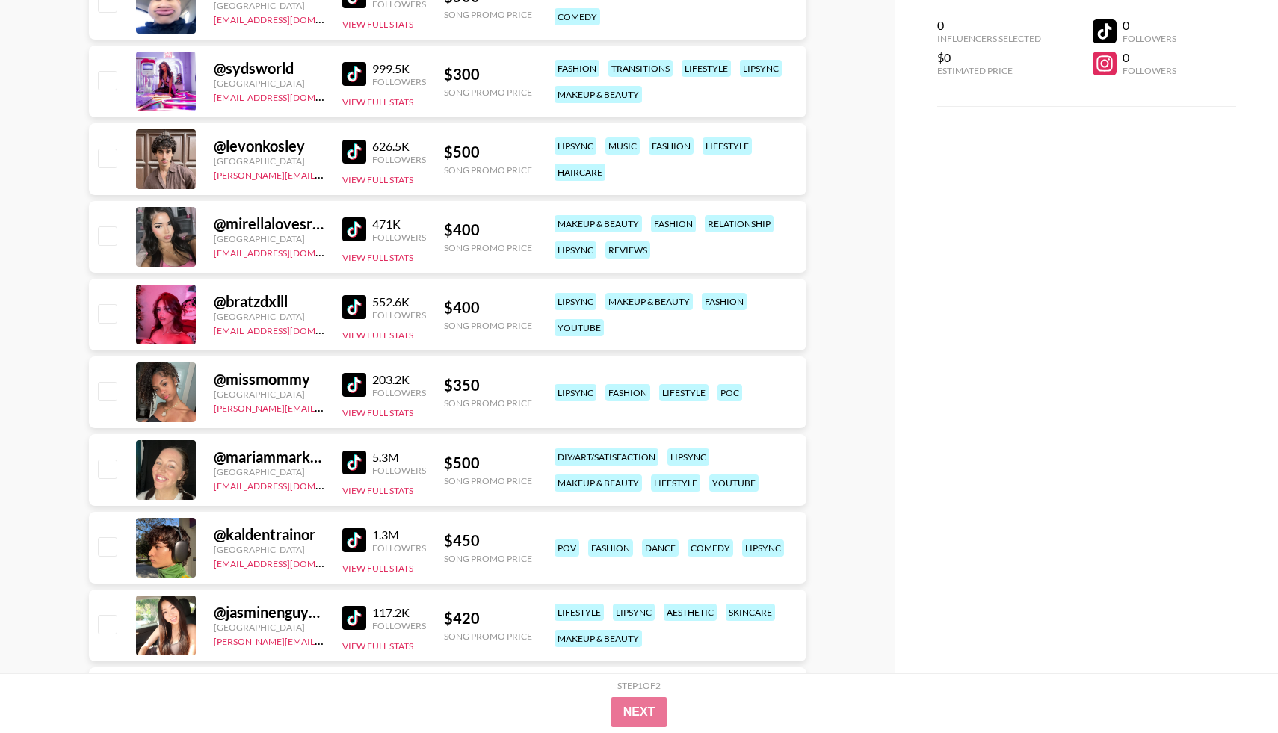
click at [368, 310] on link at bounding box center [357, 307] width 30 height 24
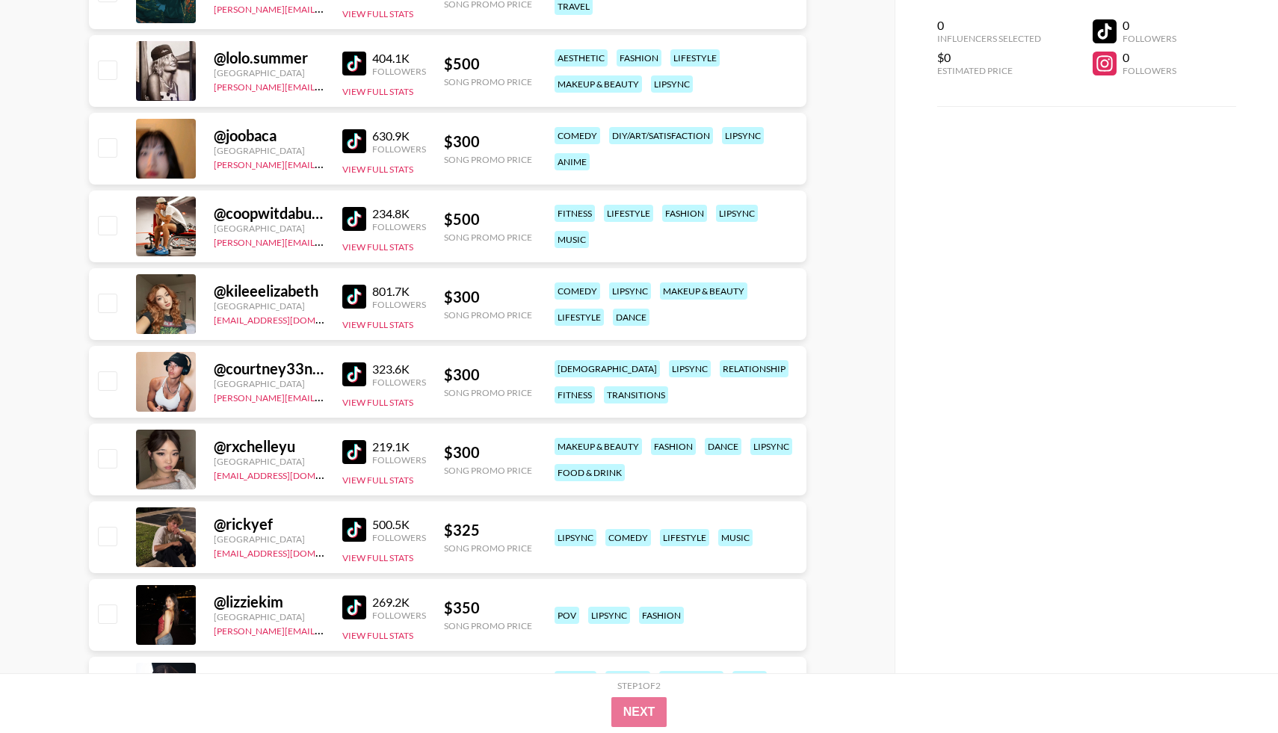
scroll to position [3112, 0]
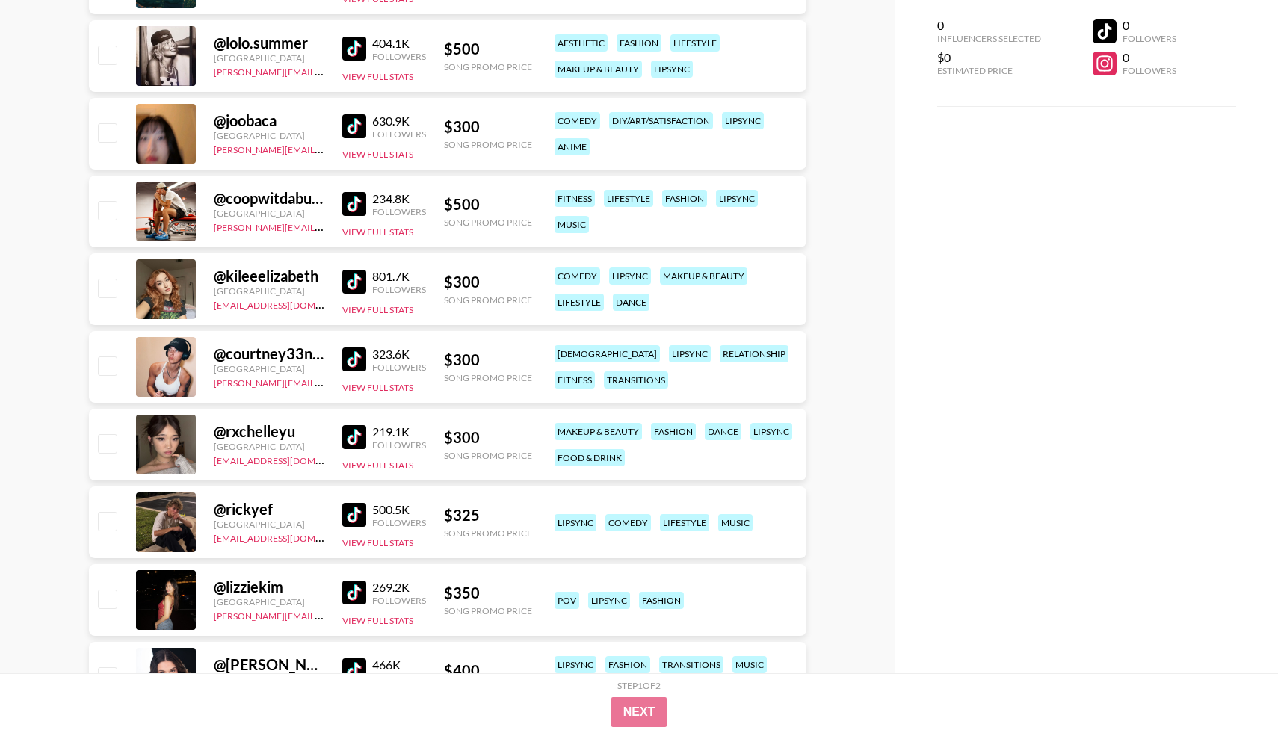
click at [347, 442] on img at bounding box center [354, 437] width 24 height 24
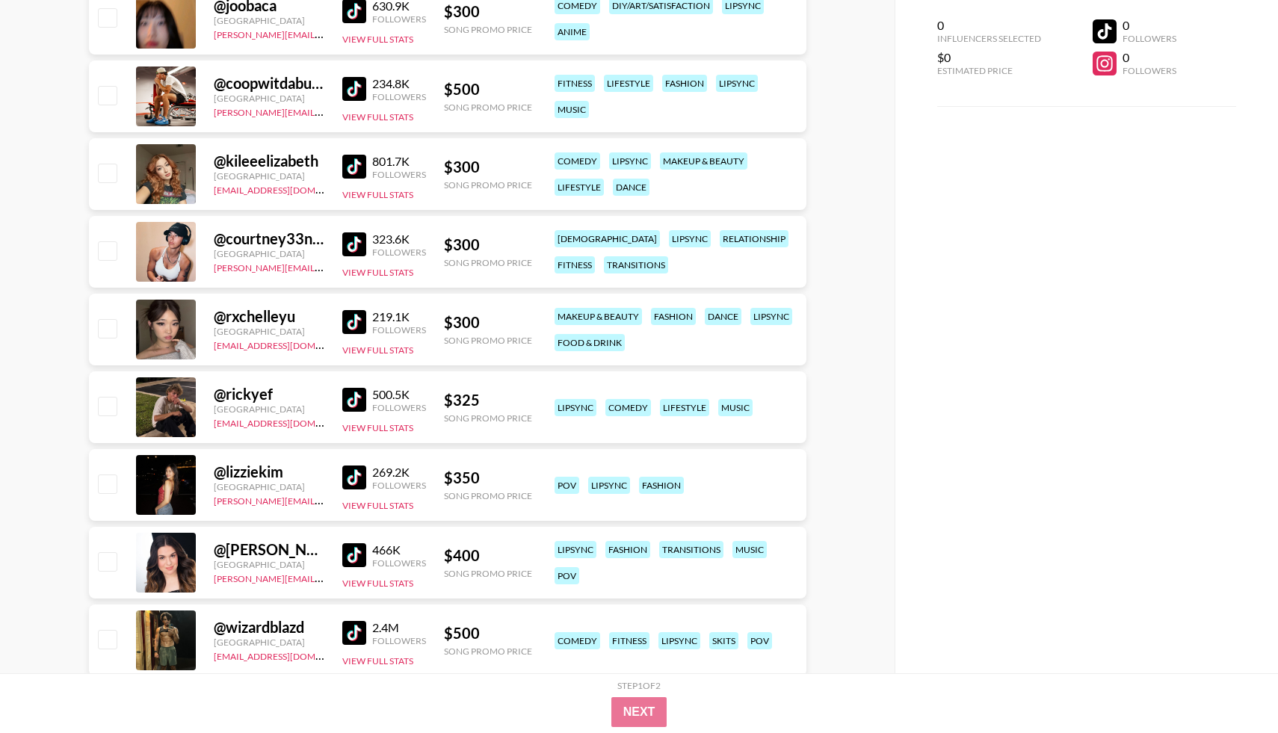
scroll to position [3274, 0]
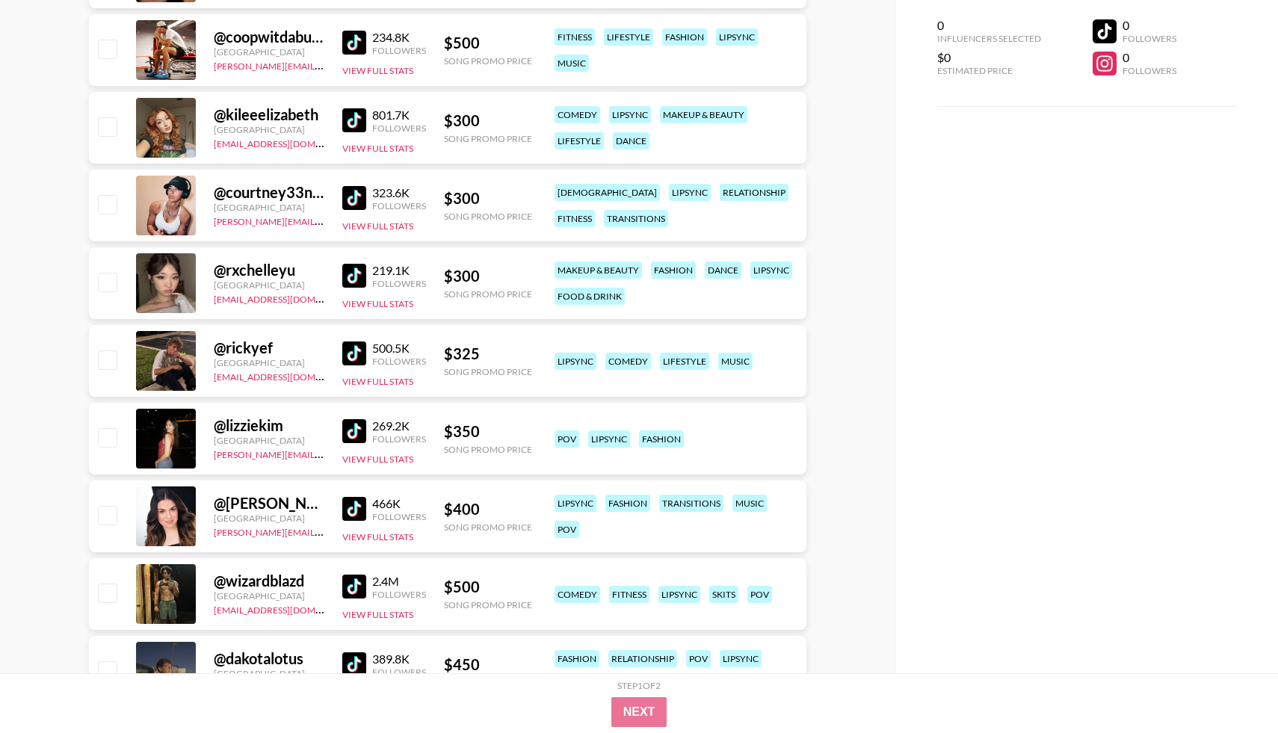
click at [346, 357] on img at bounding box center [354, 353] width 24 height 24
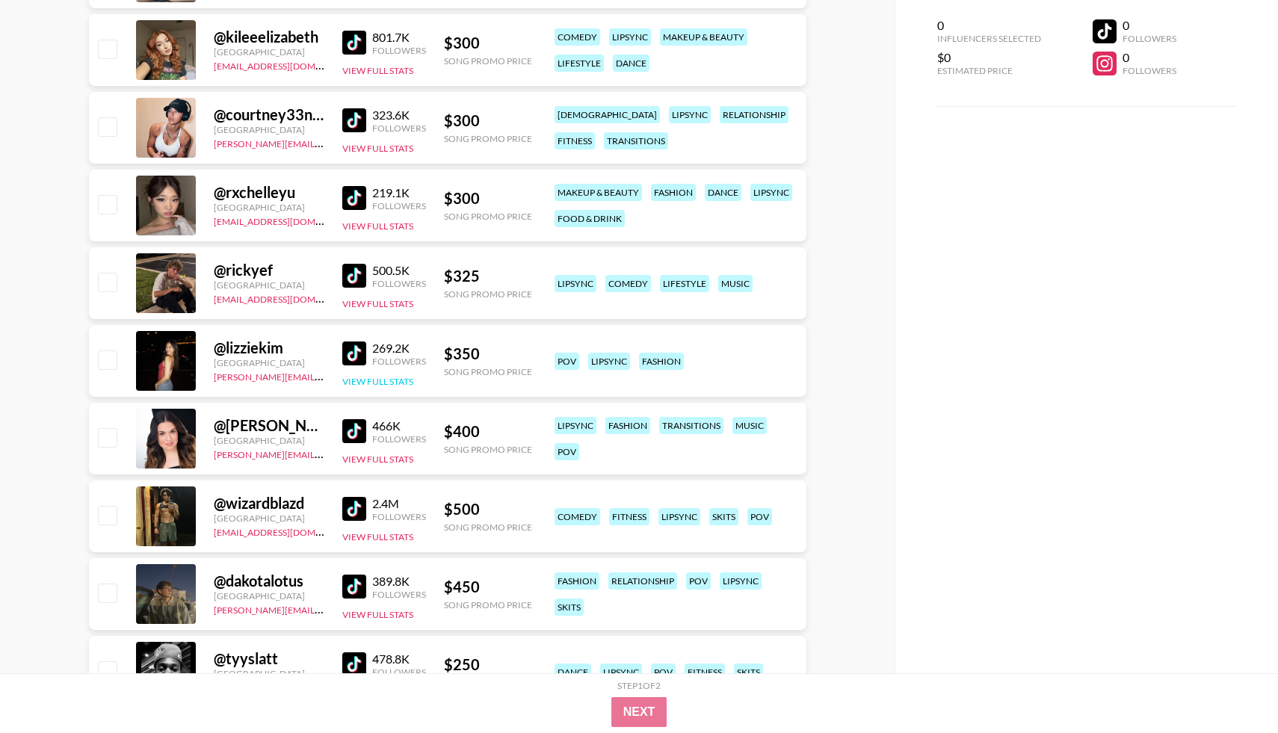
scroll to position [3365, 0]
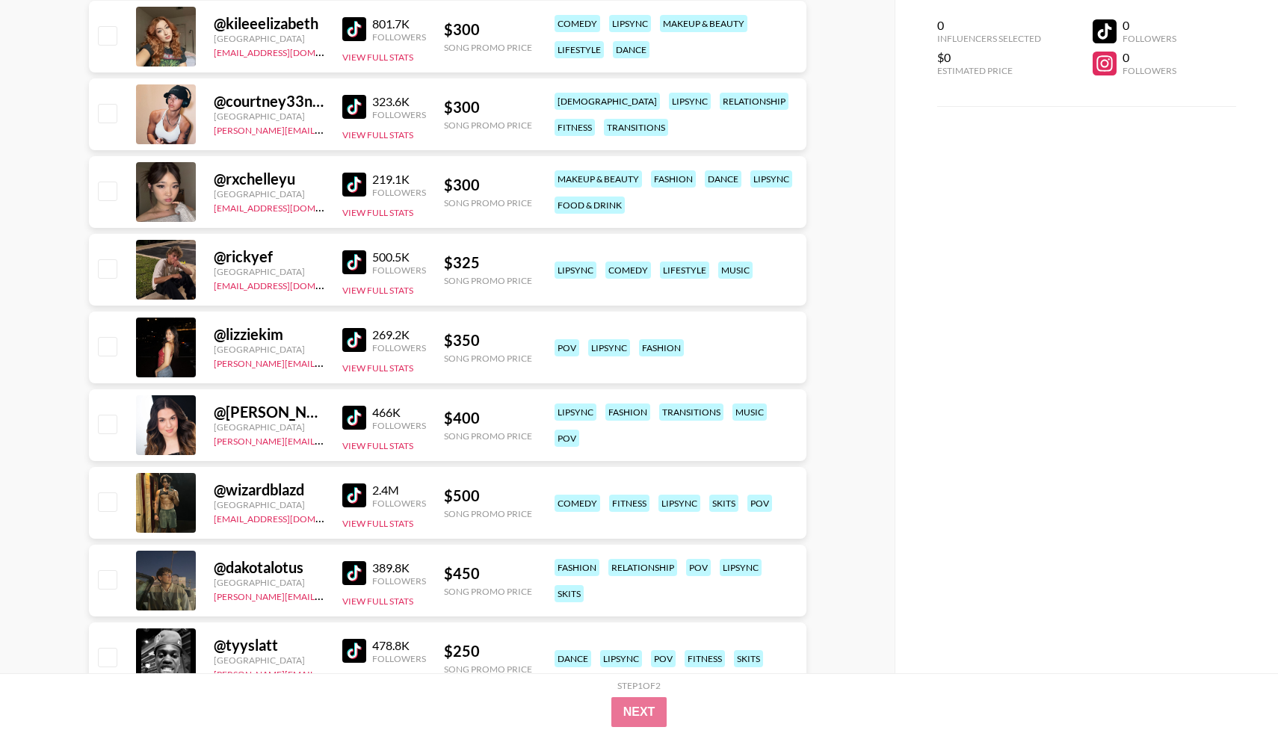
click at [354, 340] on img at bounding box center [354, 340] width 24 height 24
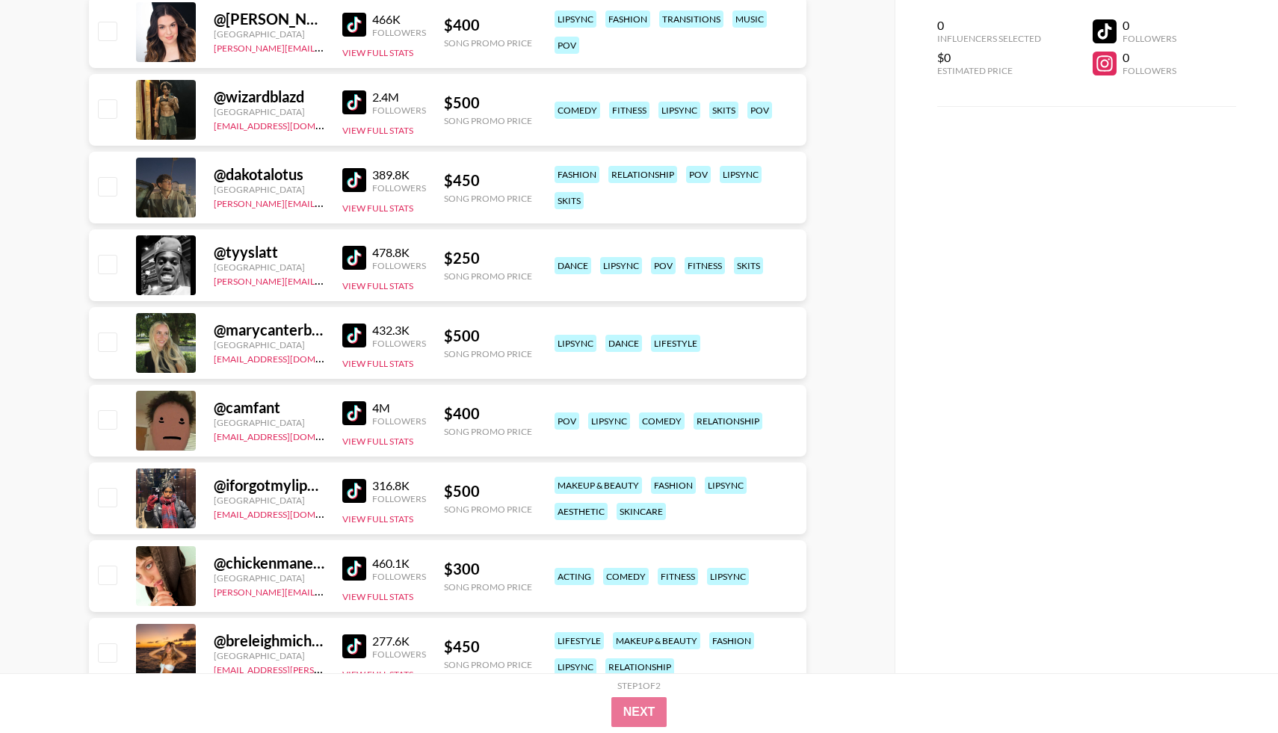
scroll to position [3766, 0]
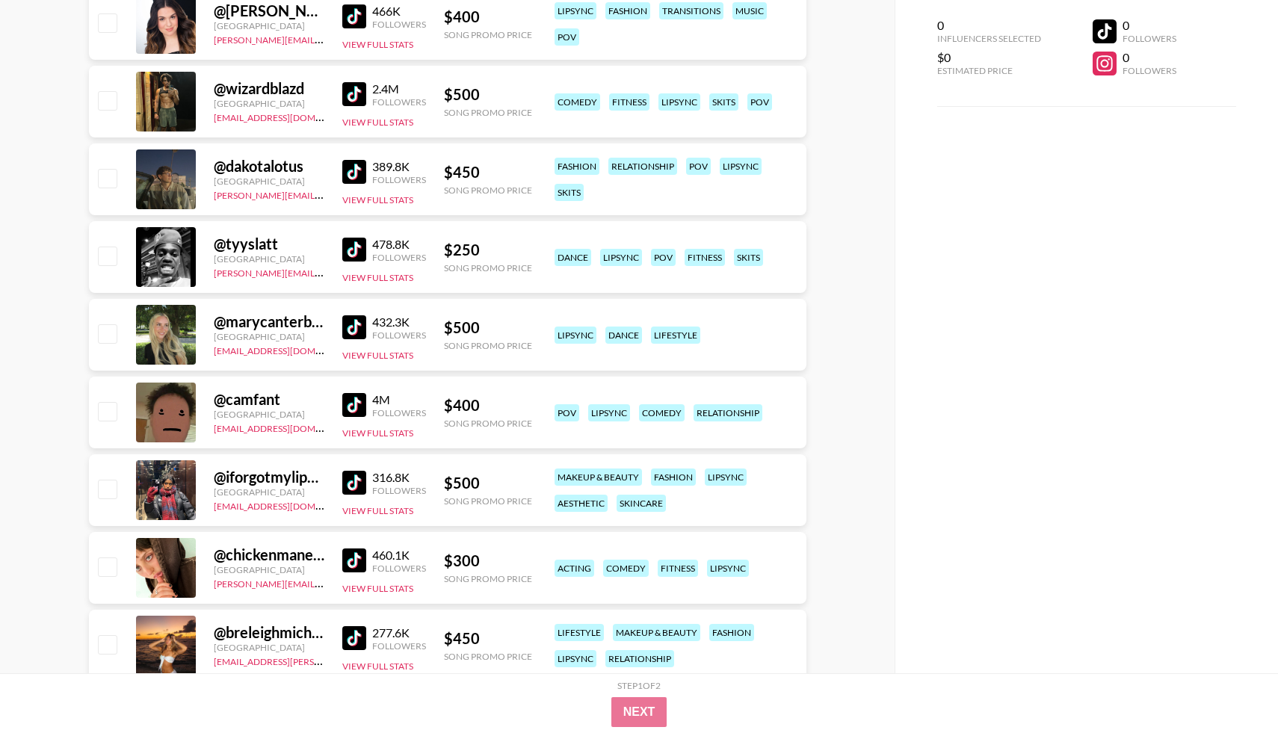
click at [359, 326] on img at bounding box center [354, 327] width 24 height 24
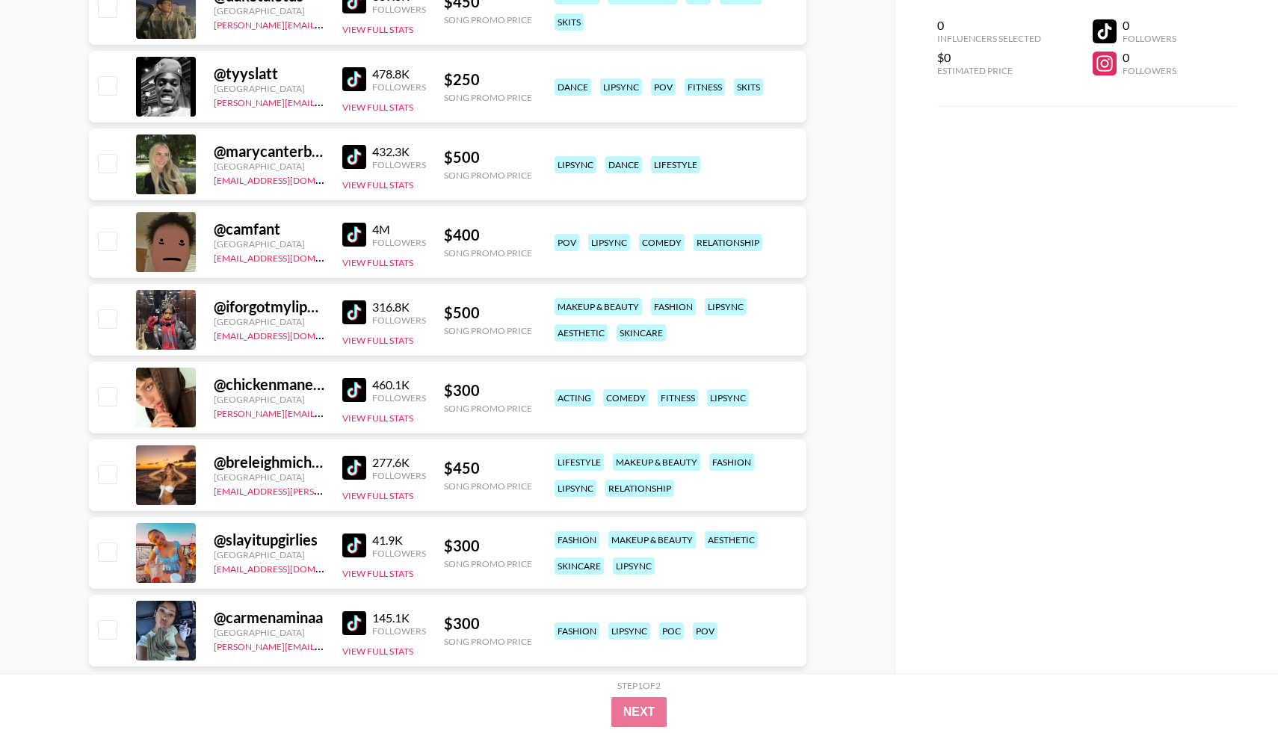
scroll to position [3982, 0]
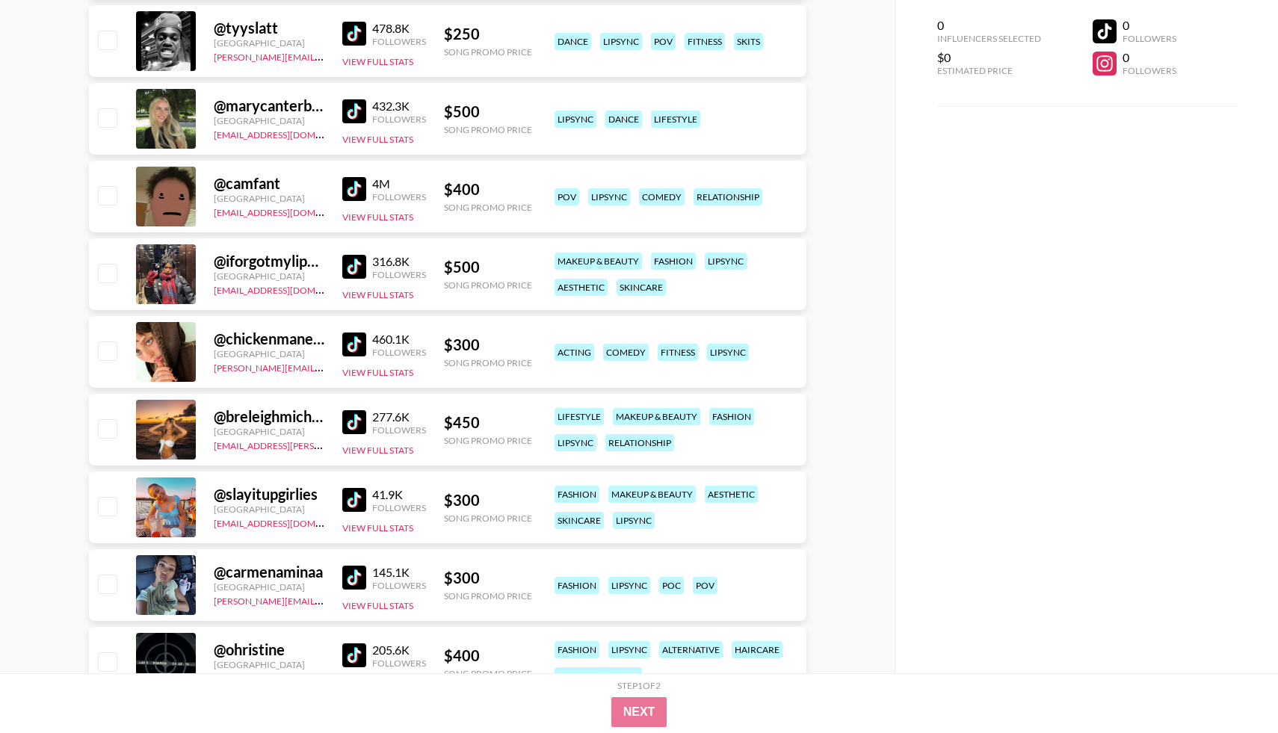
click at [360, 350] on img at bounding box center [354, 344] width 24 height 24
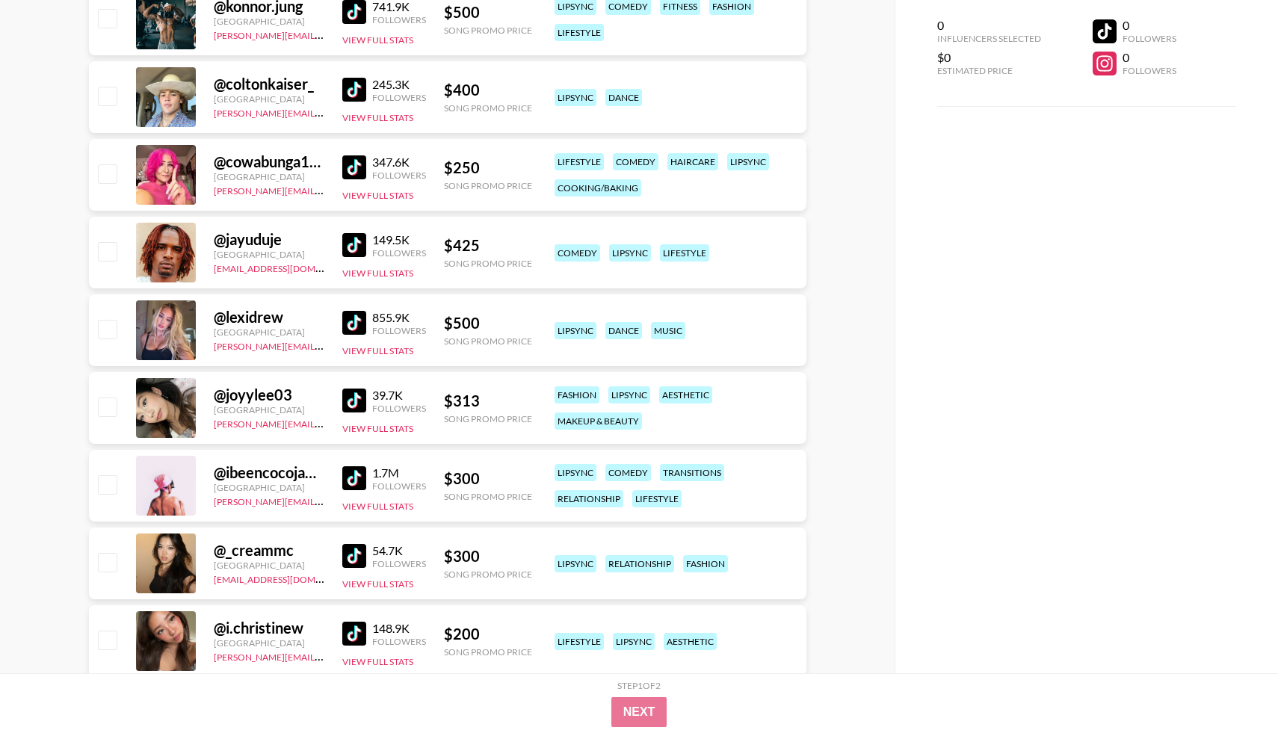
scroll to position [6587, 0]
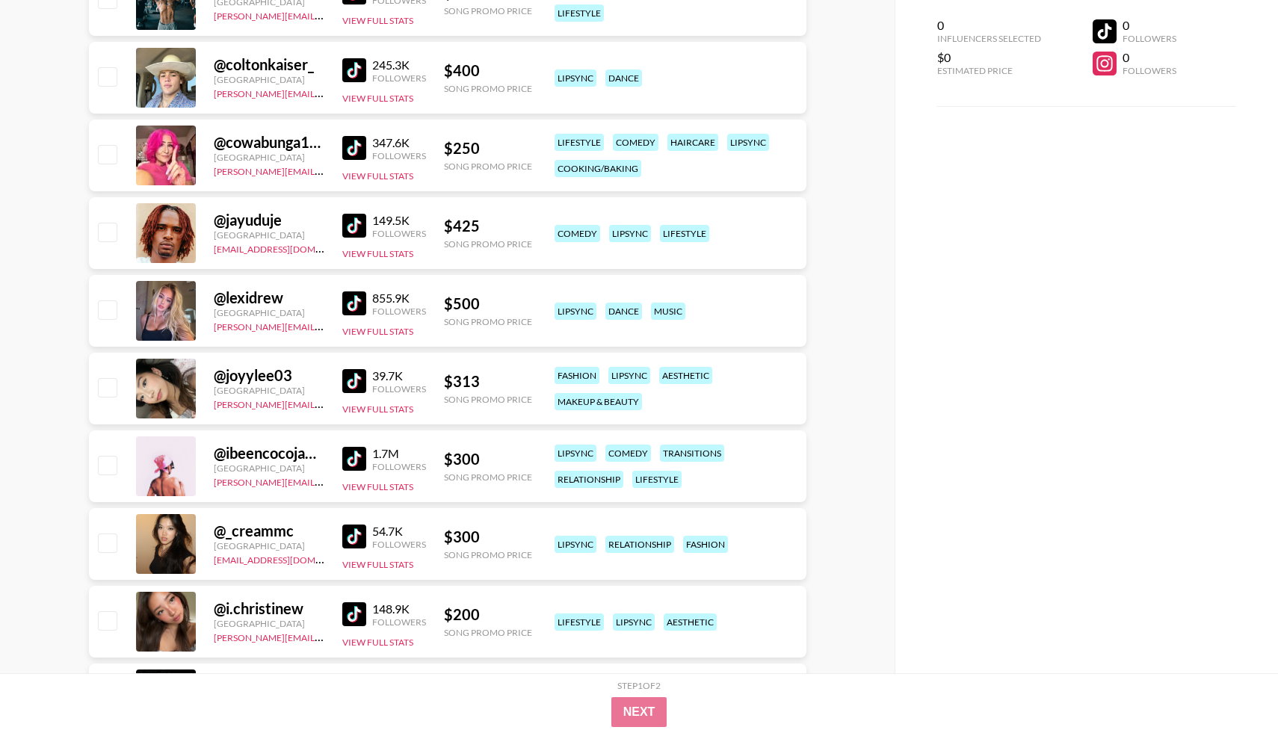
click at [362, 306] on img at bounding box center [354, 303] width 24 height 24
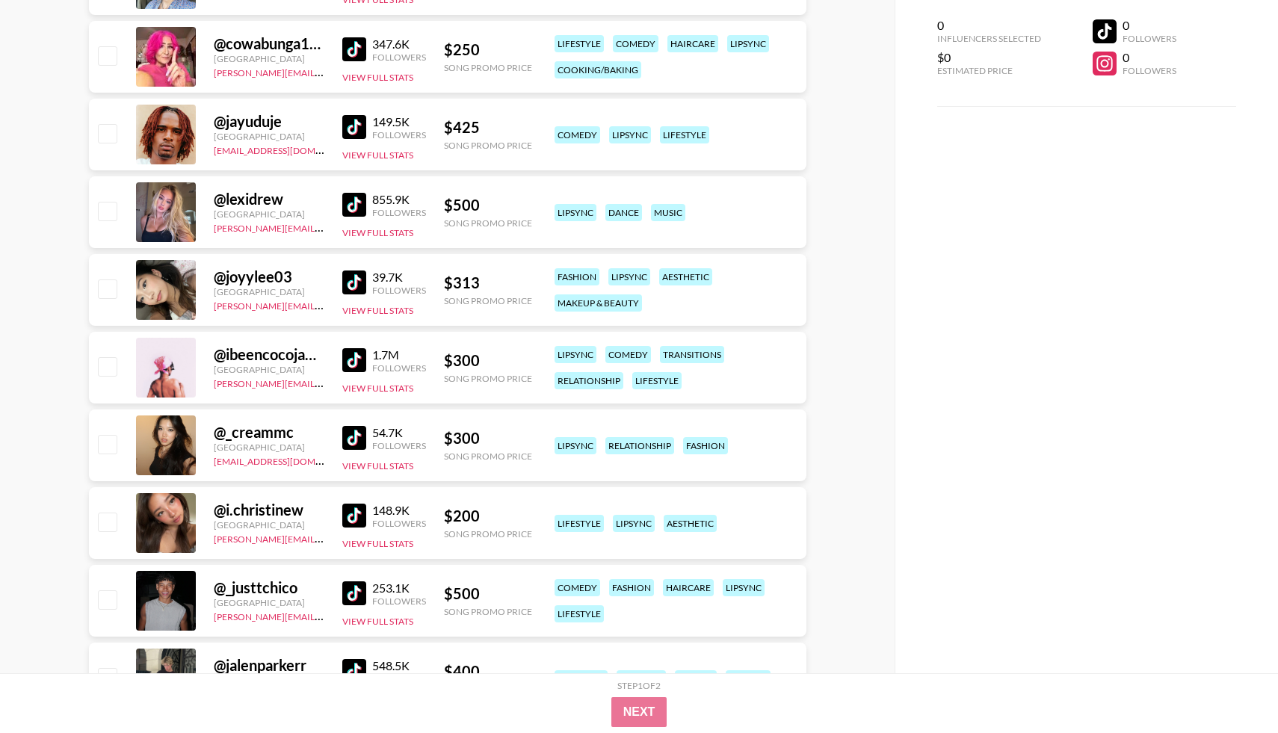
scroll to position [6781, 0]
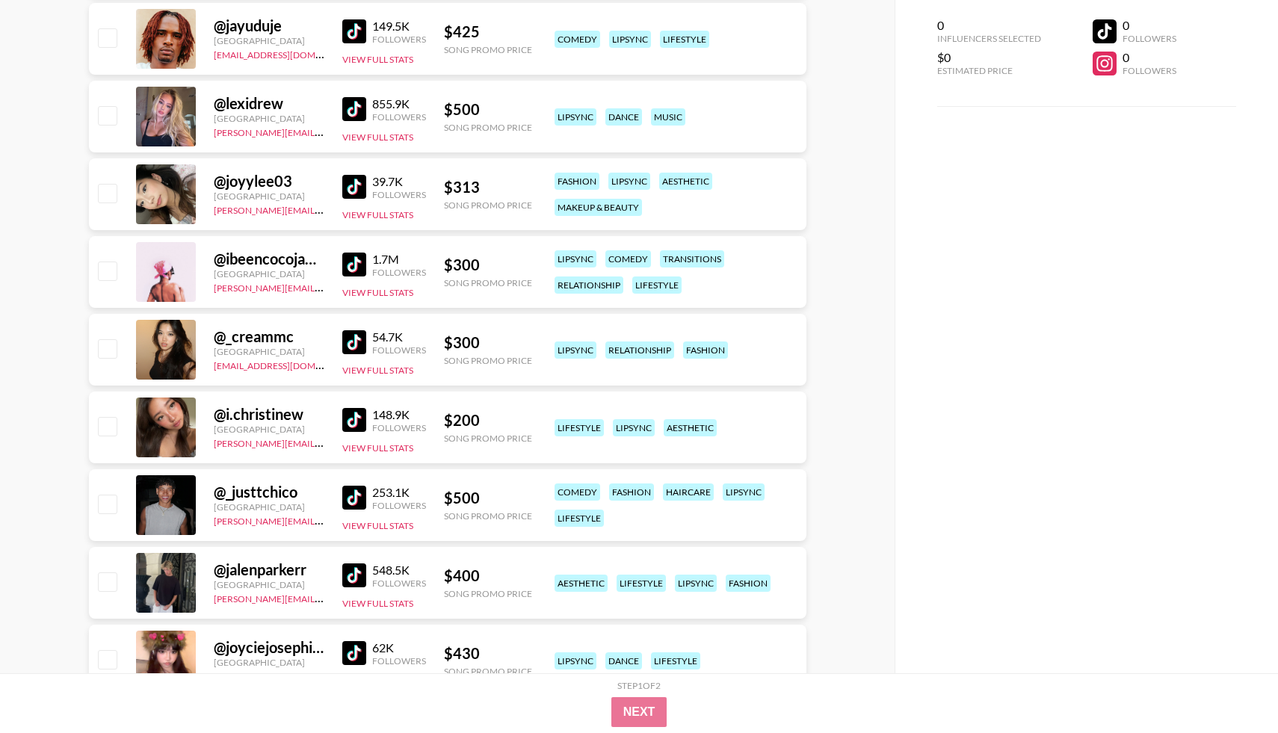
click at [356, 188] on img at bounding box center [354, 187] width 24 height 24
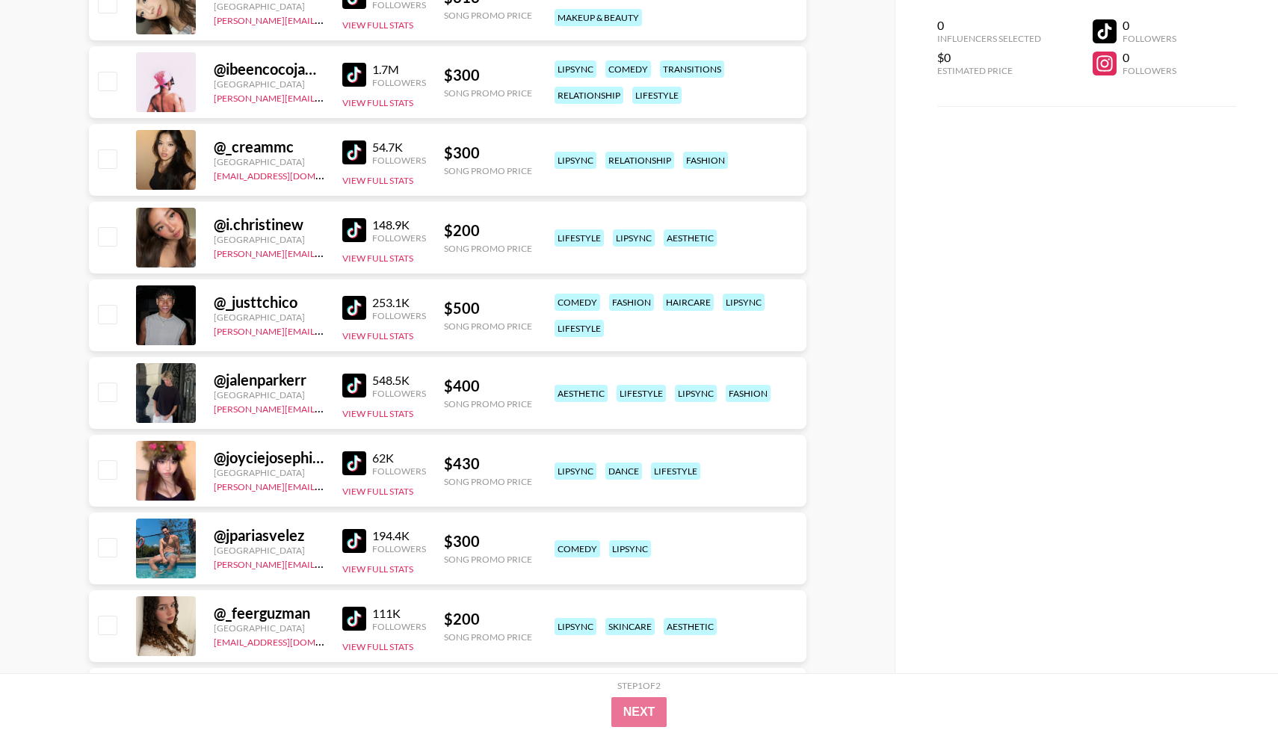
scroll to position [7007, 0]
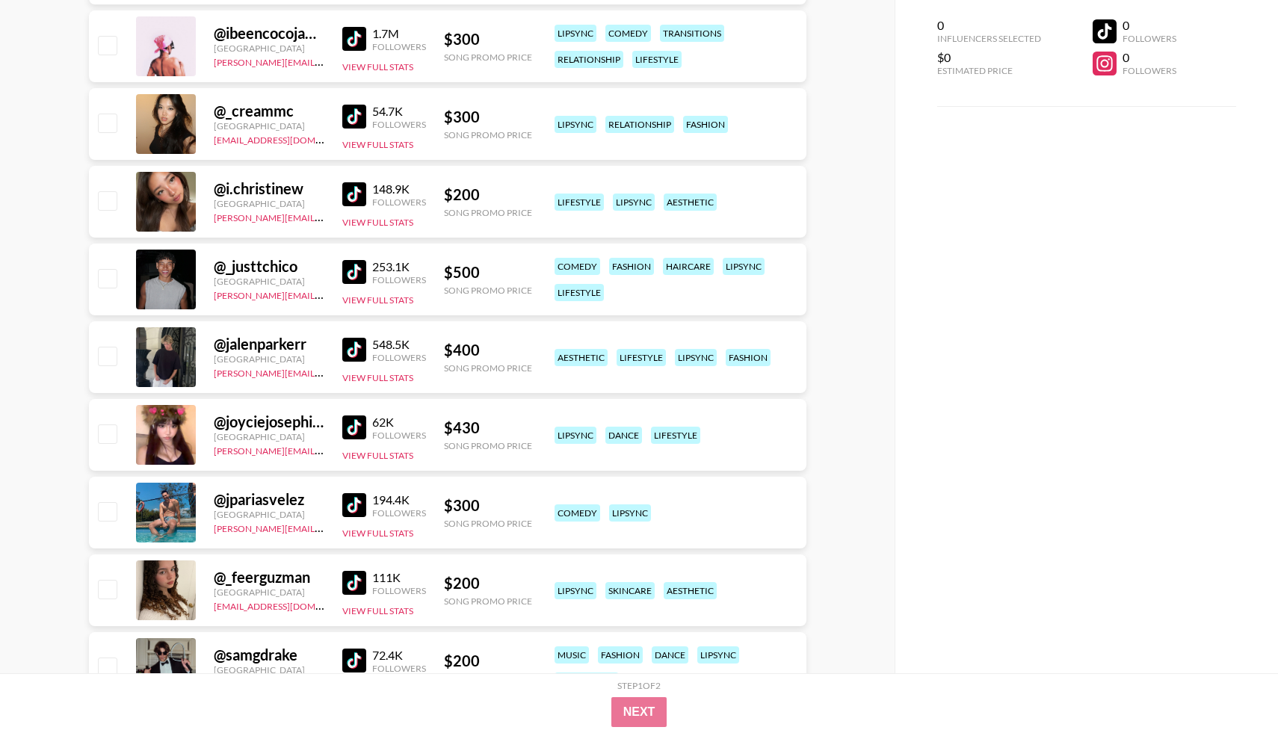
click at [357, 261] on img at bounding box center [354, 272] width 24 height 24
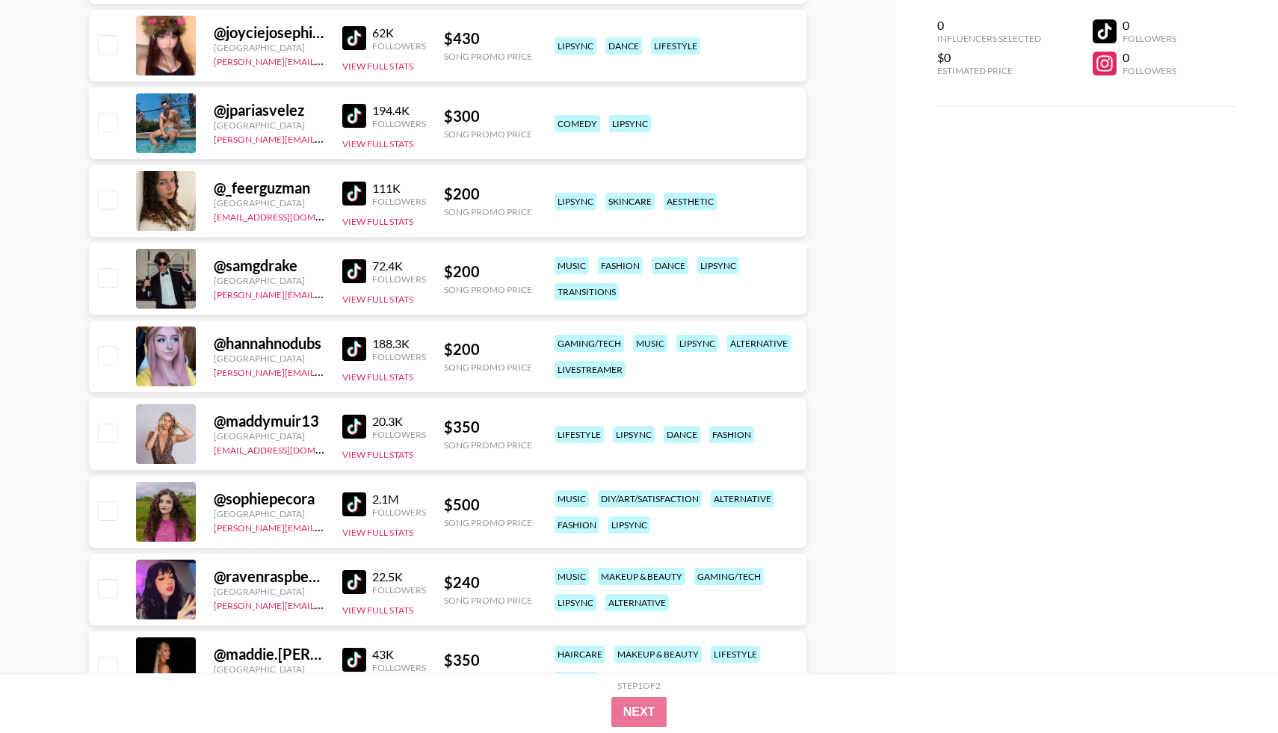
scroll to position [7399, 0]
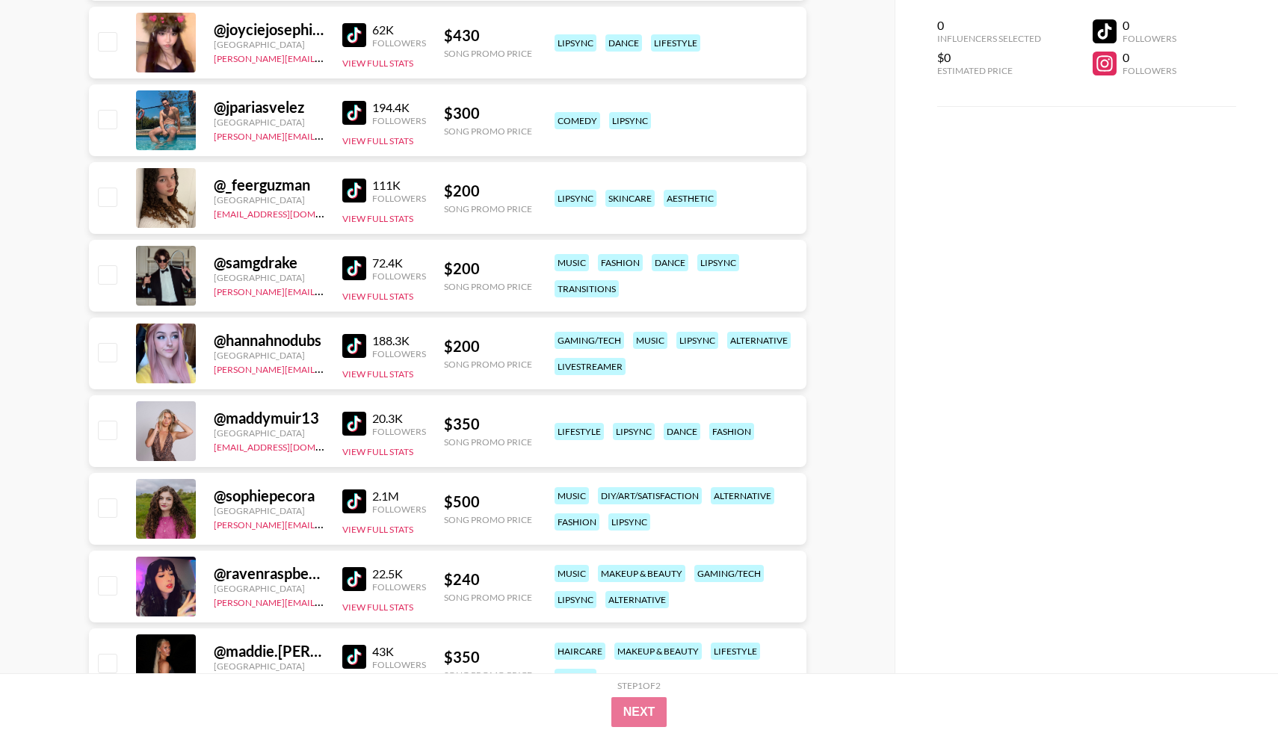
click at [372, 196] on div "Followers" at bounding box center [399, 198] width 54 height 11
click at [363, 196] on img at bounding box center [354, 191] width 24 height 24
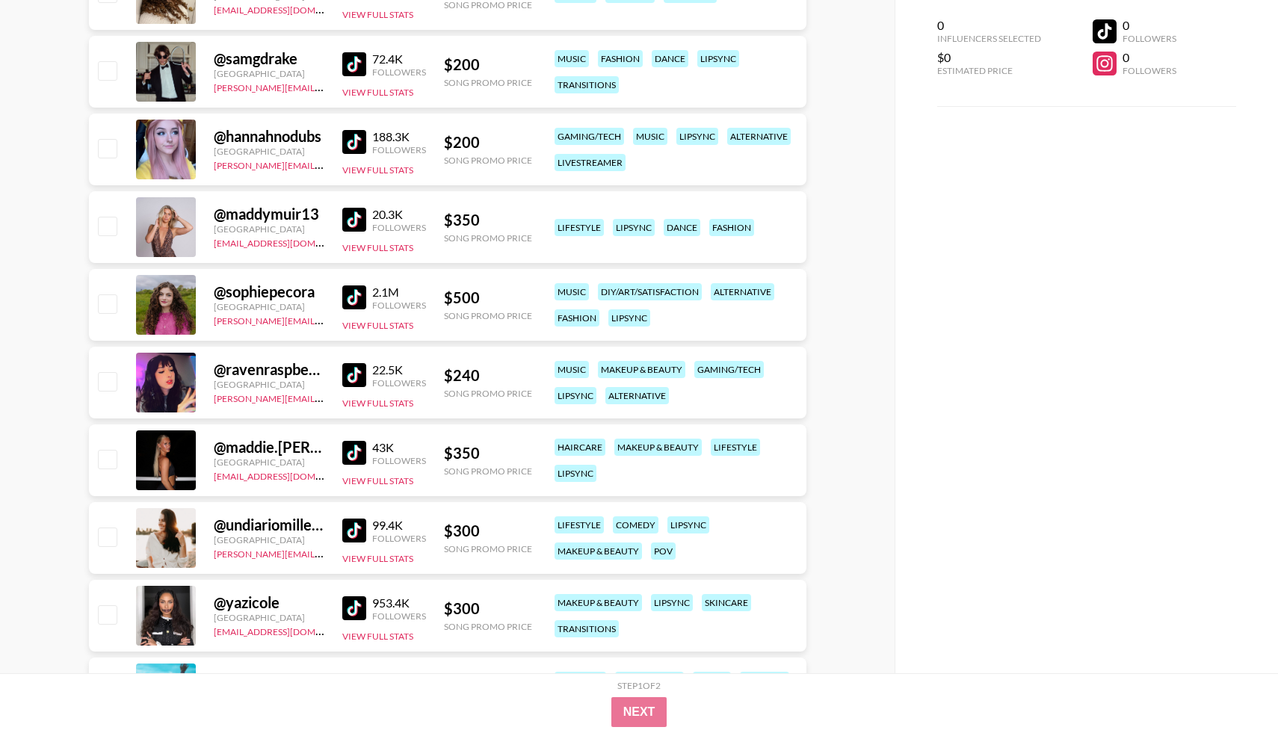
scroll to position [7616, 0]
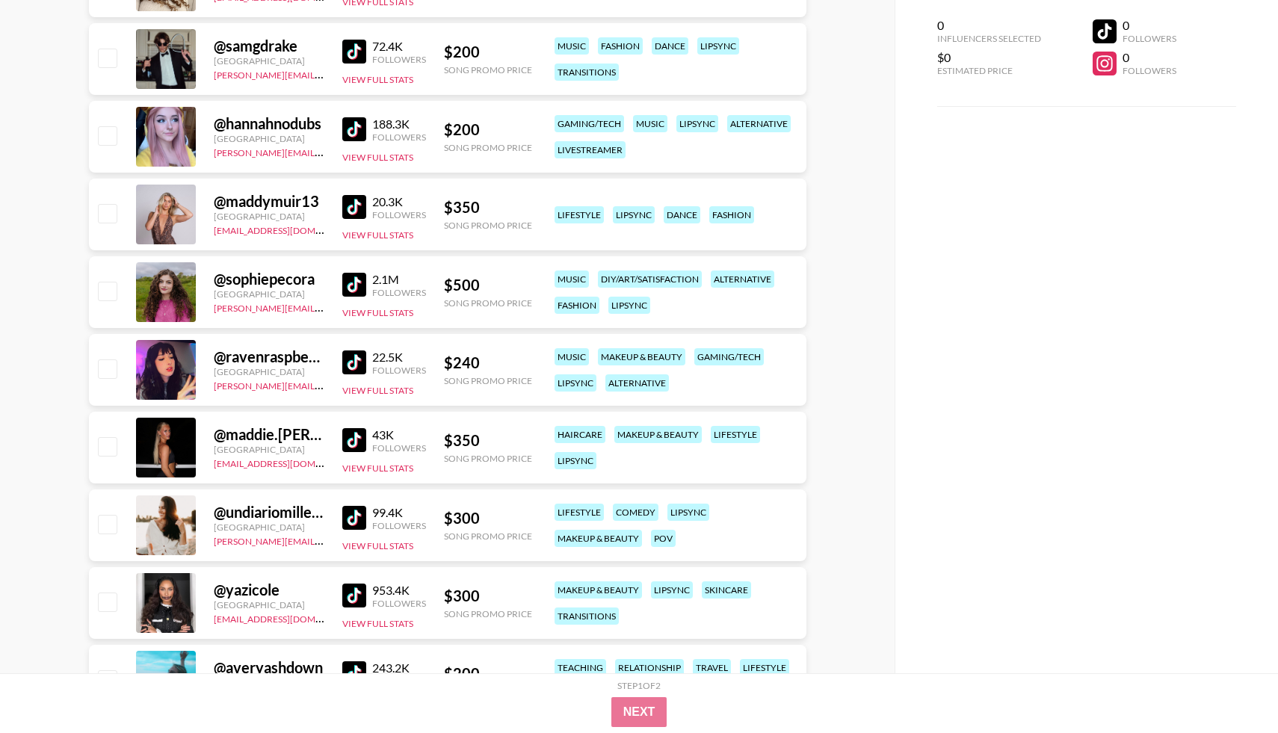
click at [358, 288] on img at bounding box center [354, 285] width 24 height 24
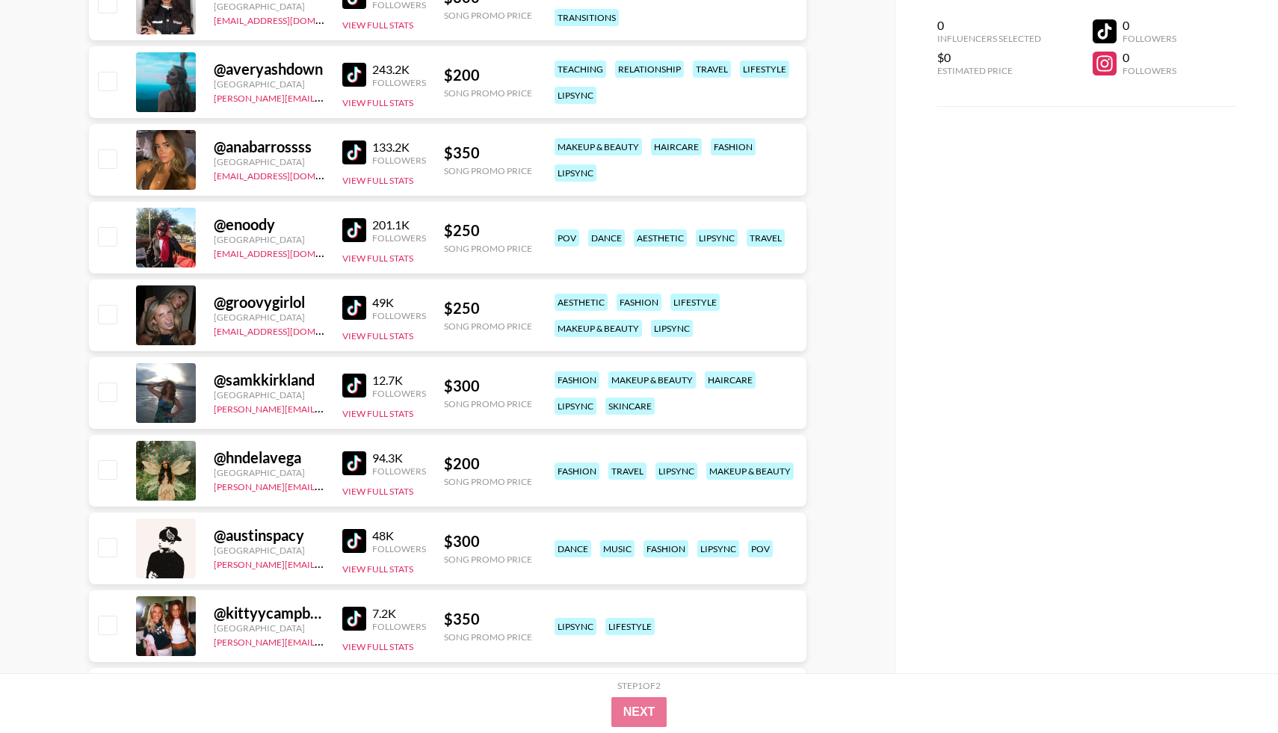
scroll to position [8241, 0]
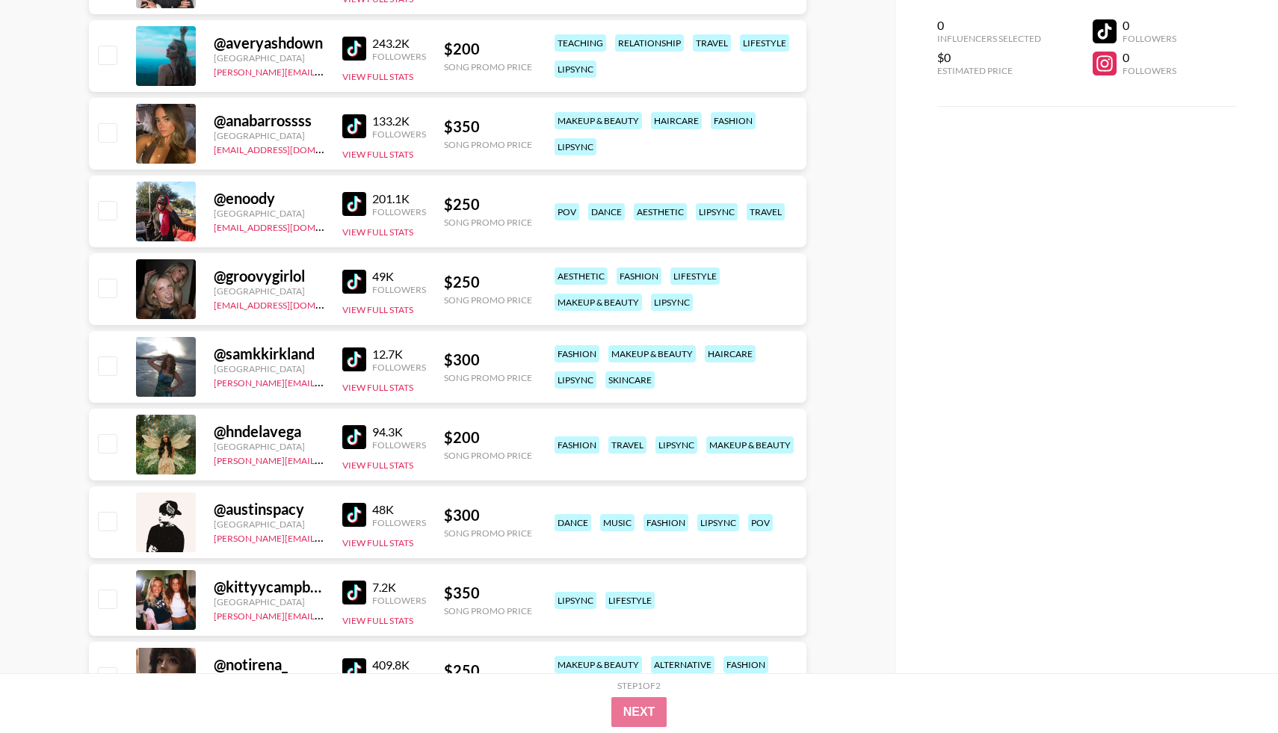
click at [350, 371] on div "12.7K Followers" at bounding box center [384, 360] width 84 height 26
click at [353, 362] on img at bounding box center [354, 359] width 24 height 24
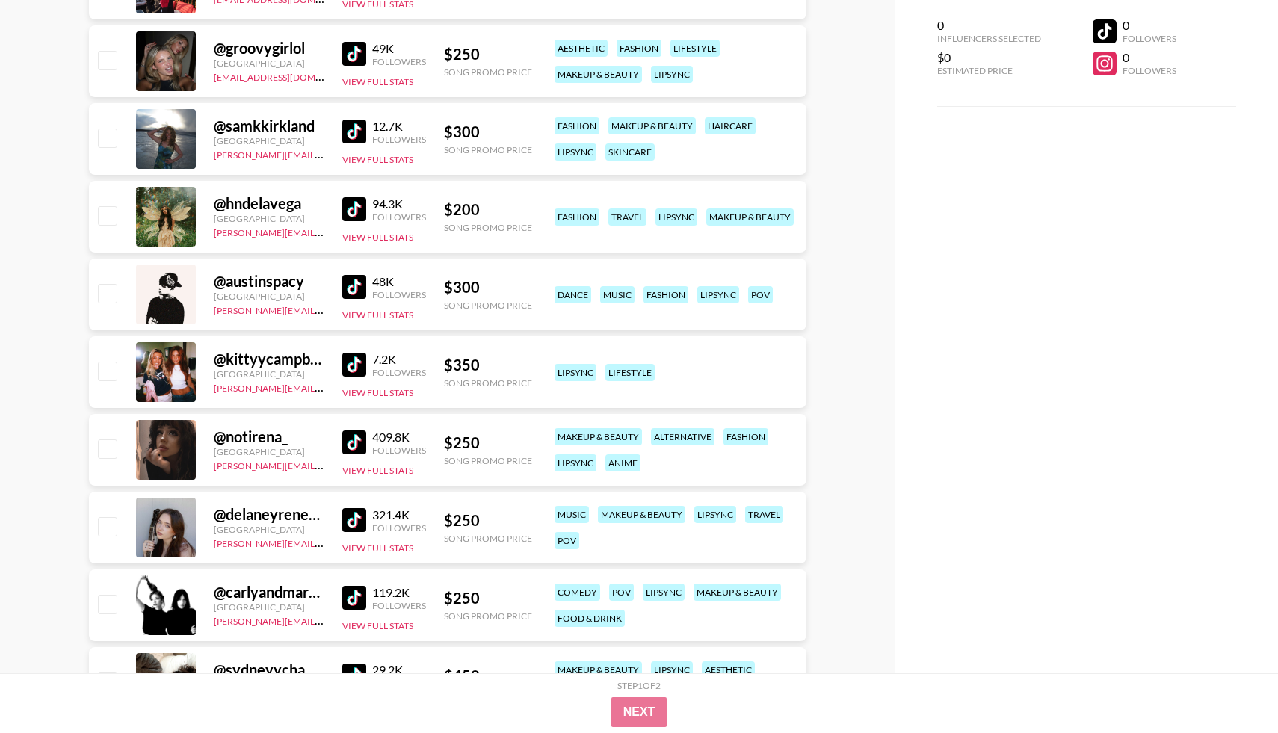
scroll to position [8469, 0]
click at [353, 447] on img at bounding box center [354, 442] width 24 height 24
